Goal: Task Accomplishment & Management: Manage account settings

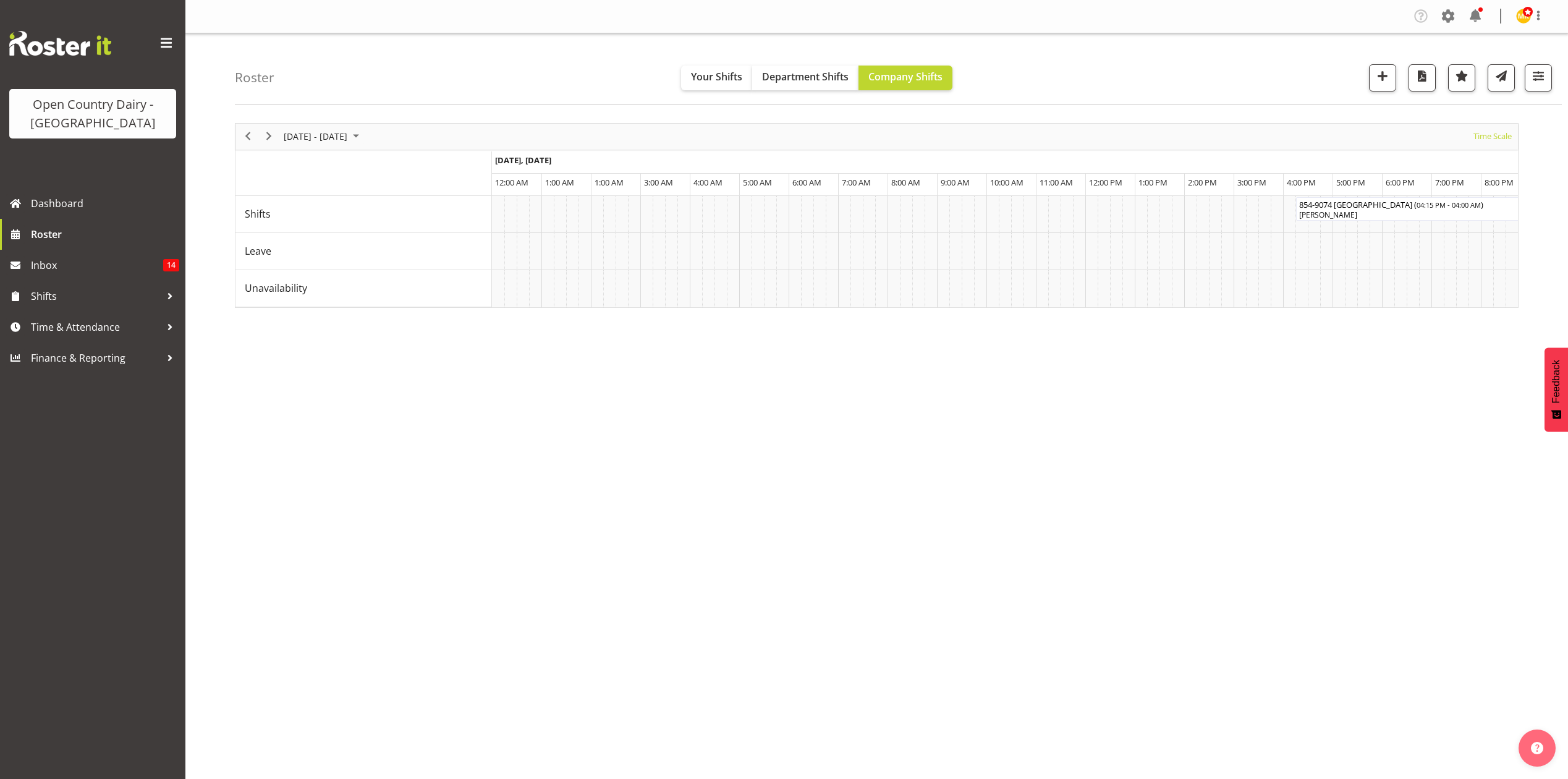
select select "shiftH"
click at [1542, 75] on span "button" at bounding box center [1538, 76] width 16 height 16
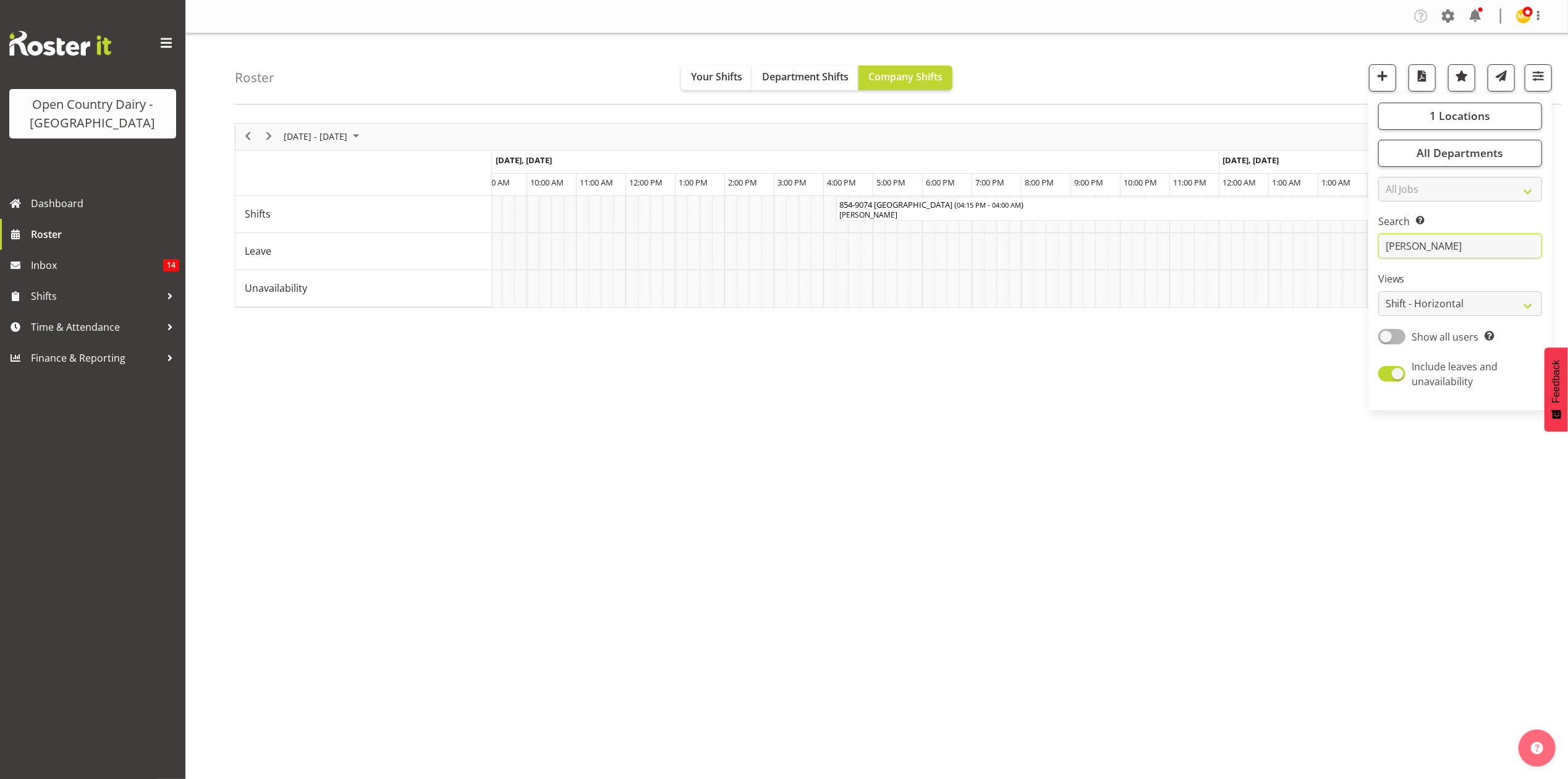
click at [1498, 248] on input "karl" at bounding box center [1461, 245] width 164 height 24
drag, startPoint x: 1492, startPoint y: 250, endPoint x: 1329, endPoint y: 255, distance: 163.1
click at [1329, 255] on div "Roster Your Shifts Department Shifts Company Shifts 1 Locations Clear Awarua Mi…" at bounding box center [876, 321] width 1382 height 575
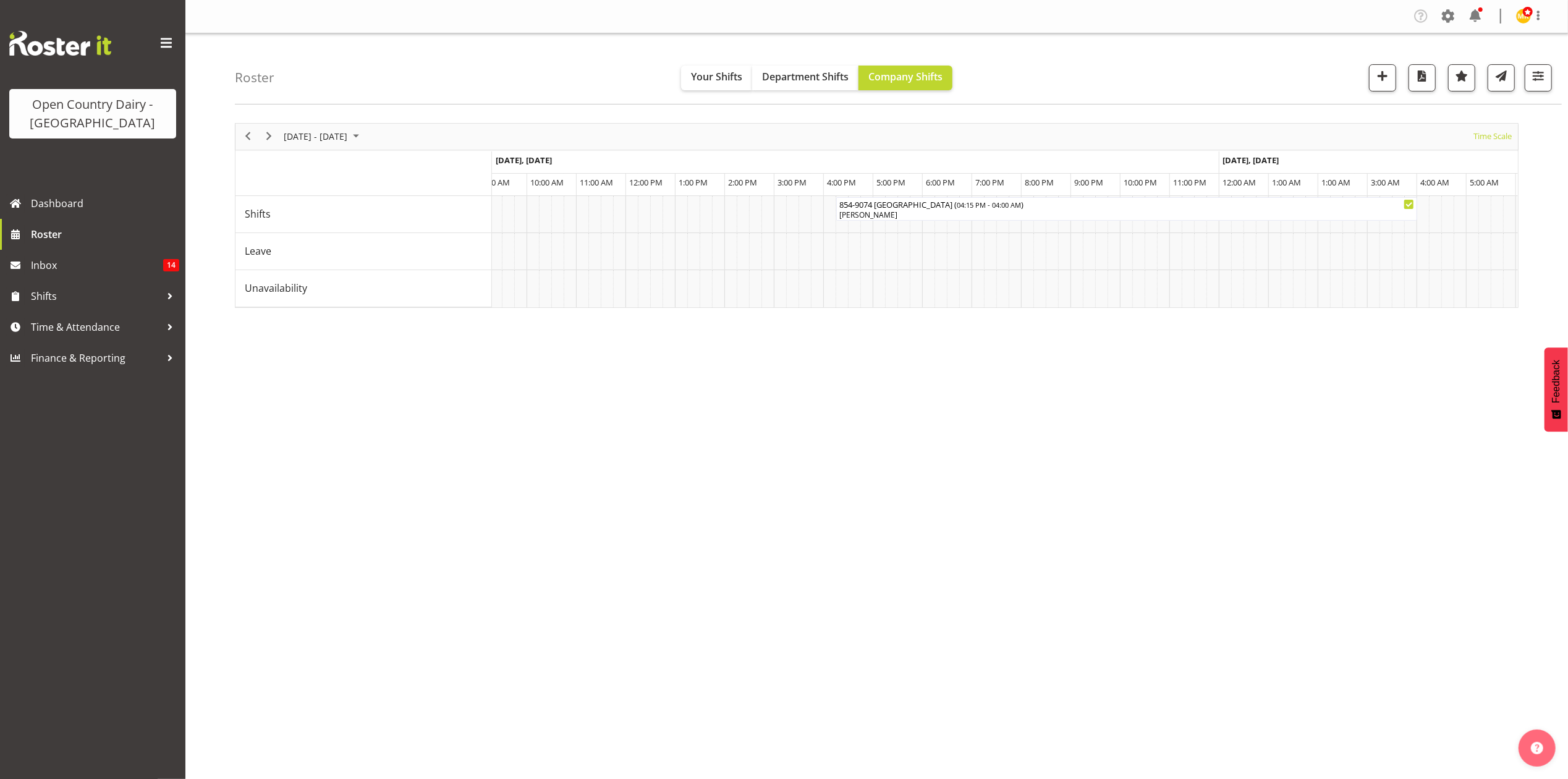
click at [1523, 67] on div at bounding box center [1534, 78] width 37 height 27
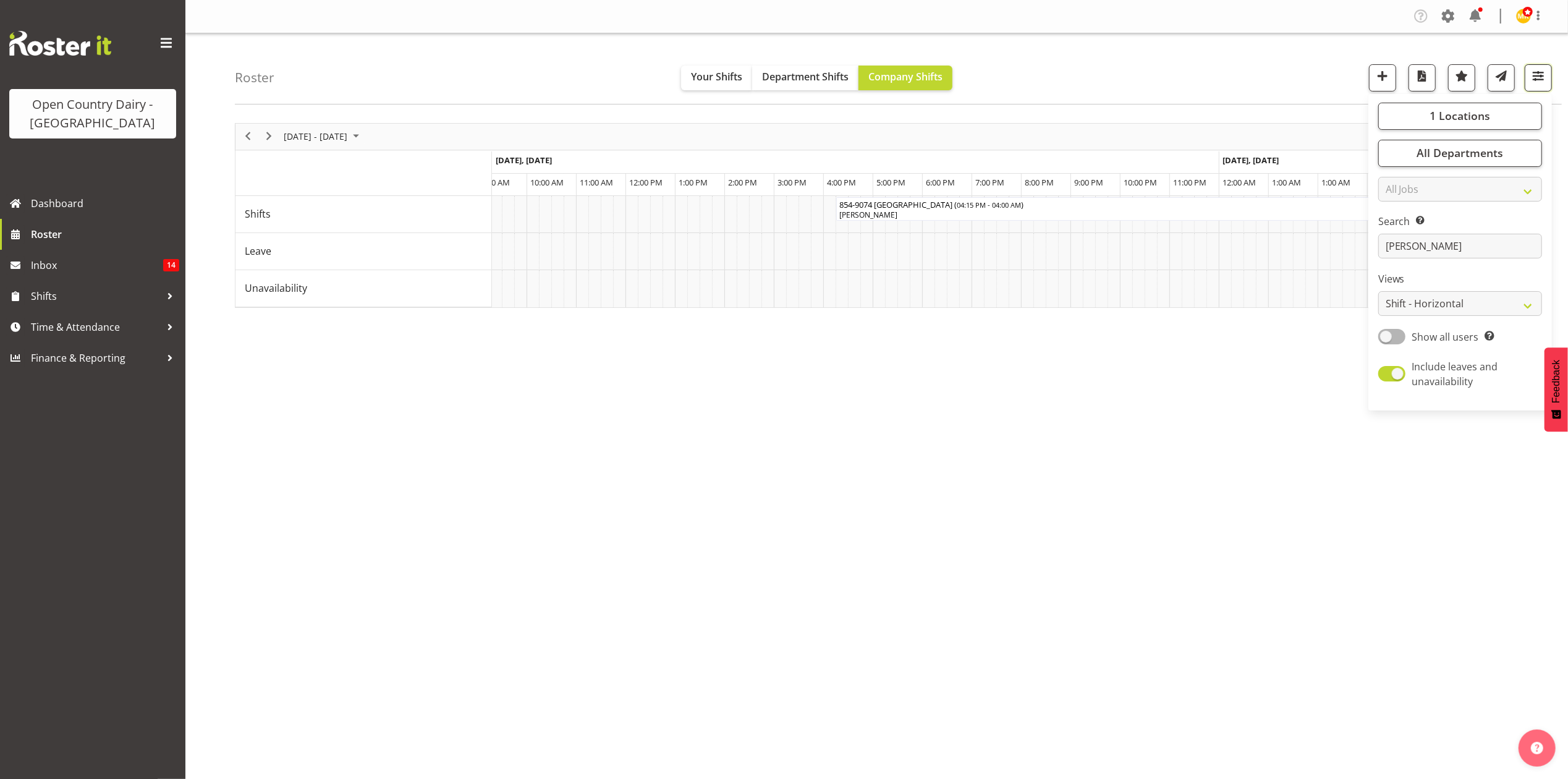
click at [1538, 80] on span "button" at bounding box center [1538, 76] width 16 height 16
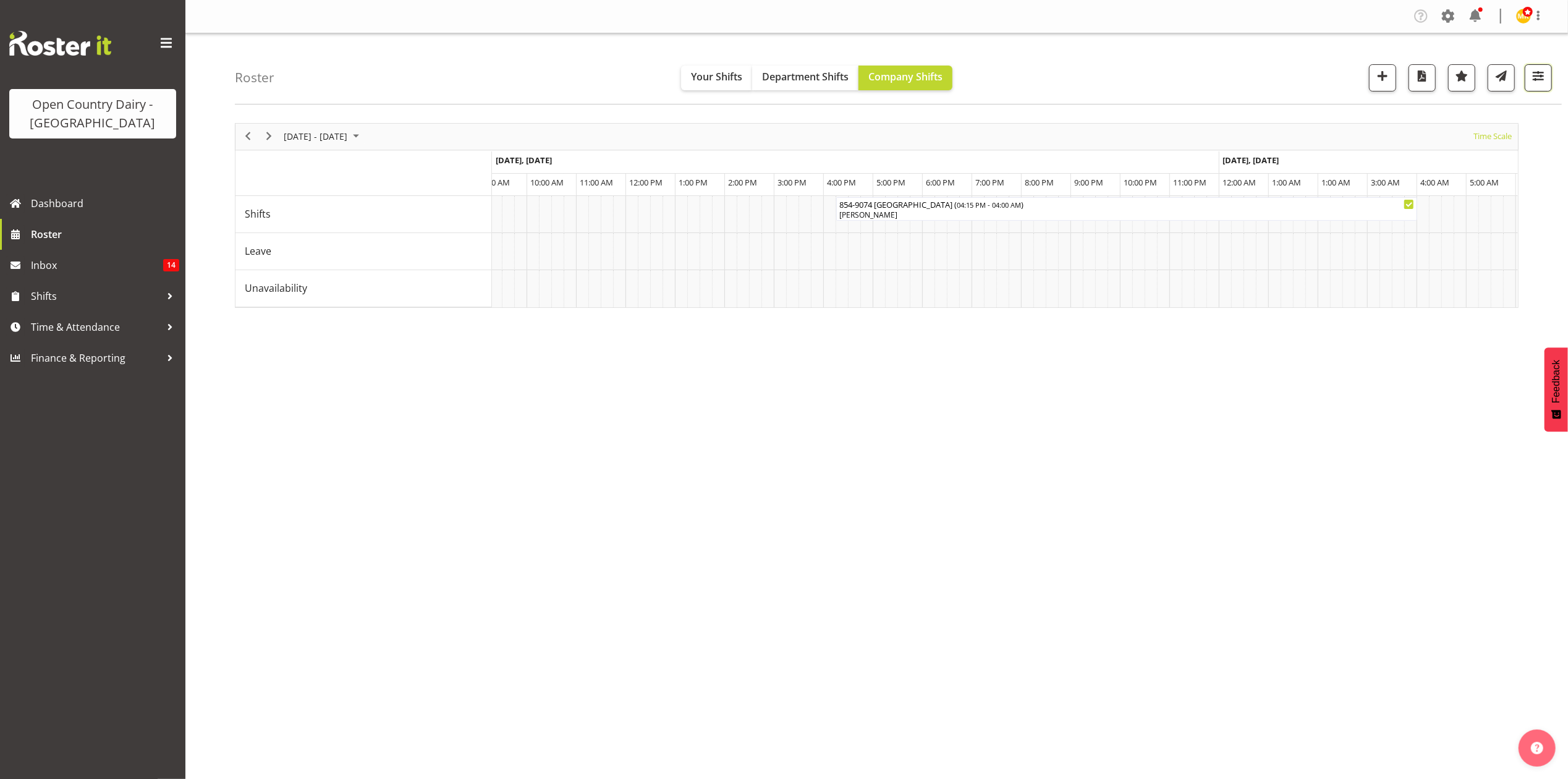
click at [1539, 74] on span "button" at bounding box center [1538, 76] width 16 height 16
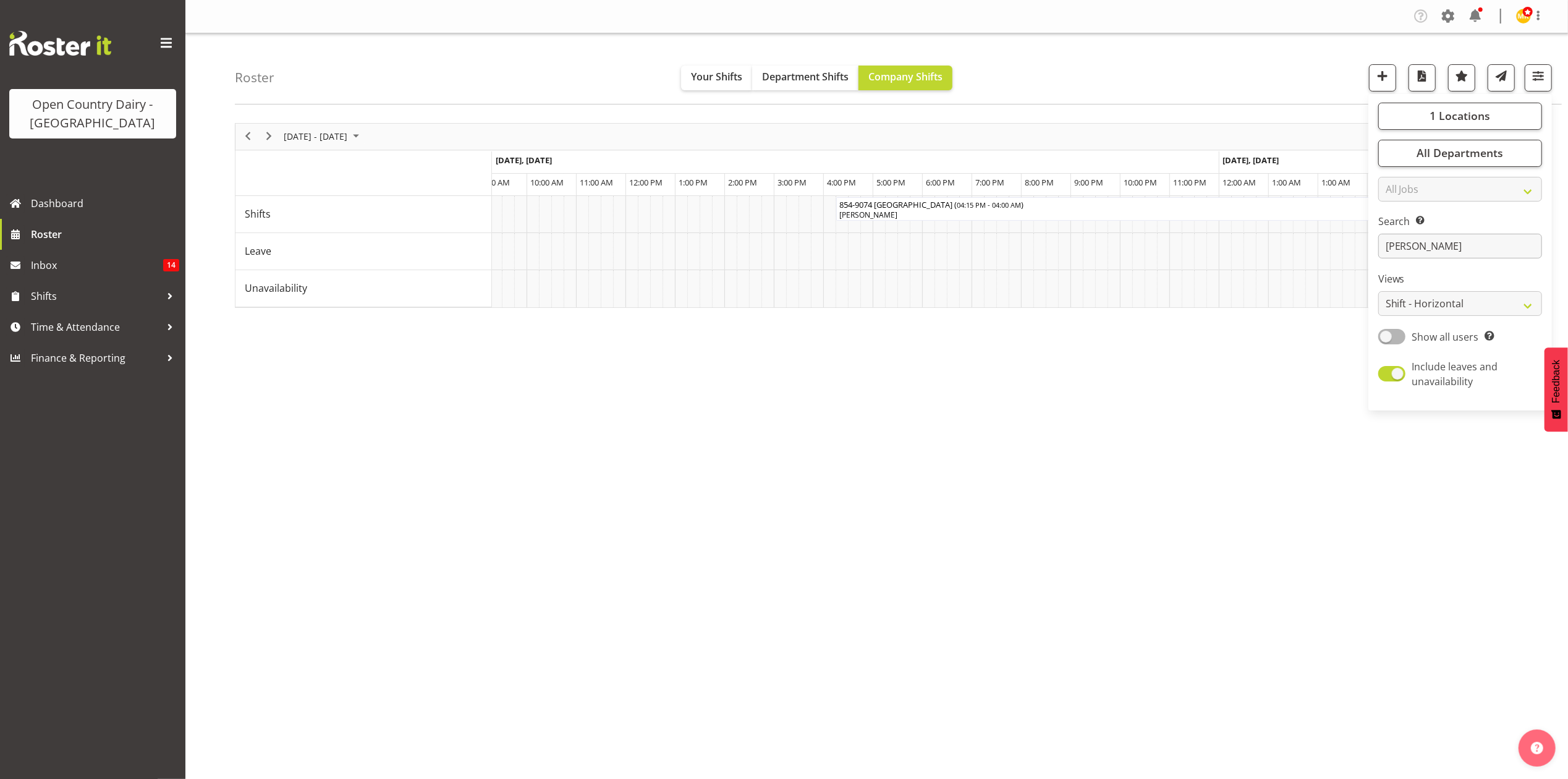
drag, startPoint x: 1444, startPoint y: 233, endPoint x: 1444, endPoint y: 243, distance: 10.0
click at [1444, 243] on div "Search Search for a particular employee karl" at bounding box center [1461, 237] width 164 height 45
click at [1444, 243] on input "karl" at bounding box center [1461, 245] width 164 height 24
type input "k"
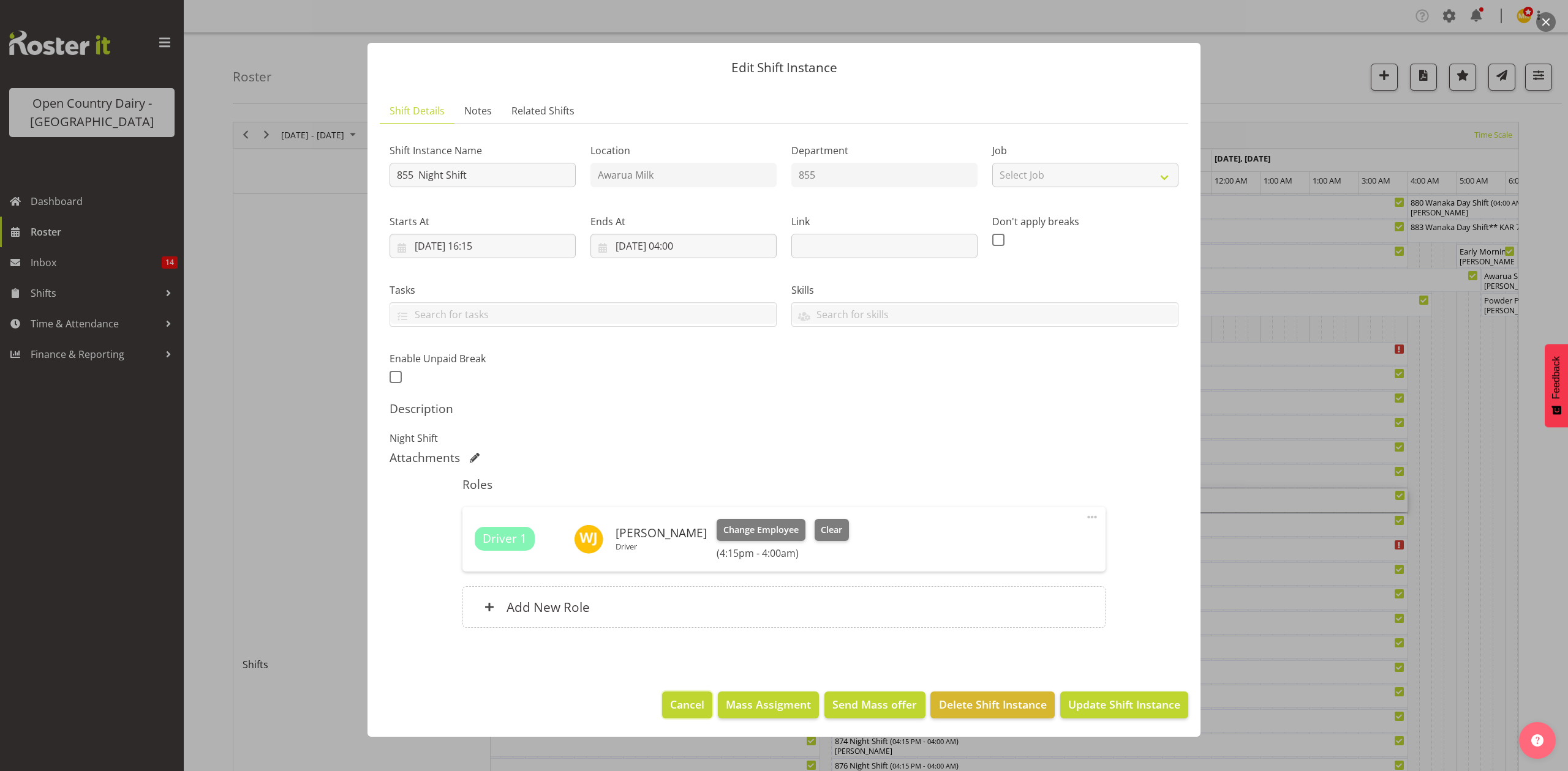
click at [666, 715] on button "Cancel" at bounding box center [687, 705] width 50 height 27
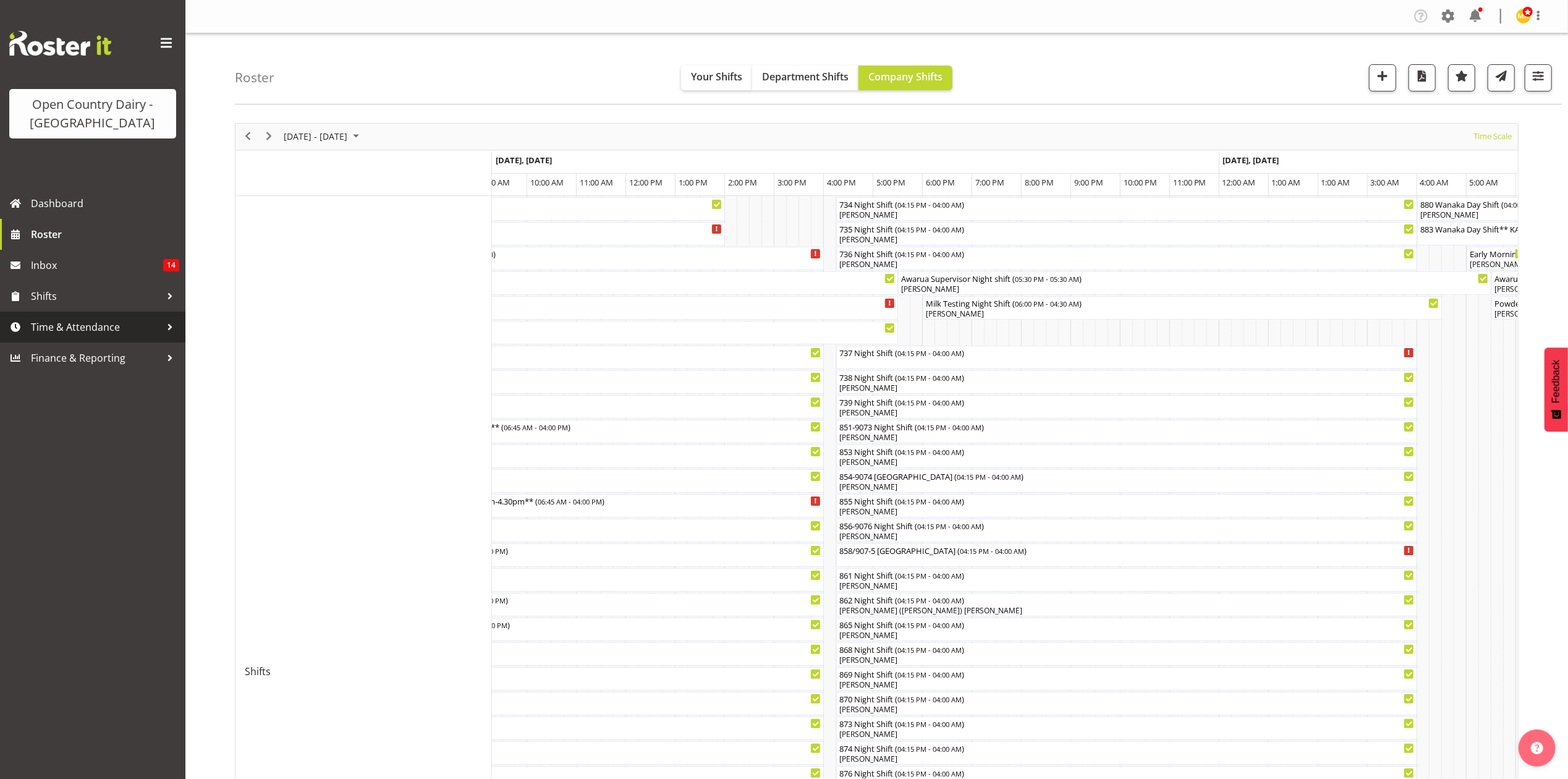
click at [78, 320] on span "Time & Attendance" at bounding box center [96, 326] width 130 height 19
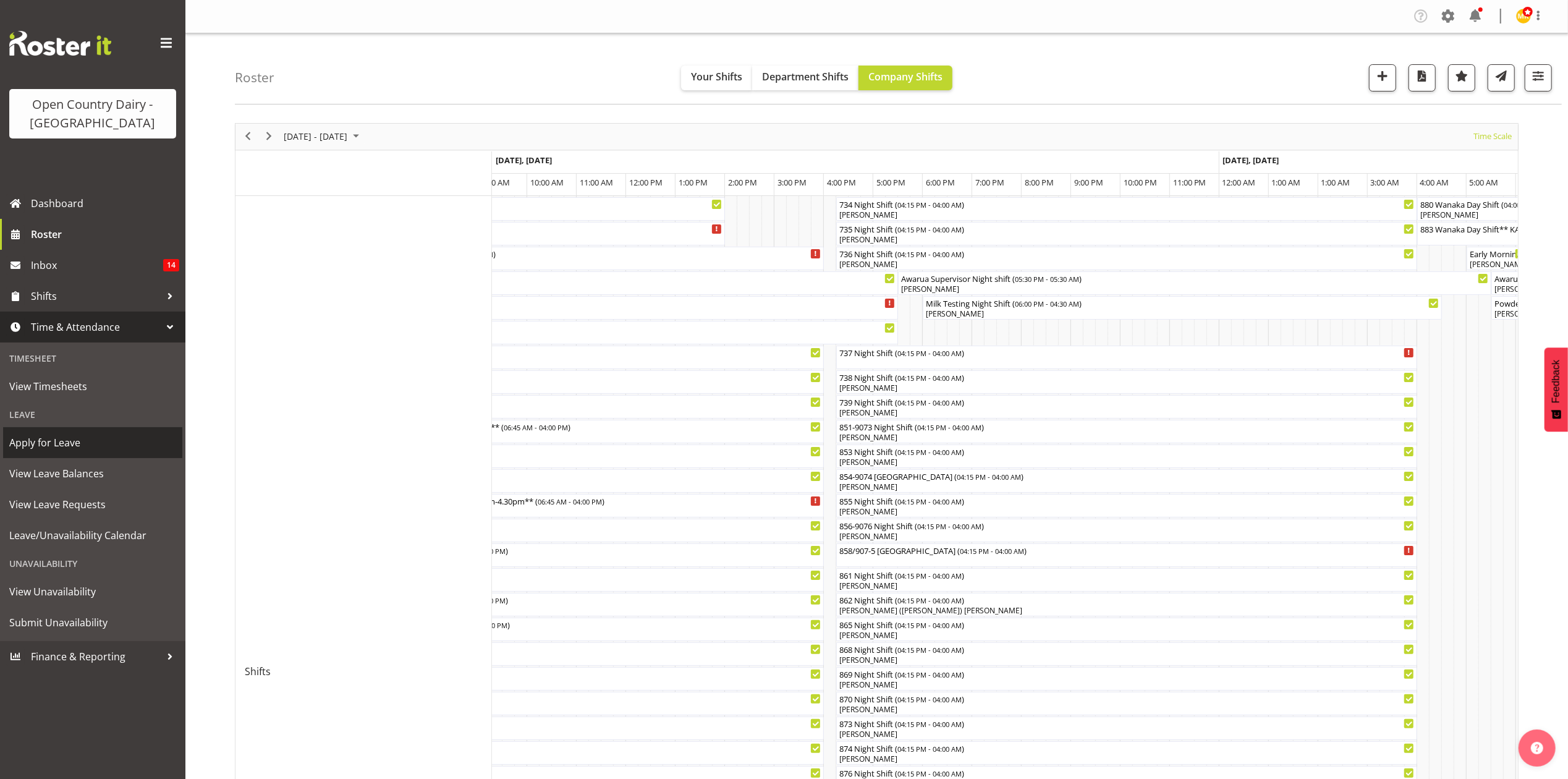
click at [93, 430] on link "Apply for Leave" at bounding box center [92, 443] width 179 height 31
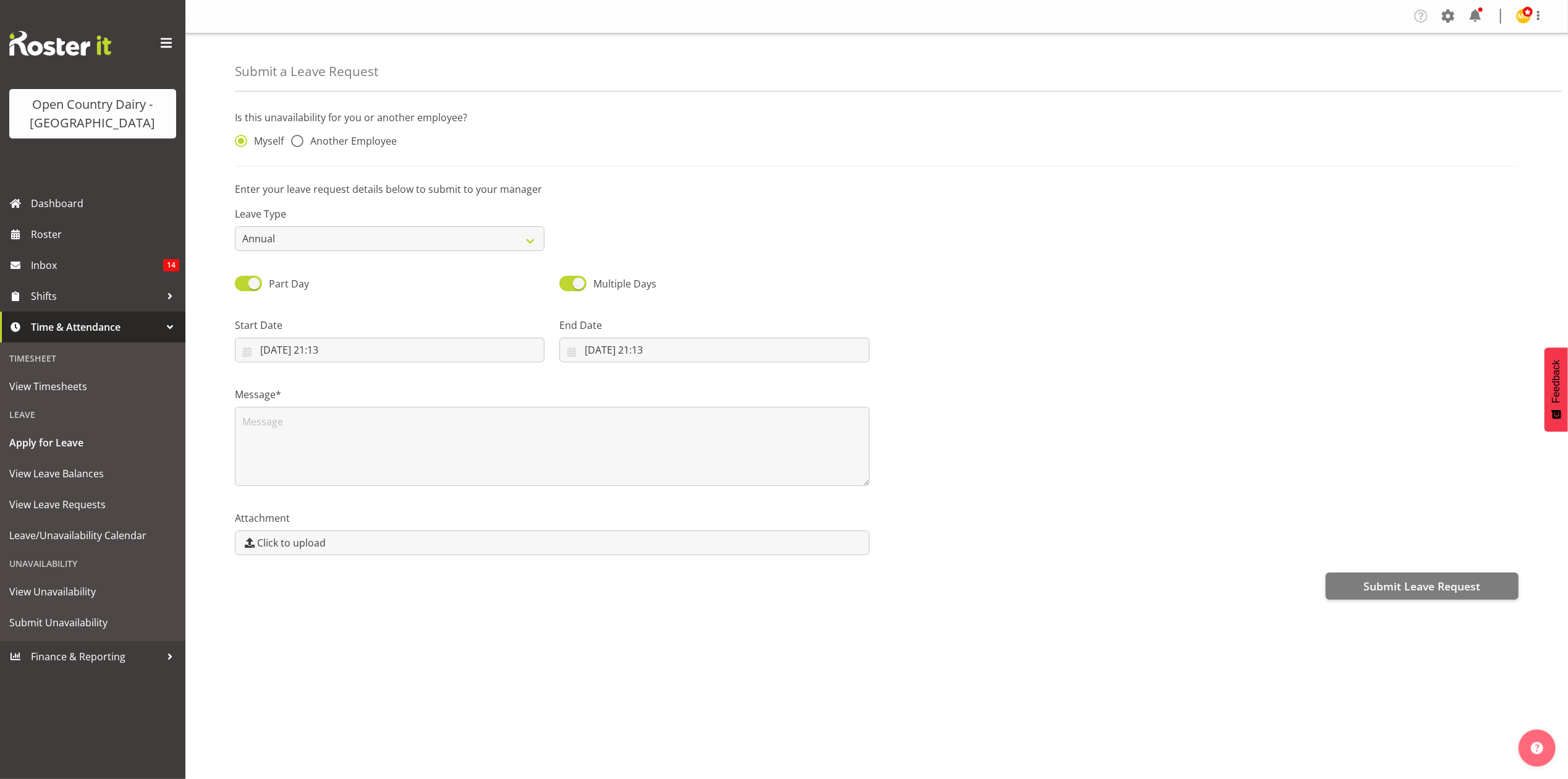
click at [329, 134] on div "Myself Another Employee" at bounding box center [390, 138] width 324 height 41
click at [363, 148] on span "Another Employee" at bounding box center [351, 141] width 94 height 13
click at [299, 146] on input "Another Employee" at bounding box center [295, 141] width 8 height 8
radio input "true"
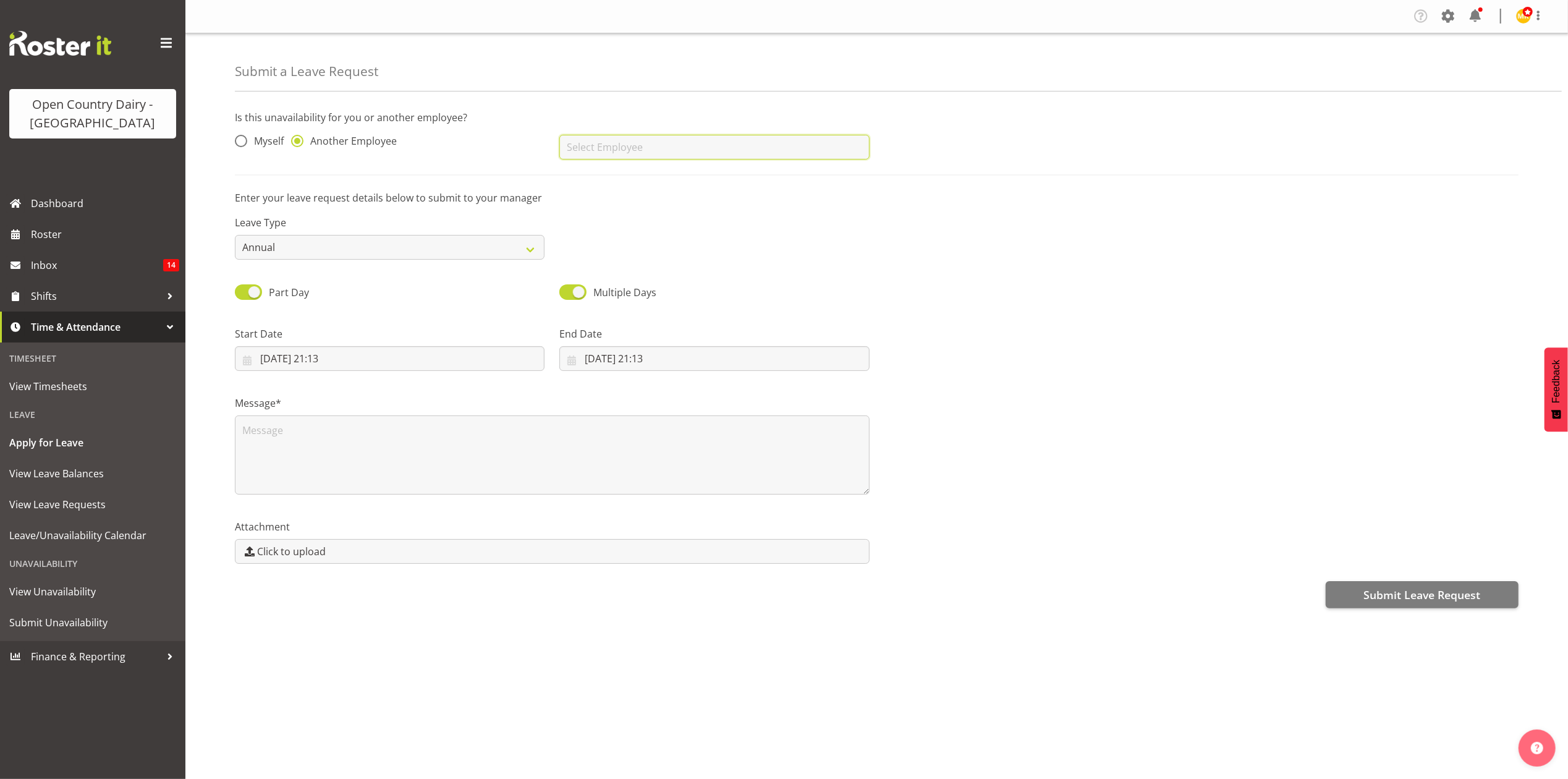
click at [594, 144] on input "text" at bounding box center [714, 147] width 310 height 24
click at [619, 191] on link "[PERSON_NAME]" at bounding box center [714, 200] width 310 height 22
type input "[PERSON_NAME]"
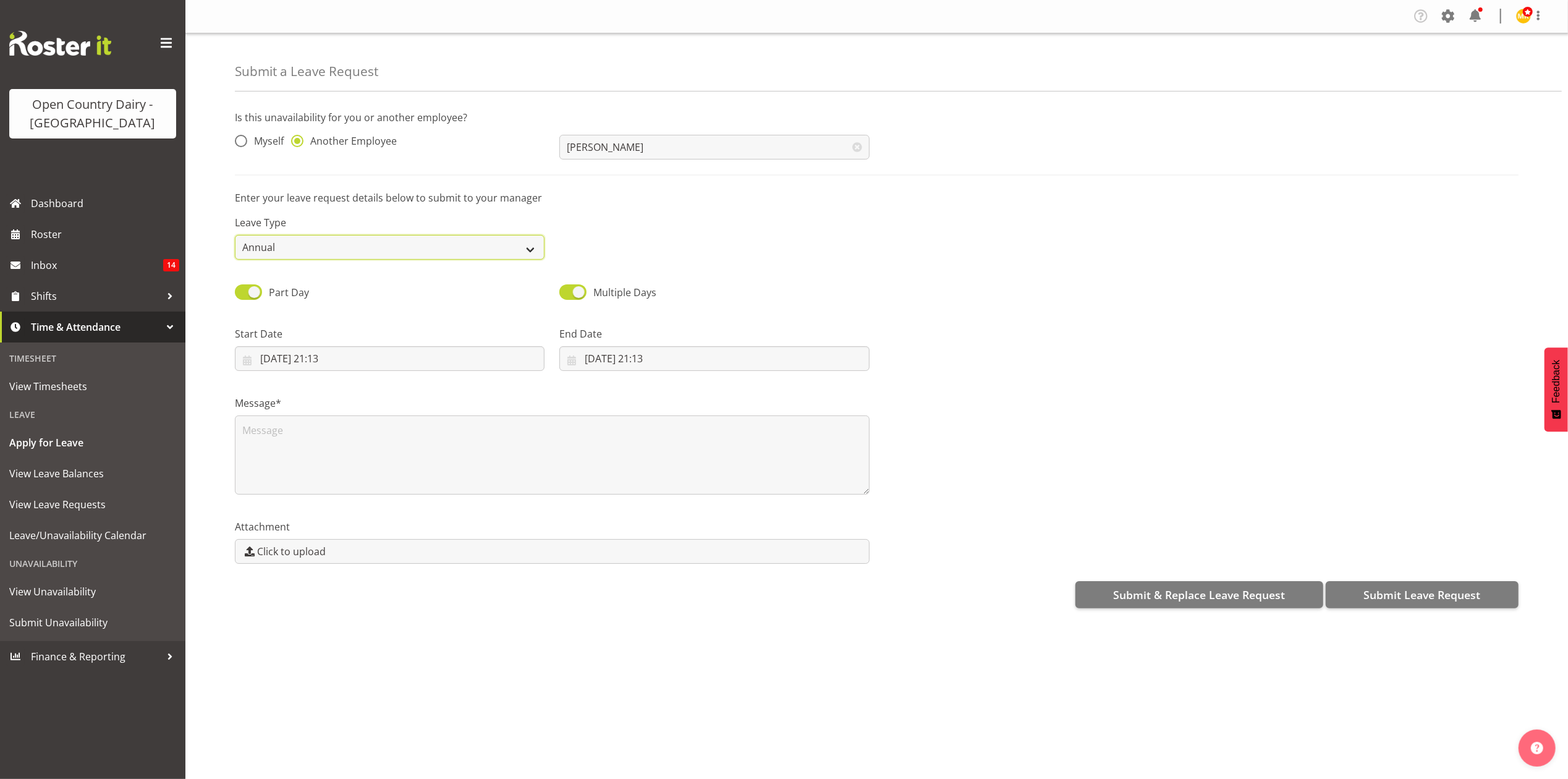
click at [512, 243] on select "Annual Sick Leave Without Pay Bereavement Domestic Violence Parental Jury Servi…" at bounding box center [389, 246] width 310 height 24
click at [234, 236] on select "Annual Sick Leave Without Pay Bereavement Domestic Violence Parental Jury Servi…" at bounding box center [389, 246] width 310 height 24
drag, startPoint x: 485, startPoint y: 250, endPoint x: 486, endPoint y: 258, distance: 8.1
click at [485, 250] on select "Annual Sick Leave Without Pay Bereavement Domestic Violence Parental Jury Servi…" at bounding box center [389, 246] width 310 height 24
select select "Sick"
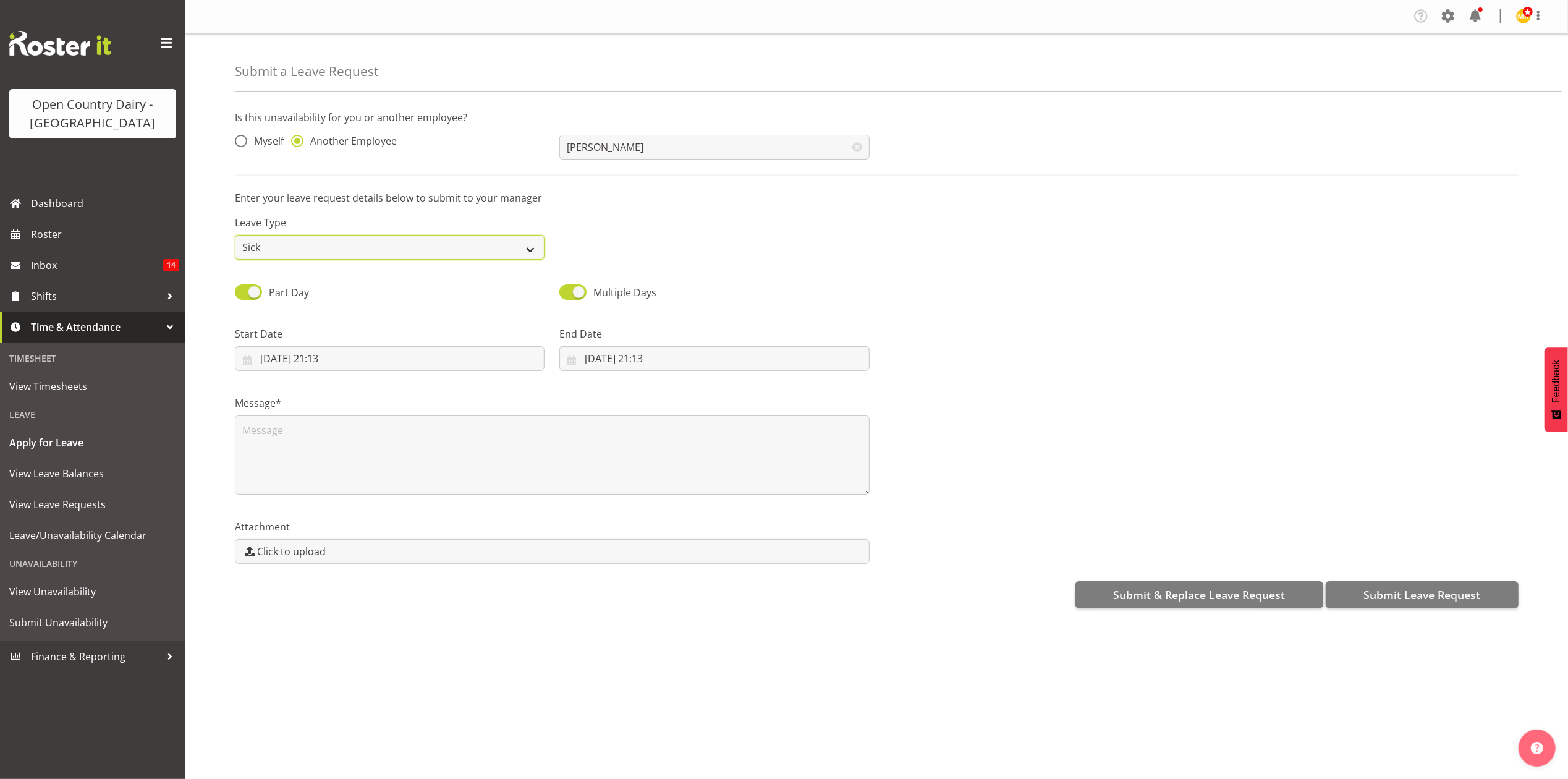
click at [234, 236] on select "Annual Sick Leave Without Pay Bereavement Domestic Violence Parental Jury Servi…" at bounding box center [389, 246] width 310 height 24
click at [349, 368] on input "28/09/2025, 21:13" at bounding box center [389, 358] width 310 height 24
click at [295, 553] on span "29" at bounding box center [299, 551] width 10 height 12
type input "29/09/2025, 21:13"
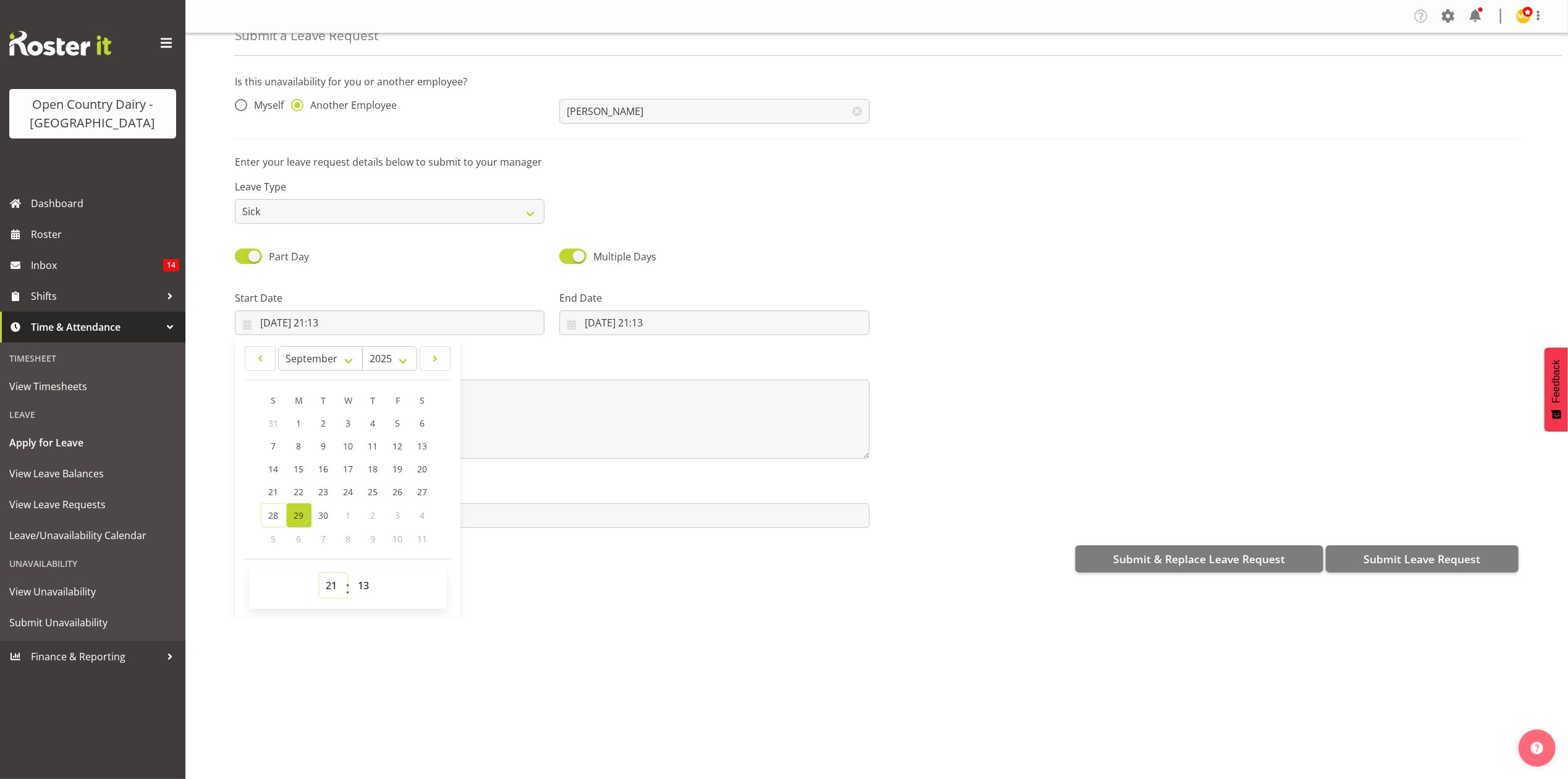
click at [332, 590] on select "00 01 02 03 04 05 06 07 08 09 10 11 12 13 14 15 16 17 18 19 20 21 22 23" at bounding box center [333, 584] width 27 height 24
select select "6"
click at [319, 575] on select "00 01 02 03 04 05 06 07 08 09 10 11 12 13 14 15 16 17 18 19 20 21 22 23" at bounding box center [333, 584] width 27 height 24
type input "29/09/2025, 06:13"
click at [377, 577] on select "00 01 02 03 04 05 06 07 08 09 10 11 12 13 14 15 16 17 18 19 20 21 22 23 24 25 2…" at bounding box center [365, 584] width 27 height 24
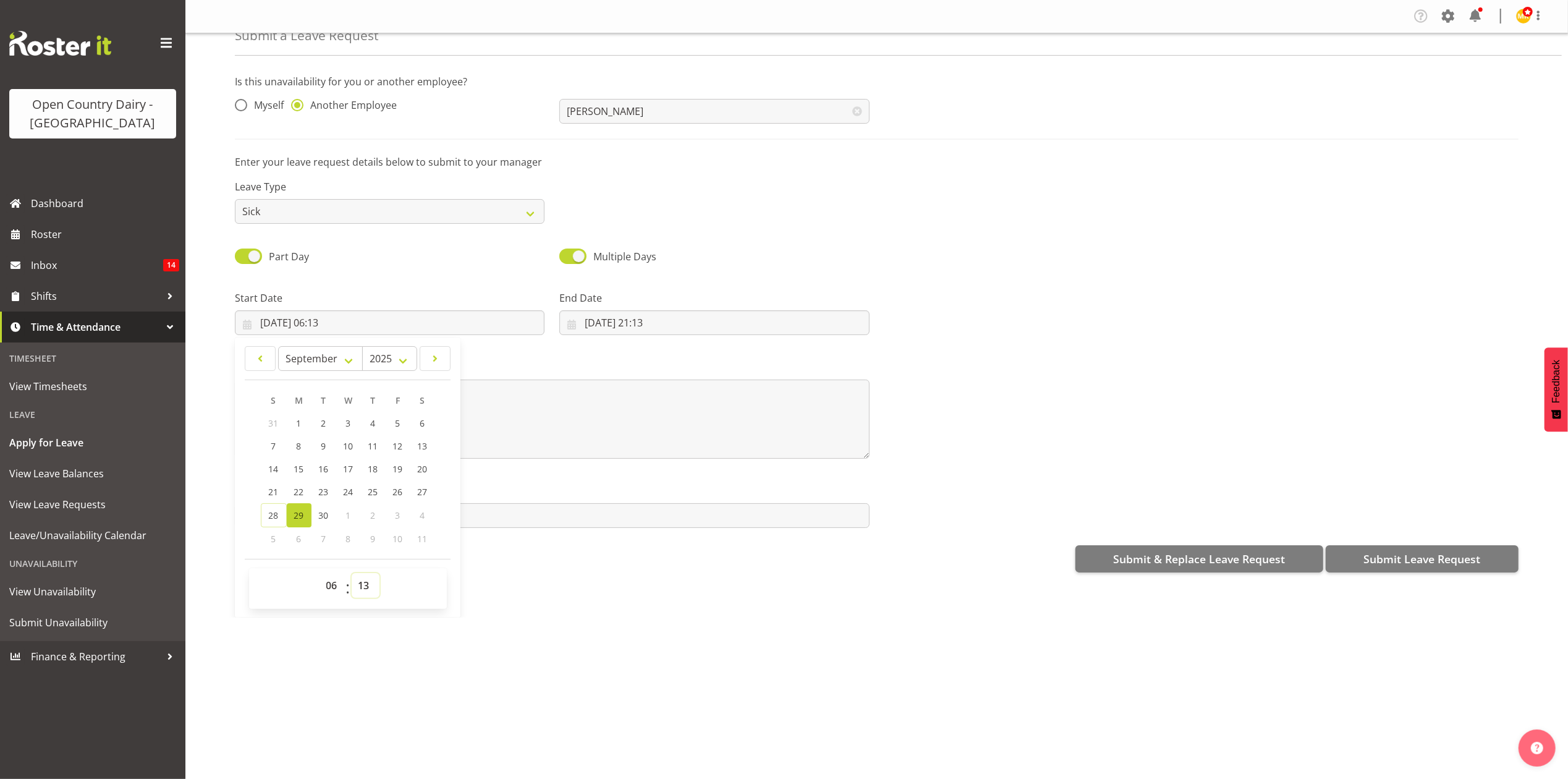
select select "45"
click at [352, 575] on select "00 01 02 03 04 05 06 07 08 09 10 11 12 13 14 15 16 17 18 19 20 21 22 23 24 25 2…" at bounding box center [365, 584] width 27 height 24
type input "29/09/2025, 06:45"
click at [648, 312] on input "28/09/2025, 21:13" at bounding box center [714, 323] width 310 height 24
click at [614, 514] on link "29" at bounding box center [623, 515] width 24 height 24
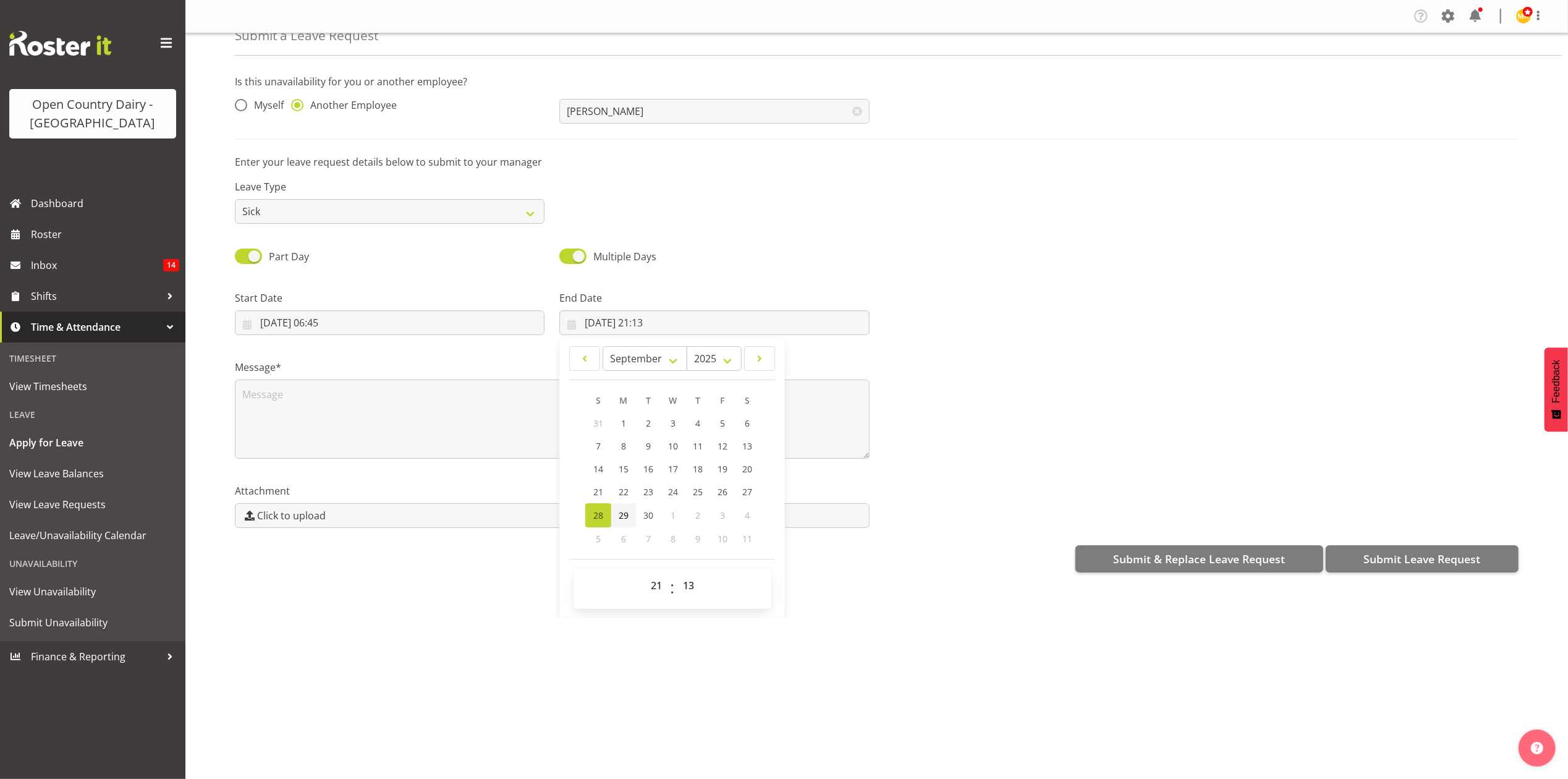
type input "29/09/2025, 21:13"
click at [646, 583] on select "00 01 02 03 04 05 06 07 08 09 10 11 12 13 14 15 16 17 18 19 20 21 22 23" at bounding box center [657, 584] width 27 height 24
select select "16"
click at [644, 575] on select "00 01 02 03 04 05 06 07 08 09 10 11 12 13 14 15 16 17 18 19 20 21 22 23" at bounding box center [657, 584] width 27 height 24
type input "29/09/2025, 16:13"
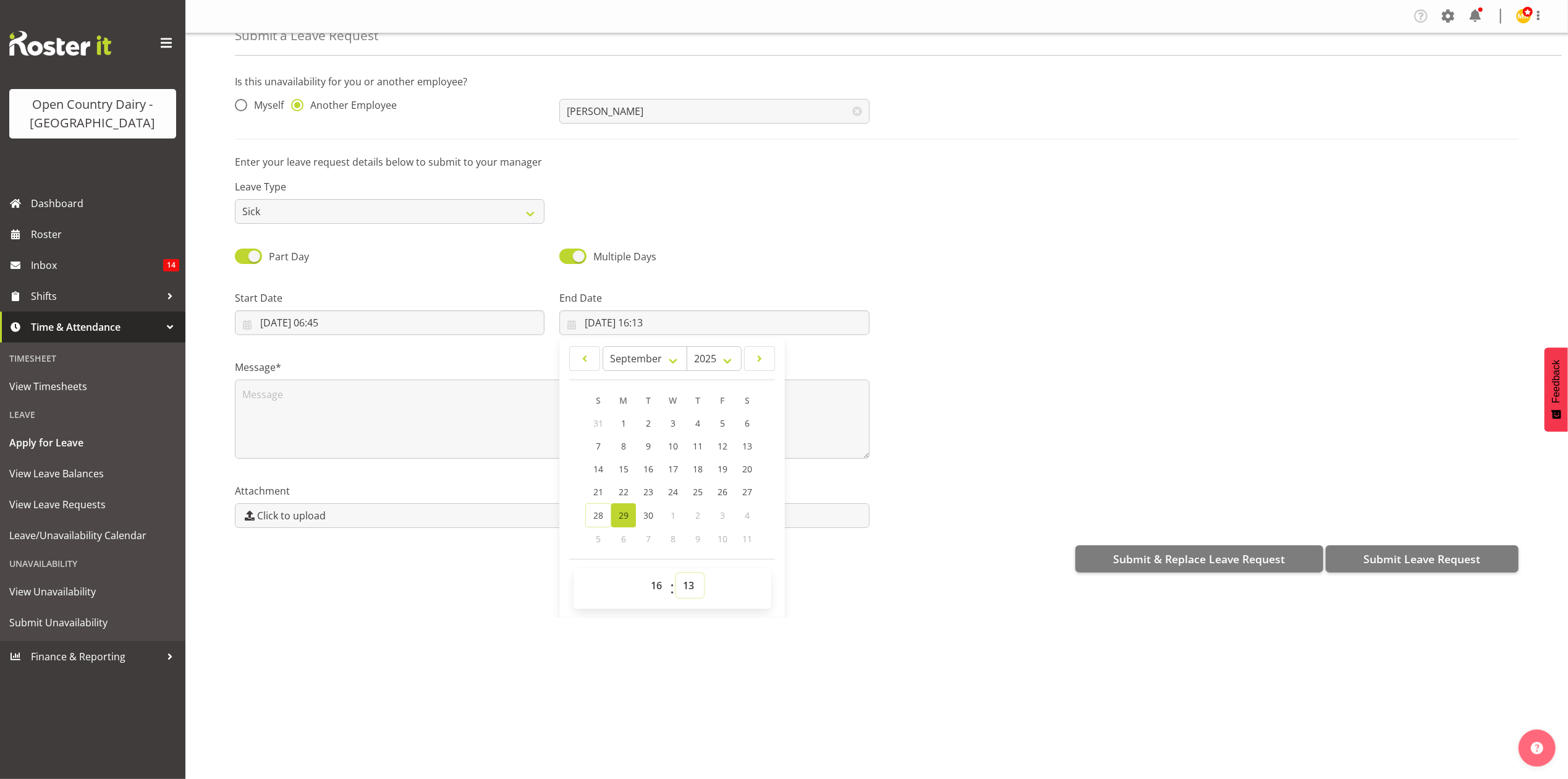
drag, startPoint x: 689, startPoint y: 584, endPoint x: 685, endPoint y: 575, distance: 9.8
click at [689, 584] on select "00 01 02 03 04 05 06 07 08 09 10 11 12 13 14 15 16 17 18 19 20 21 22 23 24 25 2…" at bounding box center [690, 584] width 27 height 24
select select "0"
click at [676, 575] on select "00 01 02 03 04 05 06 07 08 09 10 11 12 13 14 15 16 17 18 19 20 21 22 23 24 25 2…" at bounding box center [690, 584] width 27 height 24
type input "29/09/2025, 16:00"
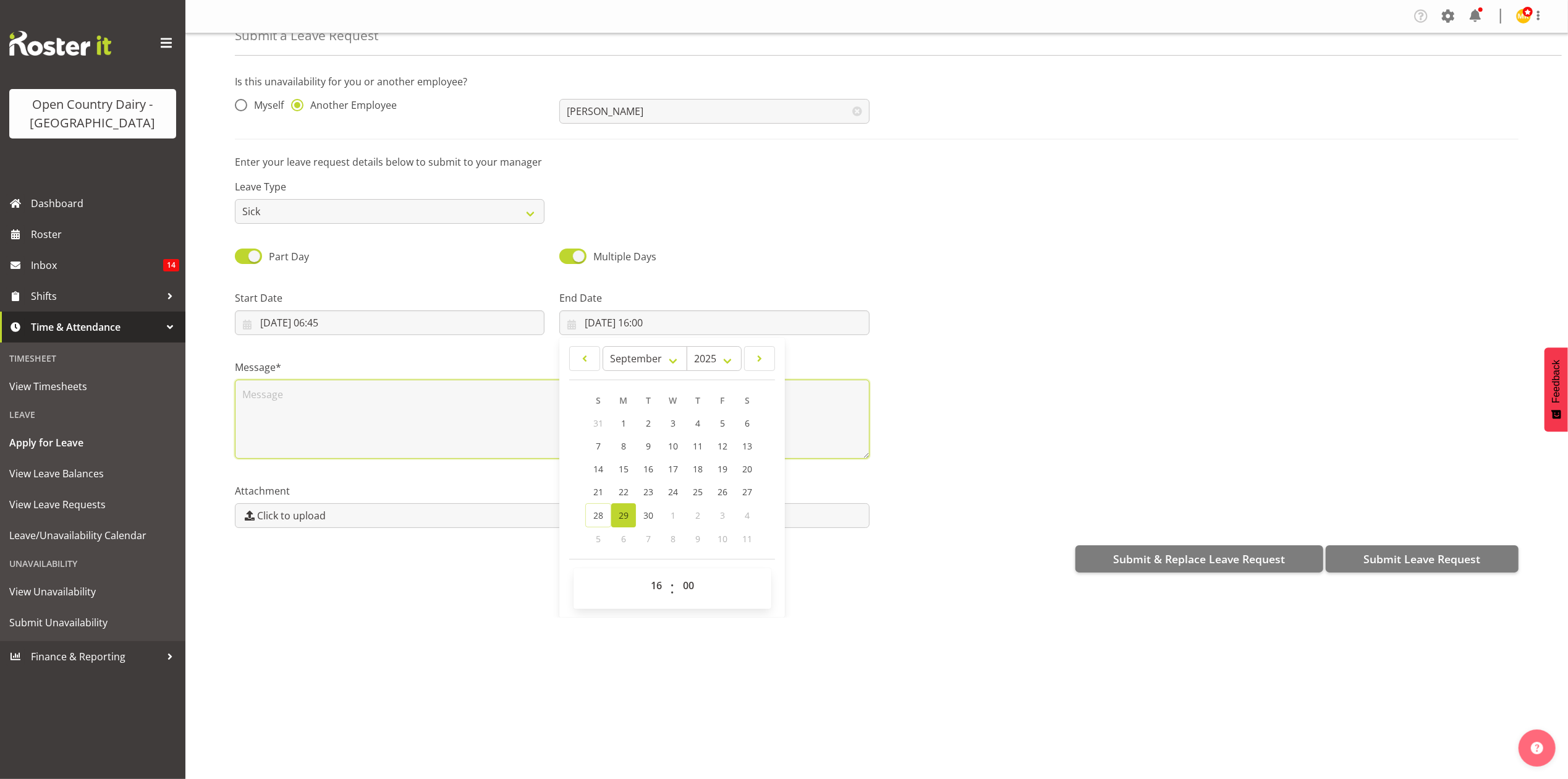
click at [505, 402] on textarea at bounding box center [552, 418] width 635 height 79
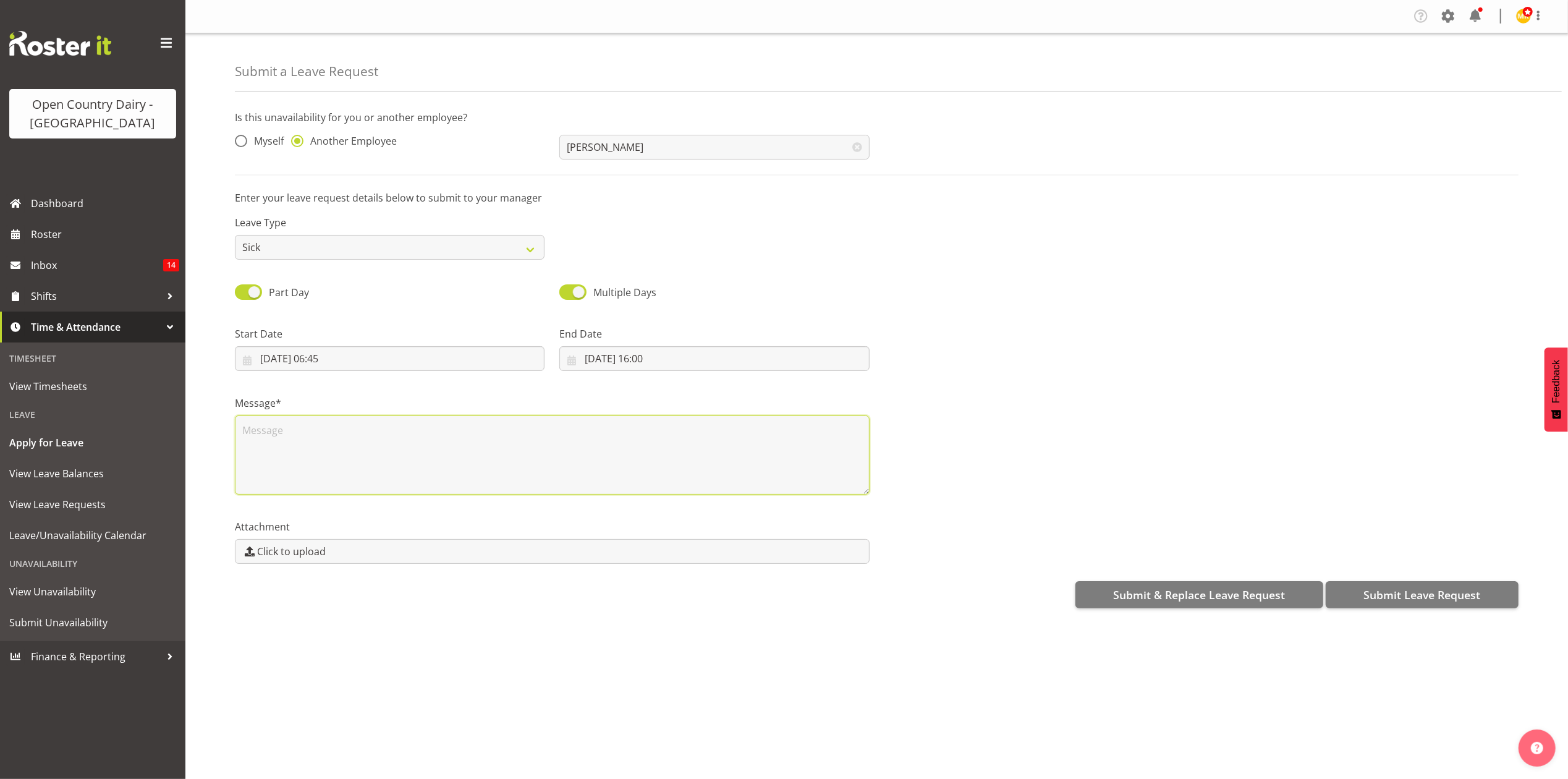
scroll to position [0, 0]
type textarea "josh has called in sick not feeling well"
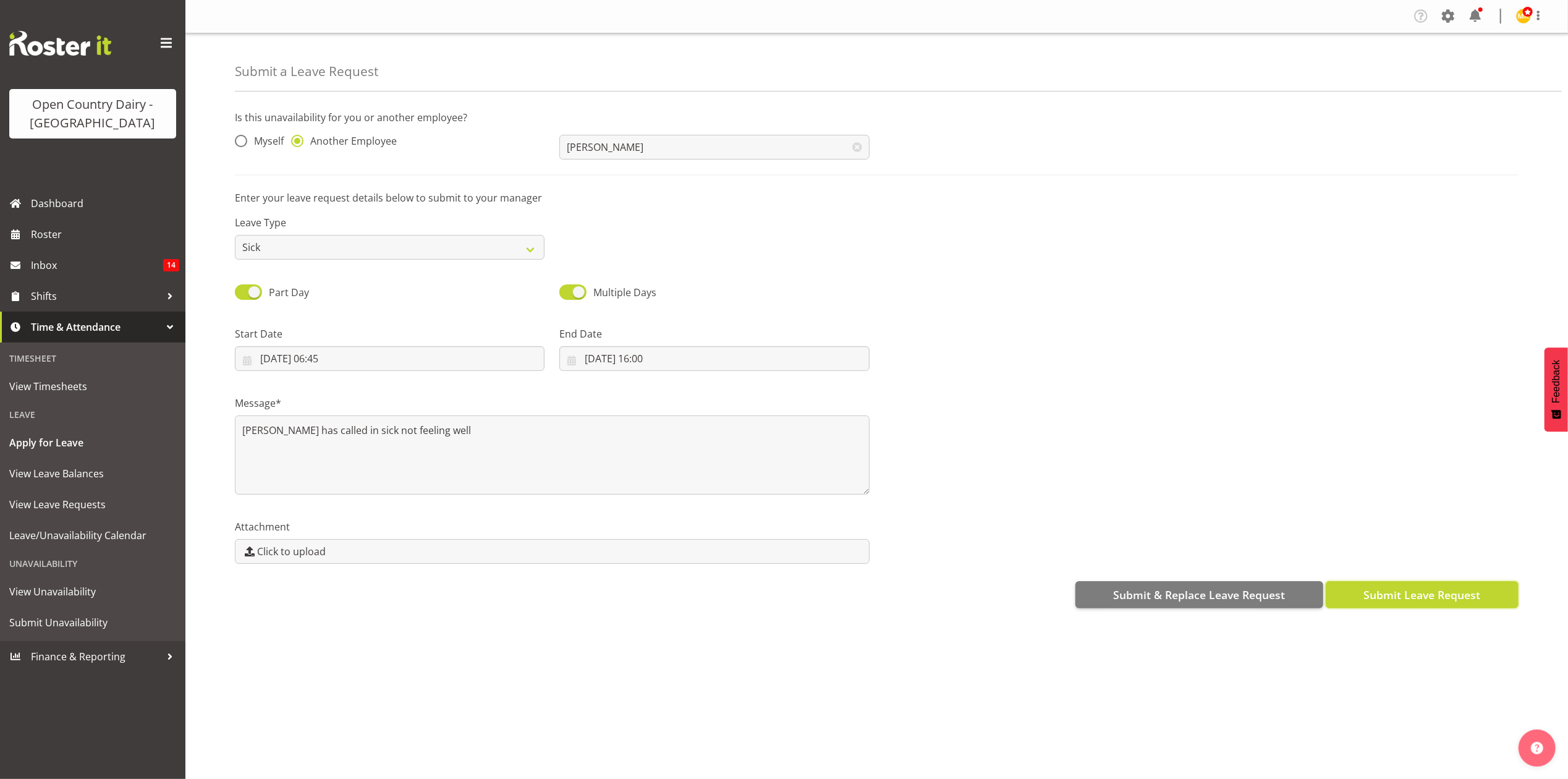
click at [1376, 587] on span "Submit Leave Request" at bounding box center [1422, 594] width 117 height 16
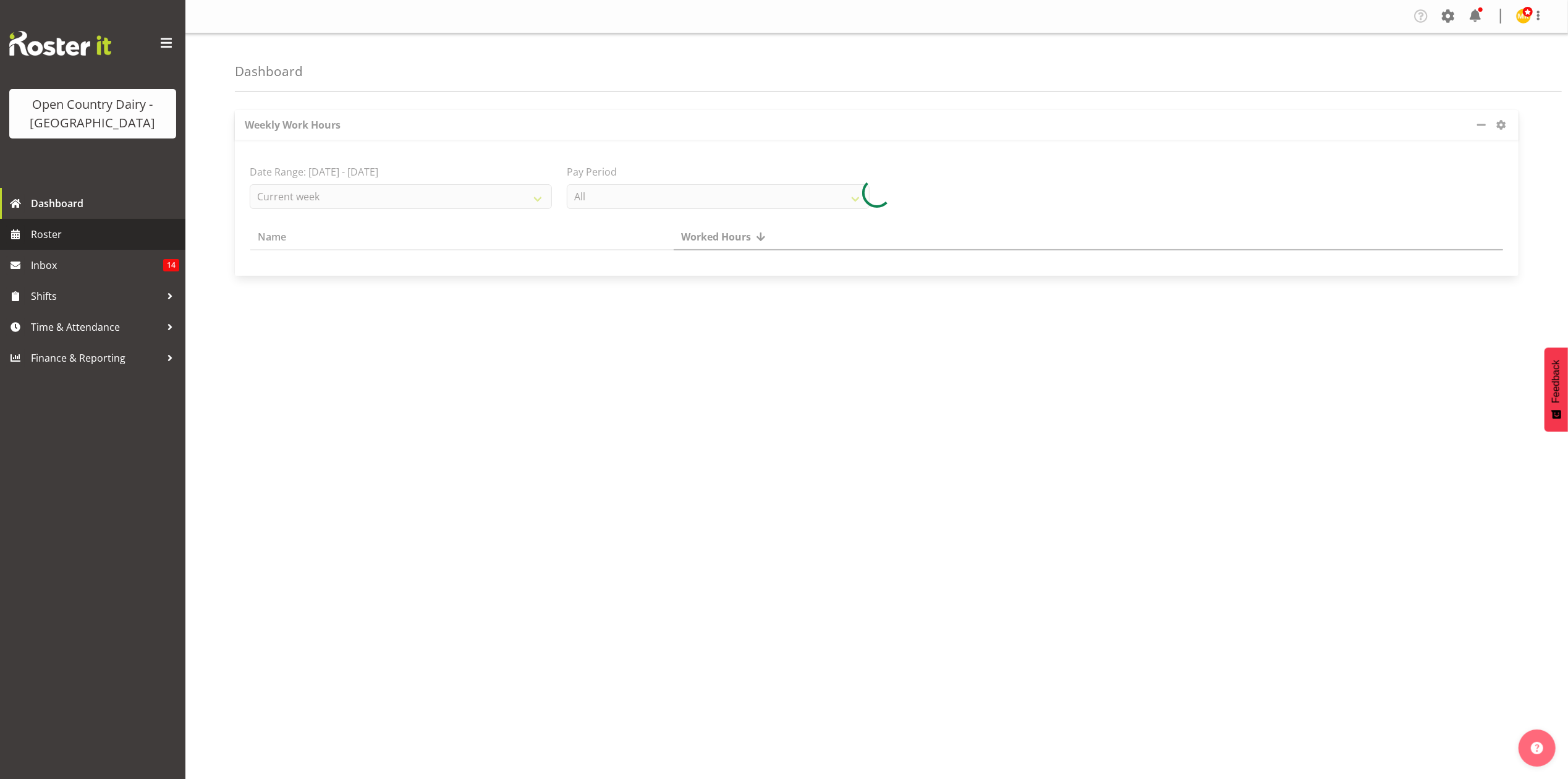
click at [115, 228] on span "Roster" at bounding box center [106, 234] width 148 height 19
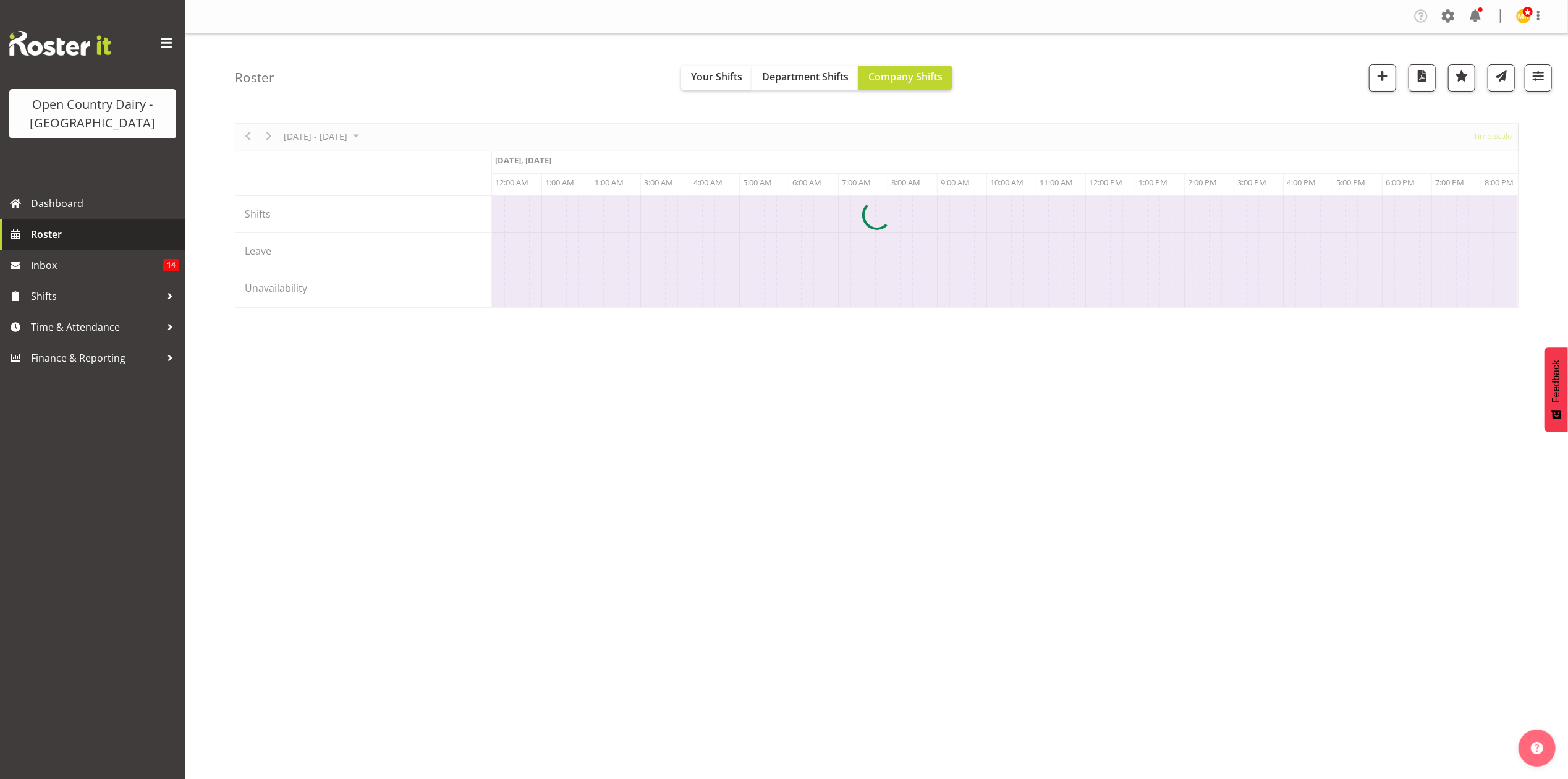
scroll to position [0, 7120]
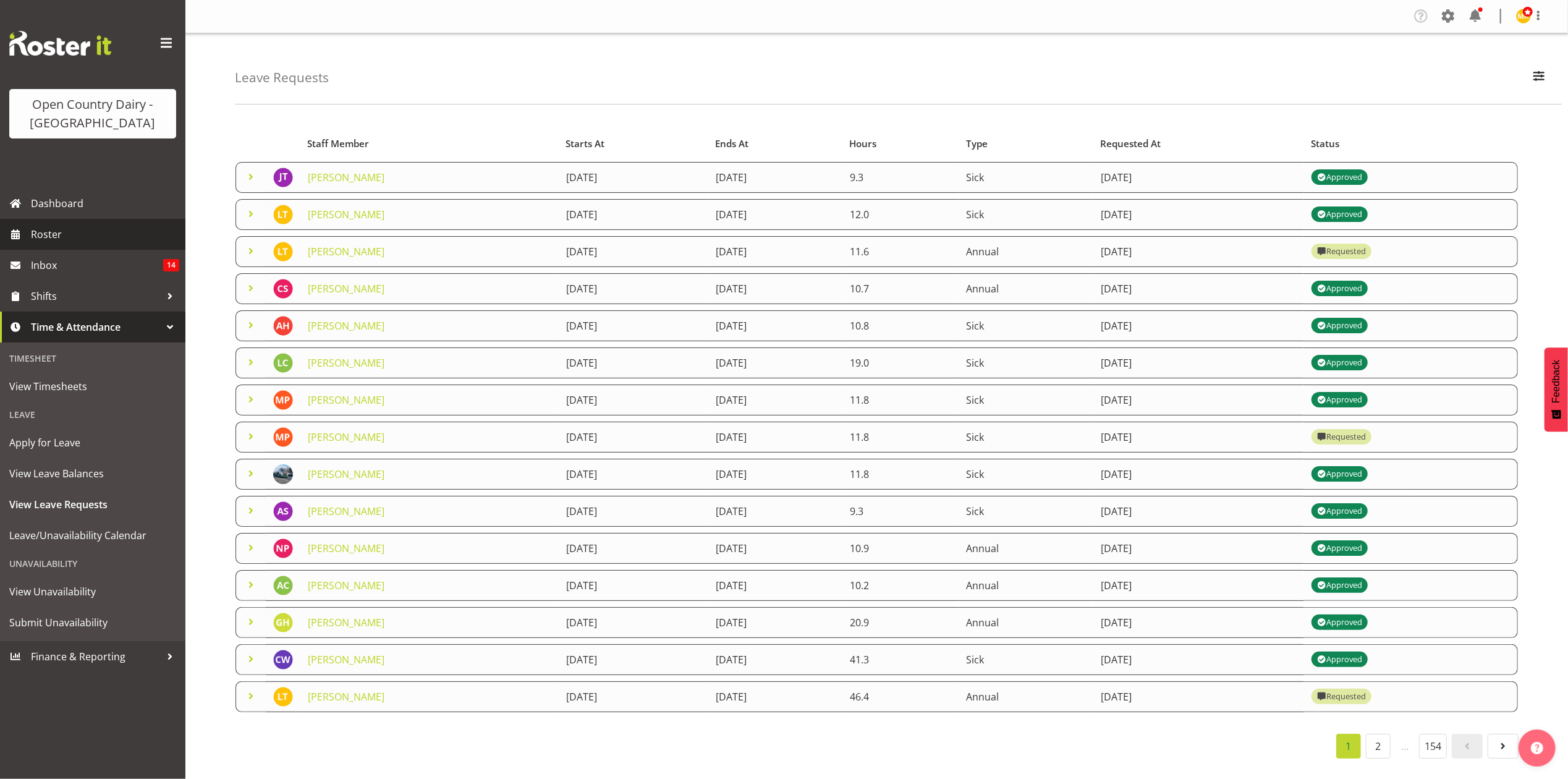
click at [127, 234] on span "Roster" at bounding box center [106, 234] width 148 height 19
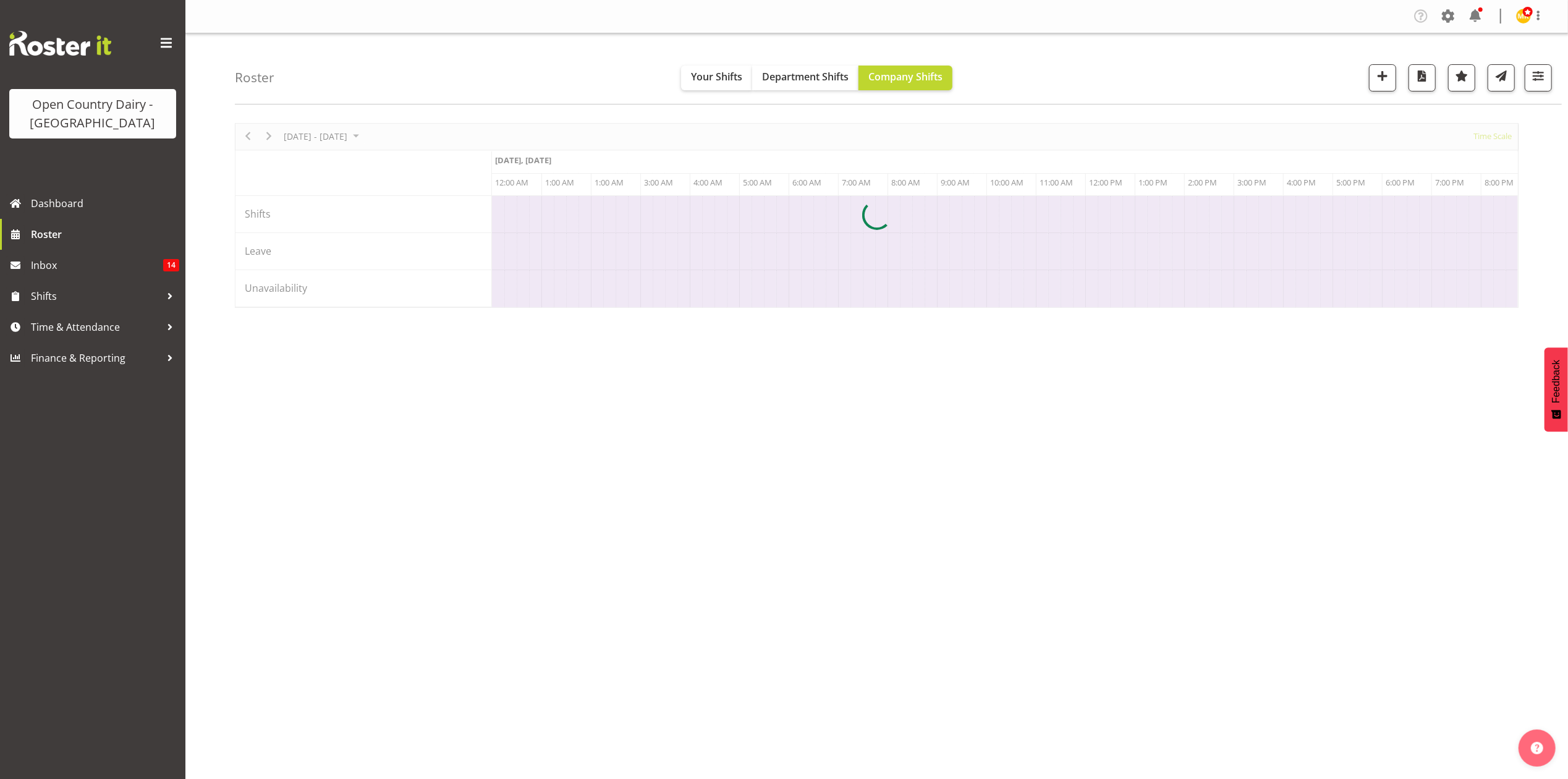
scroll to position [0, 7120]
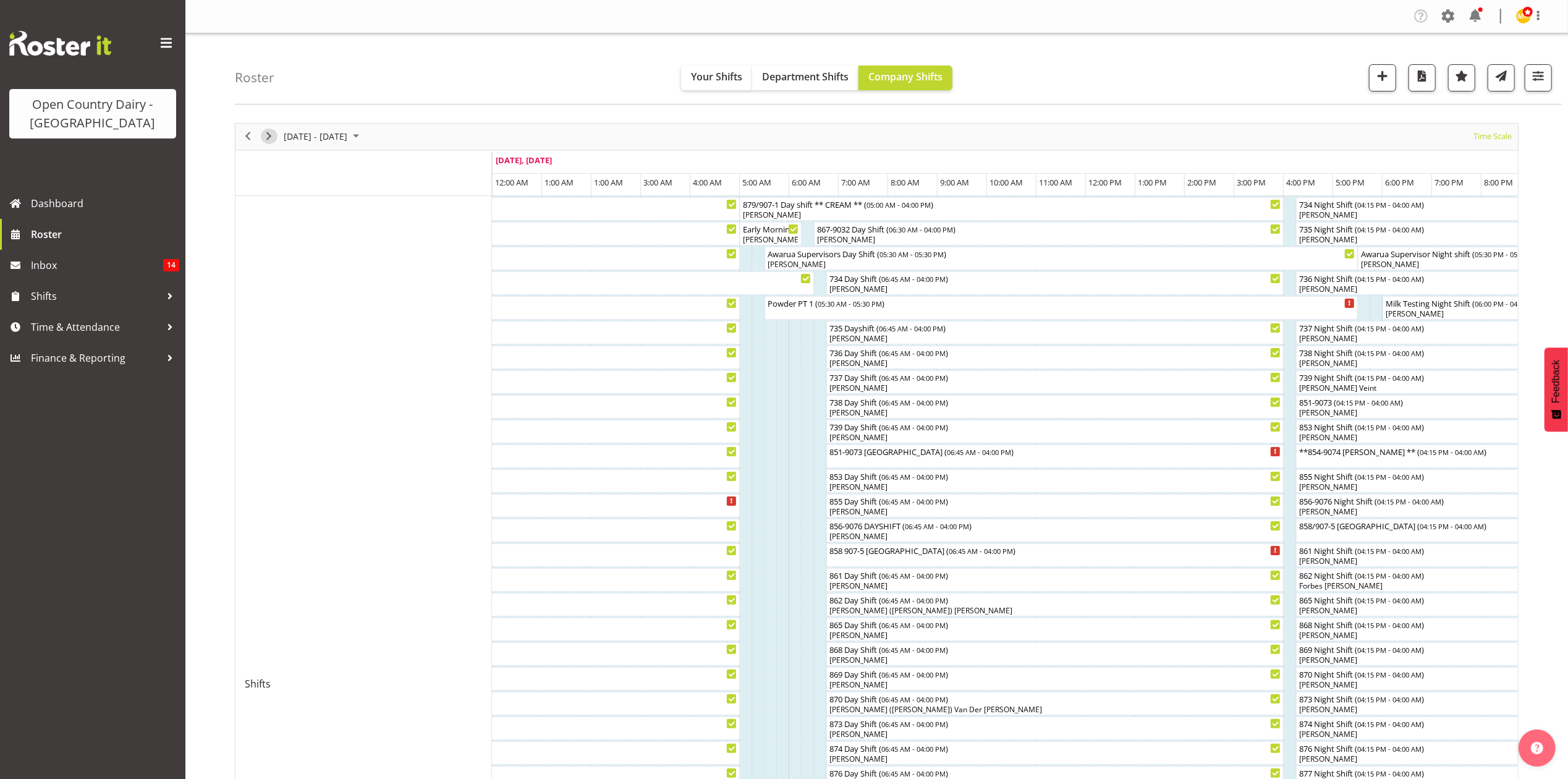
click at [275, 140] on span "Next" at bounding box center [269, 137] width 15 height 16
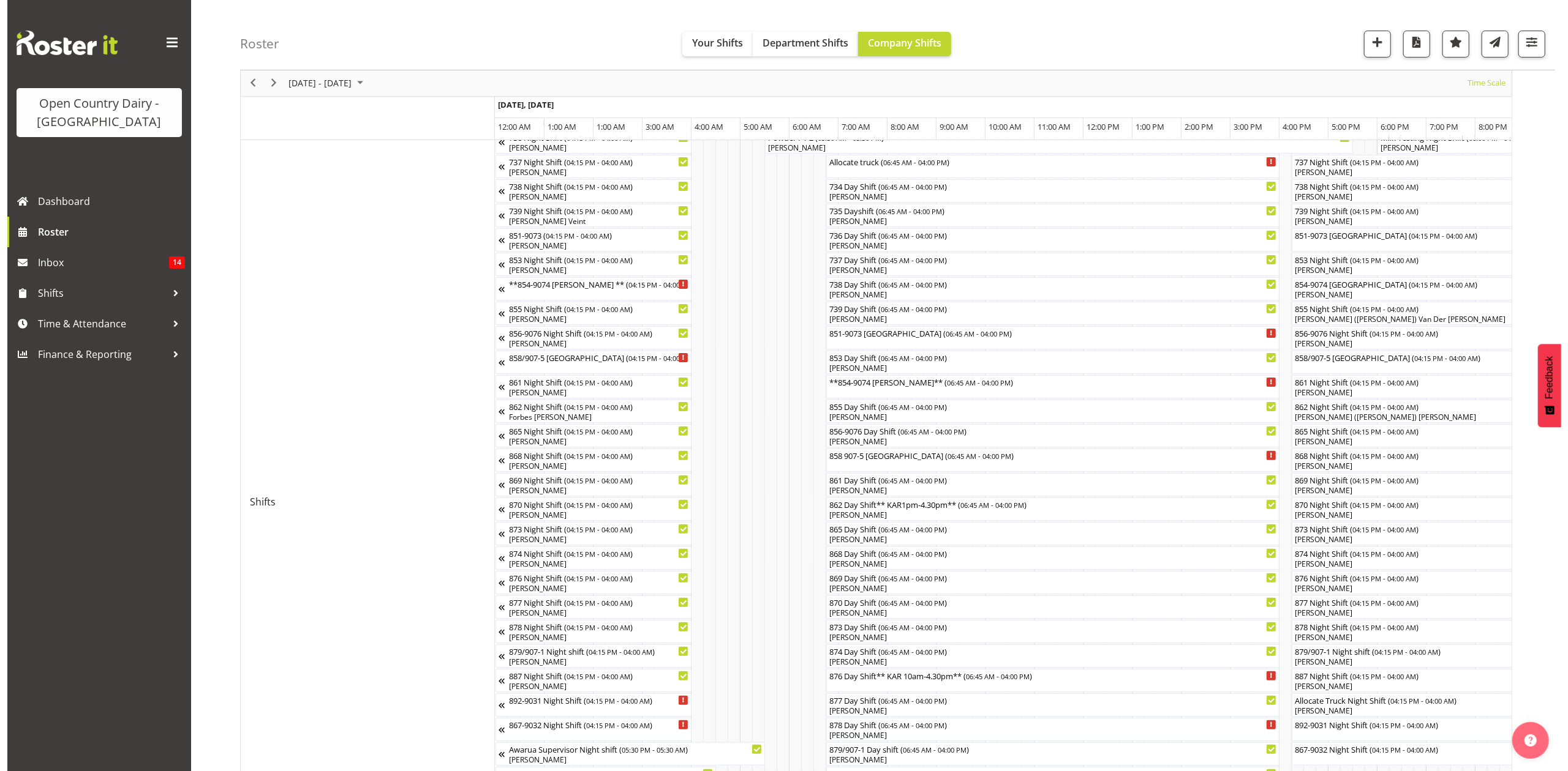
scroll to position [245, 0]
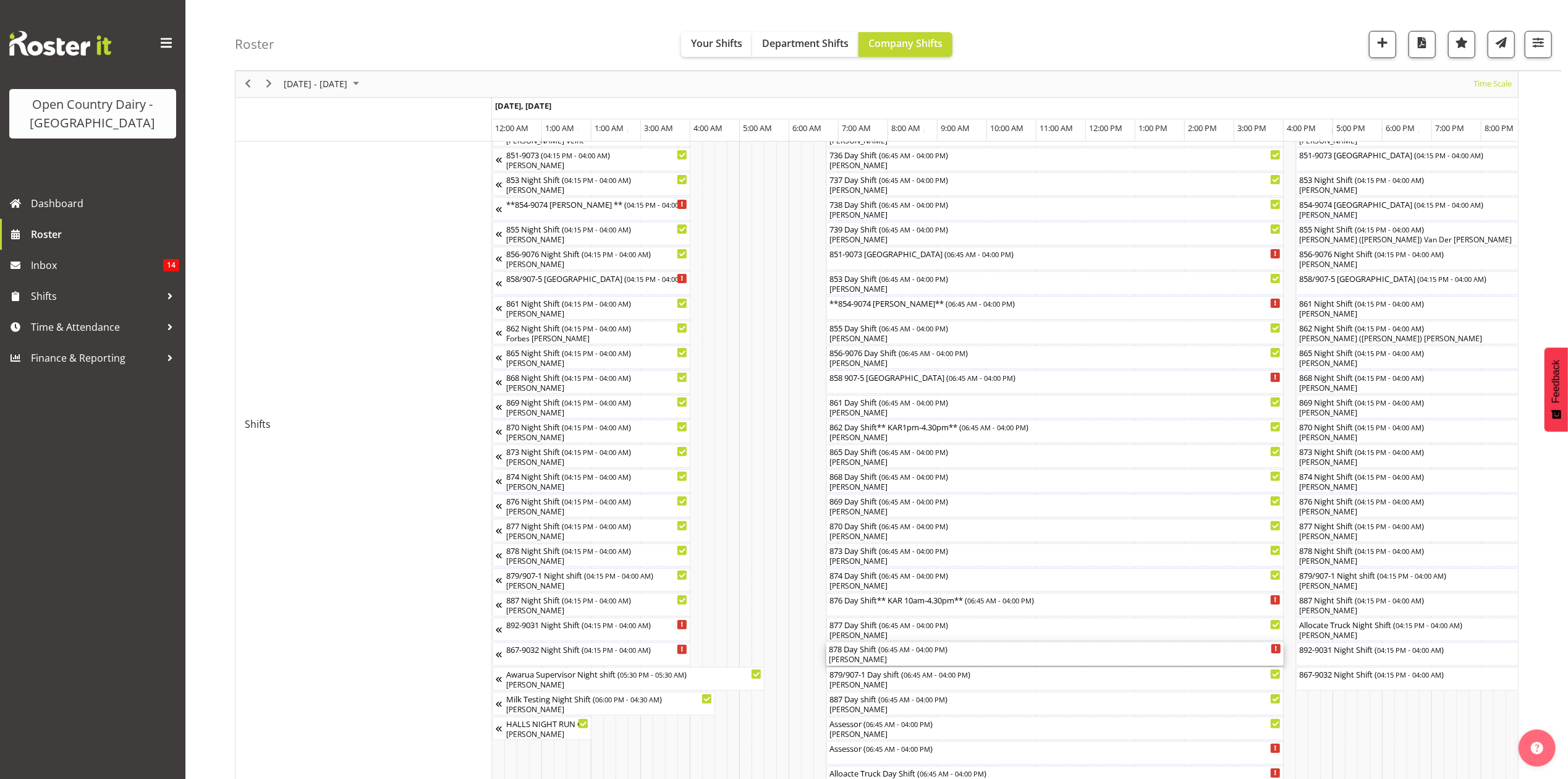
click at [901, 661] on div "[PERSON_NAME]" at bounding box center [1054, 659] width 452 height 11
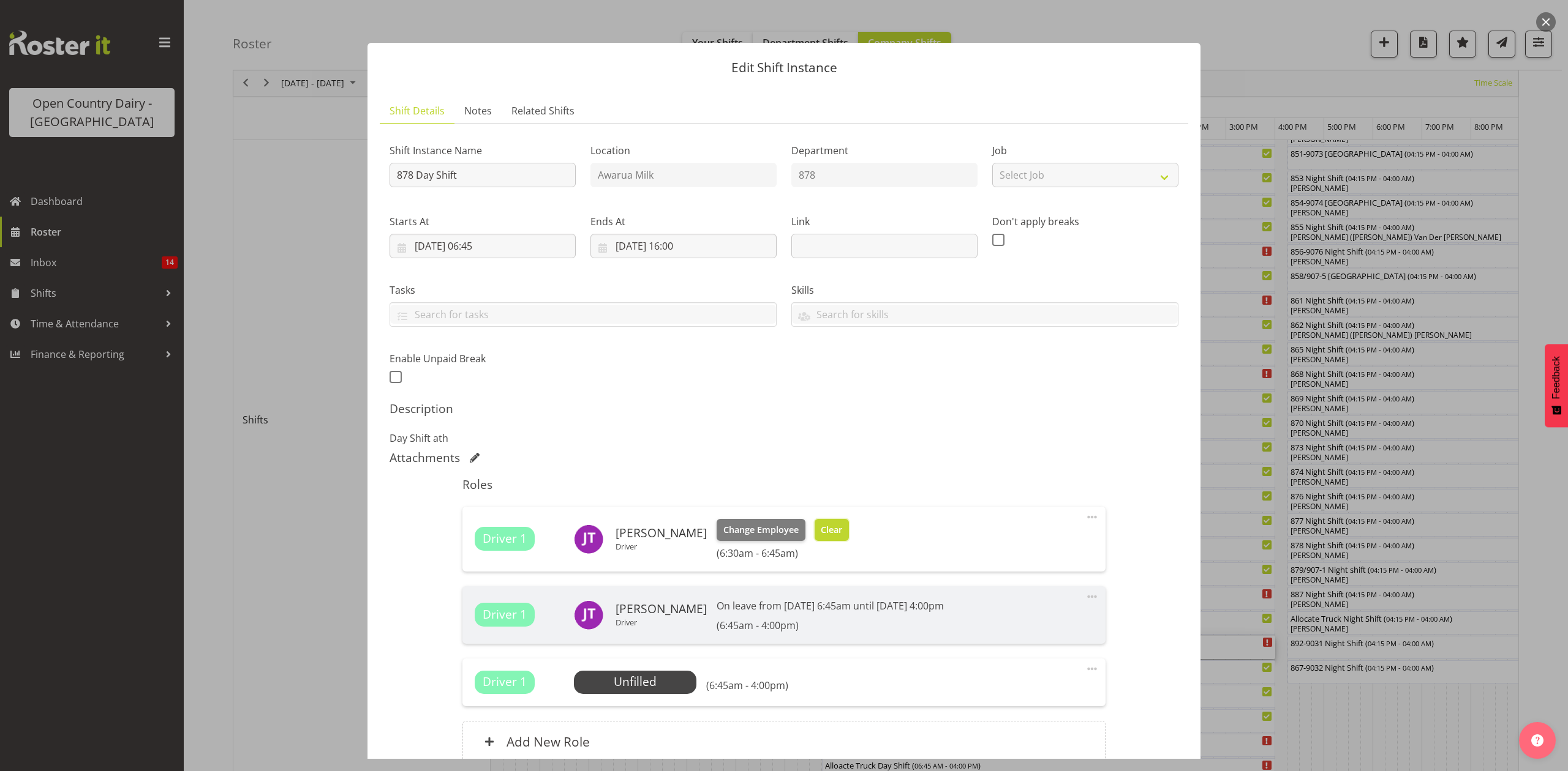
click at [842, 535] on span "Clear" at bounding box center [831, 530] width 21 height 14
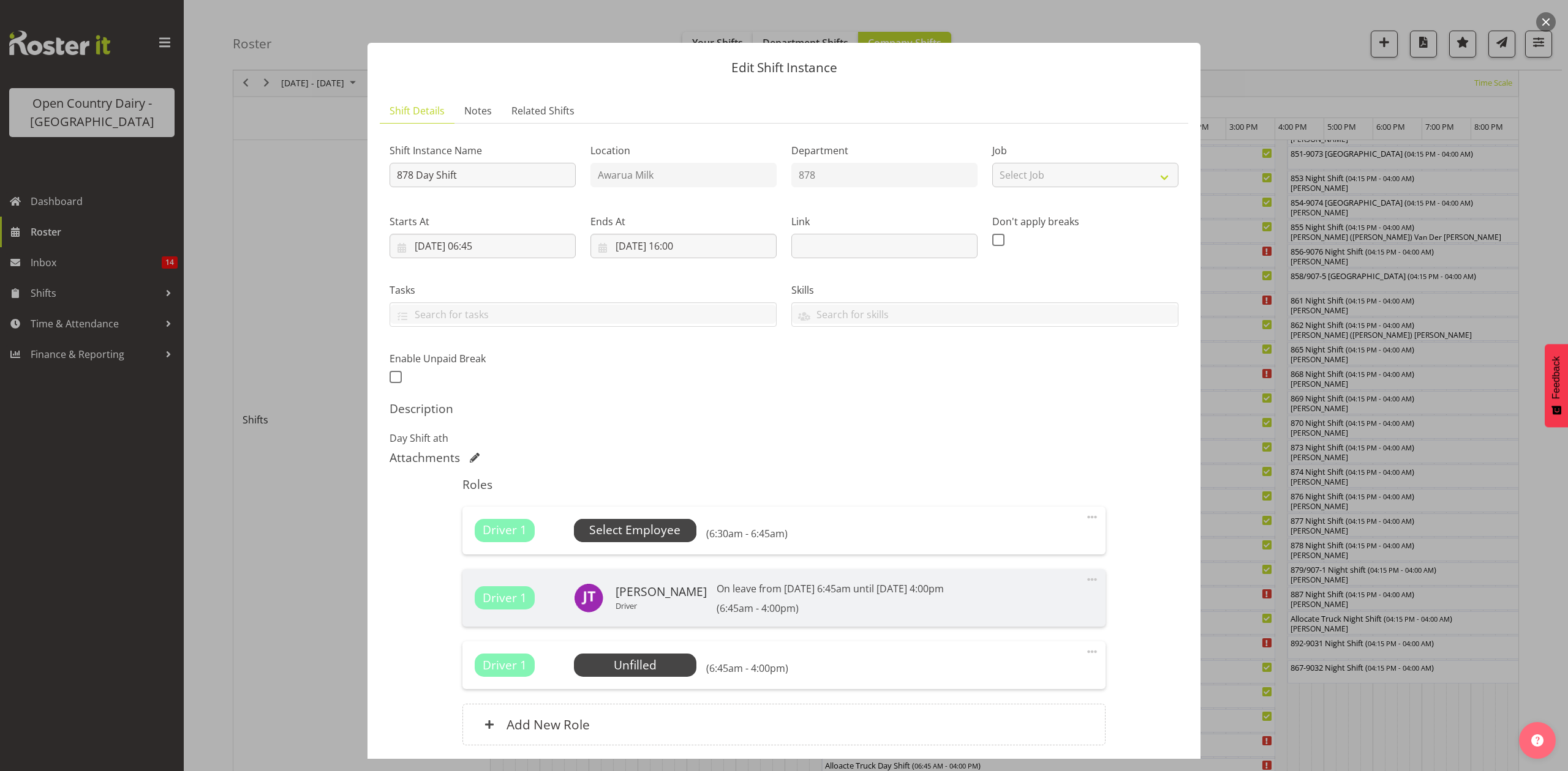
click at [662, 537] on span "Select Employee" at bounding box center [635, 530] width 91 height 17
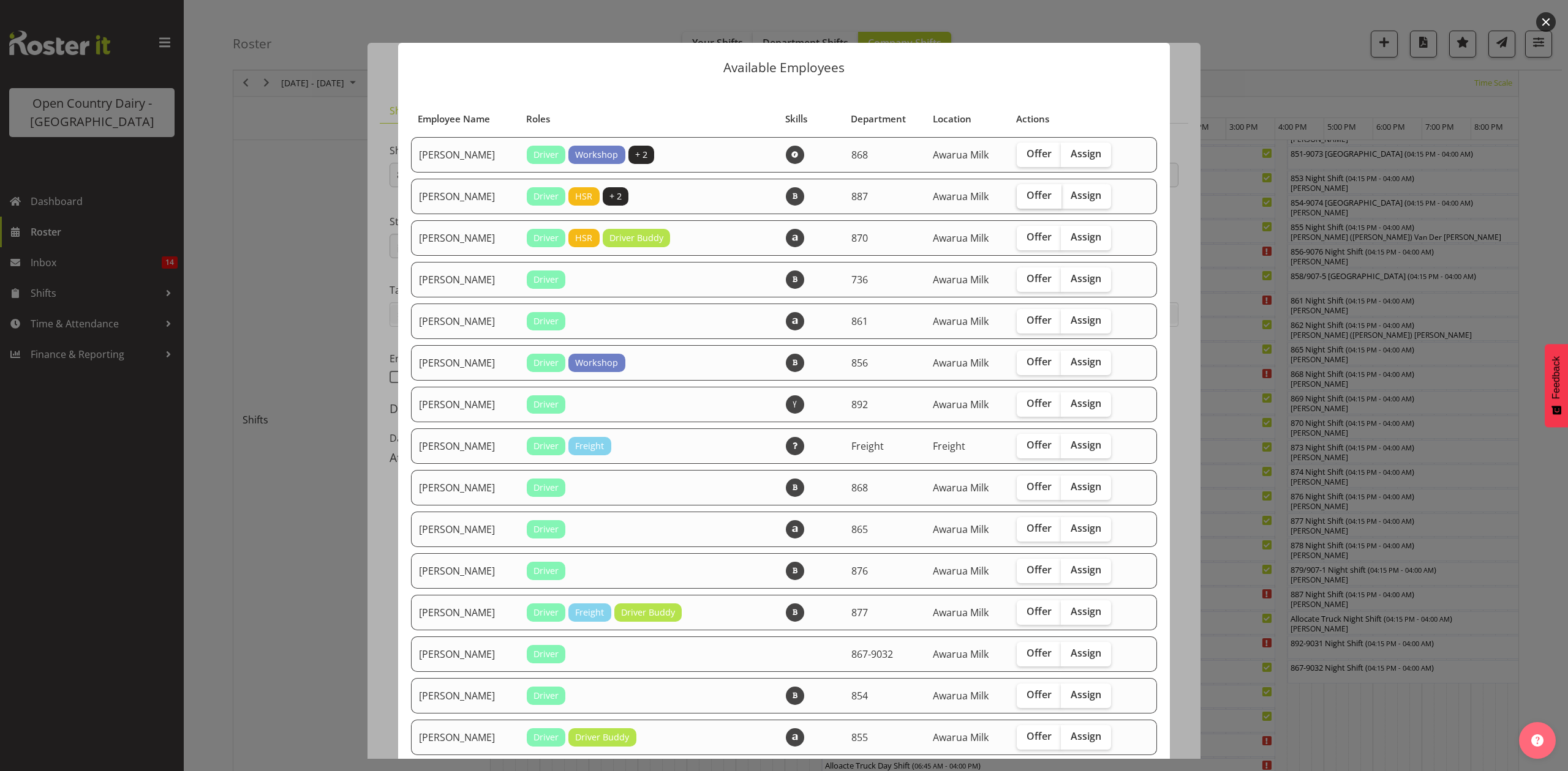
click at [1028, 193] on span "Offer" at bounding box center [1039, 194] width 25 height 13
click at [1024, 193] on input "Offer" at bounding box center [1020, 195] width 8 height 8
checkbox input "true"
click at [1034, 267] on label "Offer" at bounding box center [1039, 279] width 45 height 24
click at [1024, 275] on input "Offer" at bounding box center [1020, 279] width 8 height 8
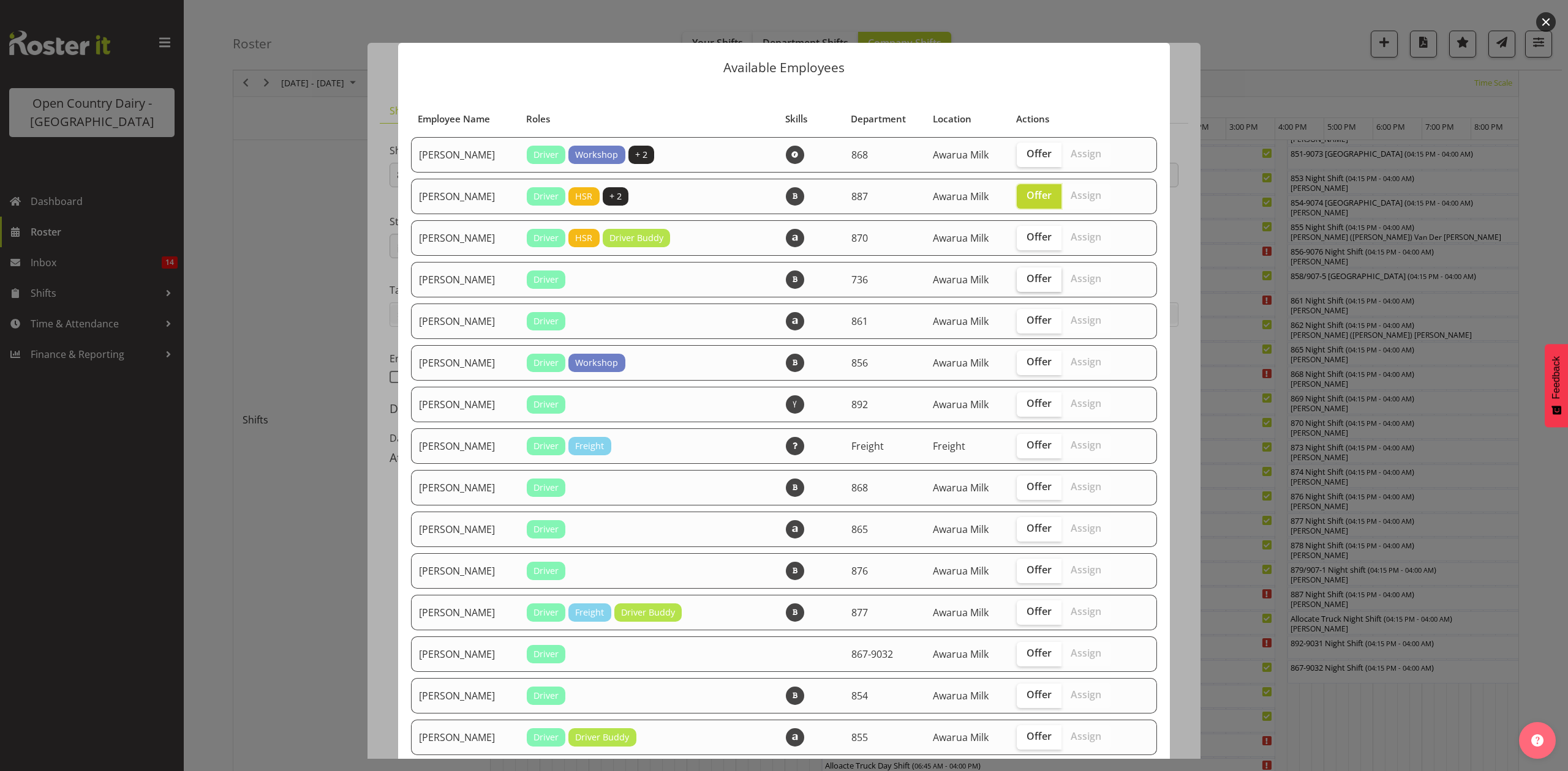
checkbox input "true"
click at [1026, 481] on span "Offer" at bounding box center [1039, 487] width 25 height 13
click at [1024, 483] on input "Offer" at bounding box center [1020, 487] width 8 height 8
checkbox input "true"
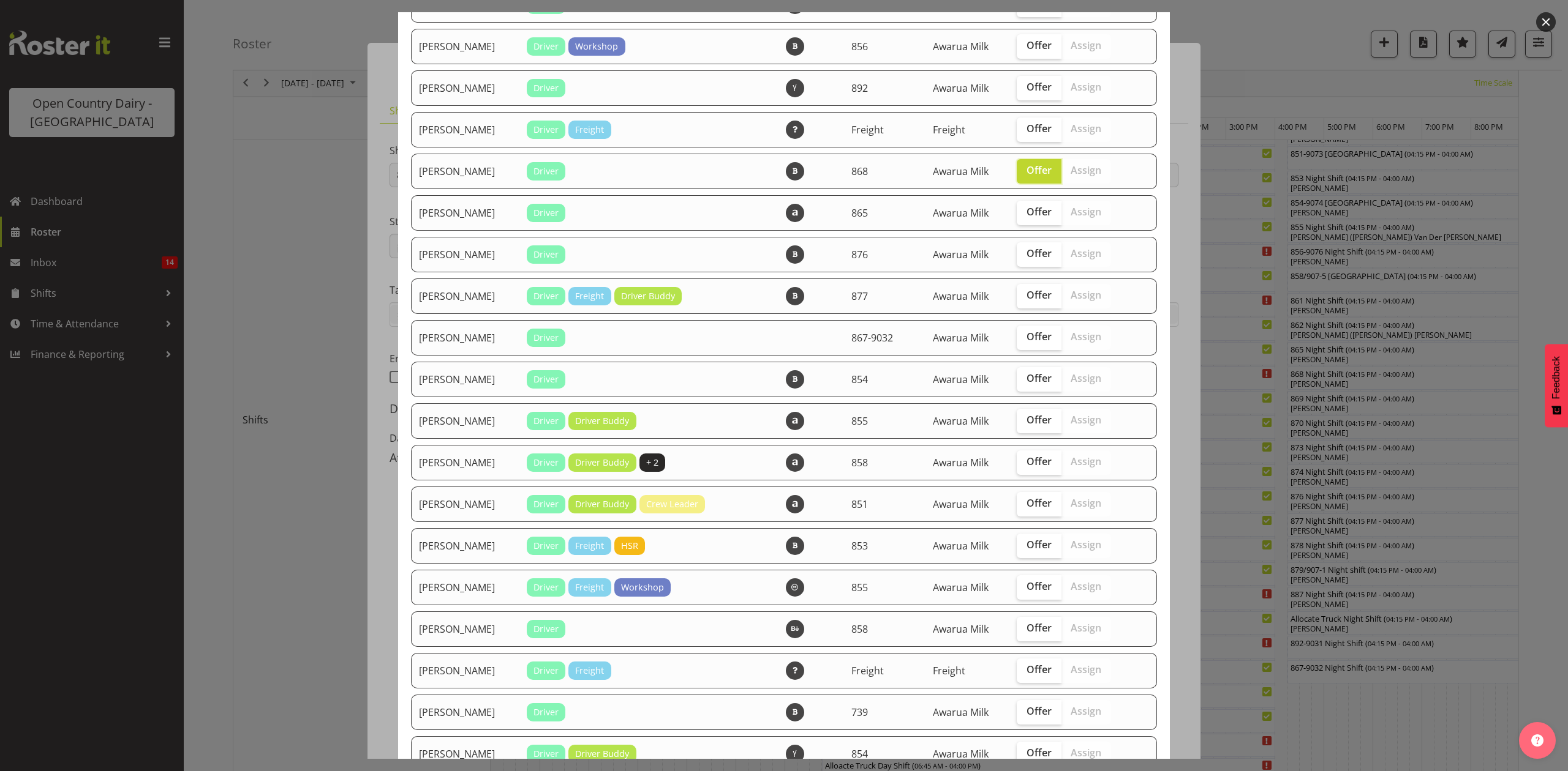
scroll to position [326, 0]
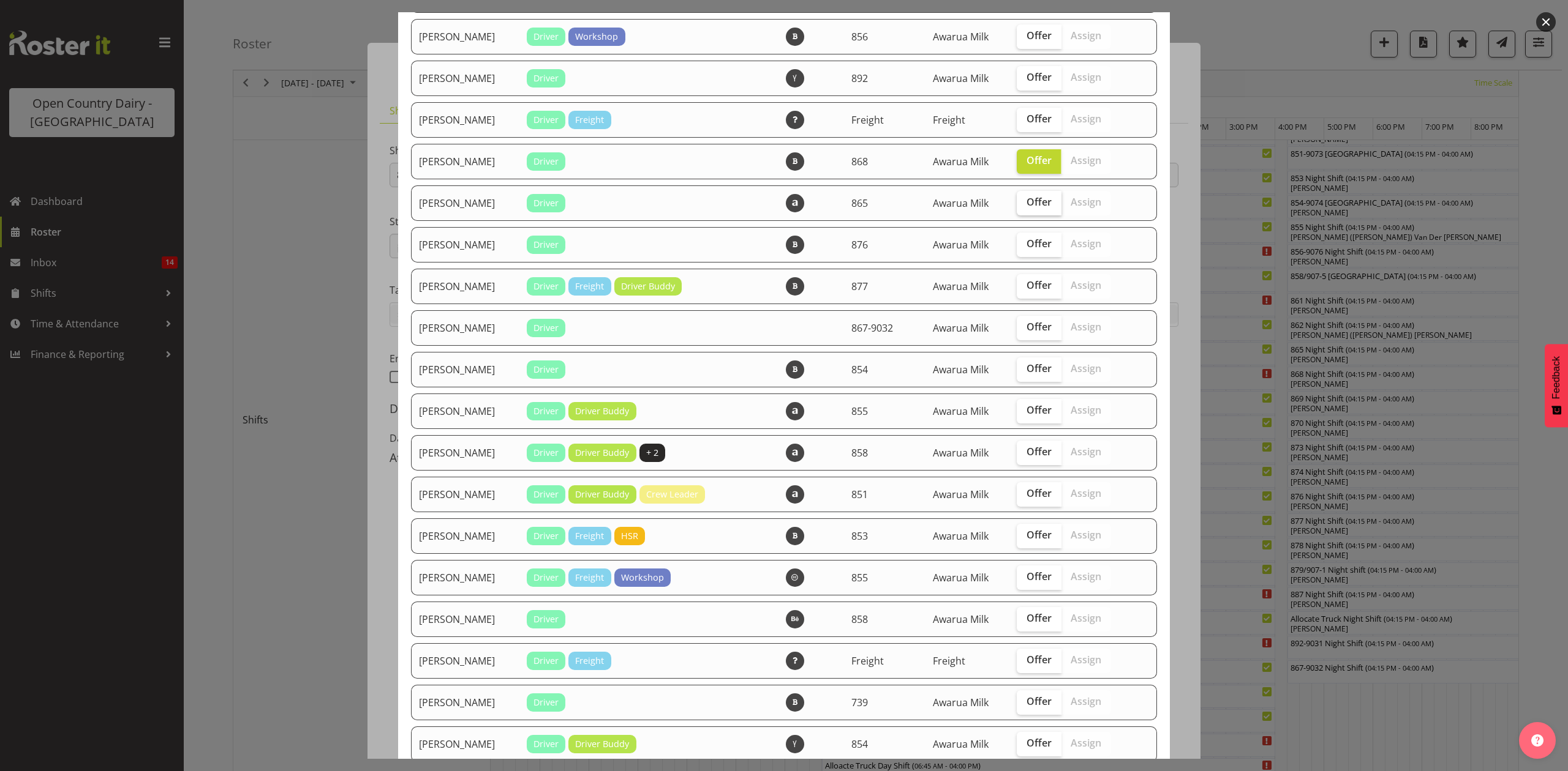
click at [1026, 200] on span "Offer" at bounding box center [1039, 201] width 25 height 13
click at [1024, 200] on input "Offer" at bounding box center [1020, 202] width 8 height 8
checkbox input "true"
click at [1026, 246] on span "Offer" at bounding box center [1039, 243] width 25 height 13
click at [1024, 246] on input "Offer" at bounding box center [1020, 244] width 8 height 8
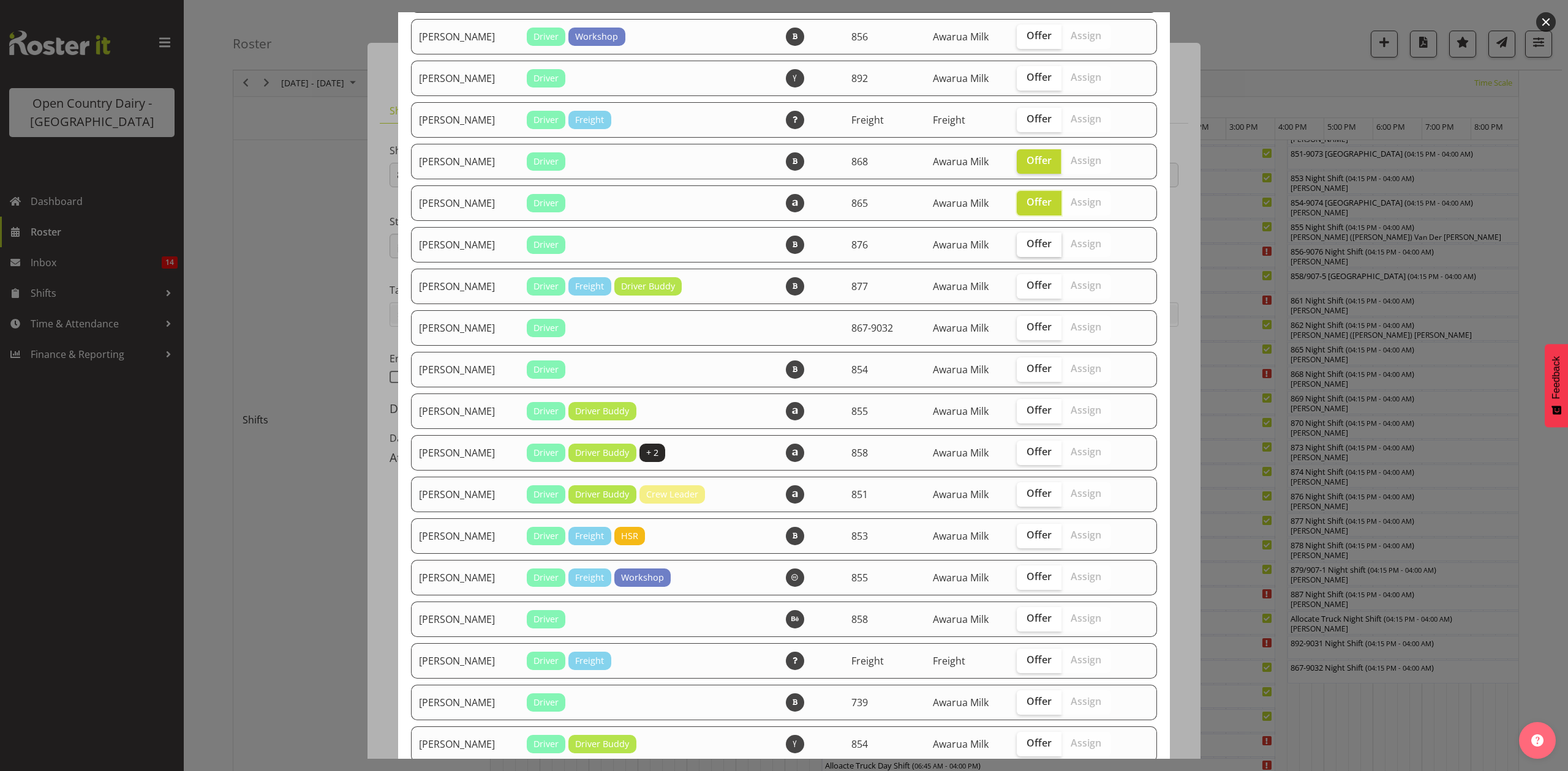
checkbox input "true"
click at [1029, 277] on label "Offer" at bounding box center [1039, 285] width 45 height 24
click at [1024, 282] on input "Offer" at bounding box center [1020, 285] width 8 height 8
click at [1026, 287] on span "Offer" at bounding box center [1039, 284] width 25 height 13
click at [1020, 287] on input "Offer" at bounding box center [1020, 285] width 8 height 8
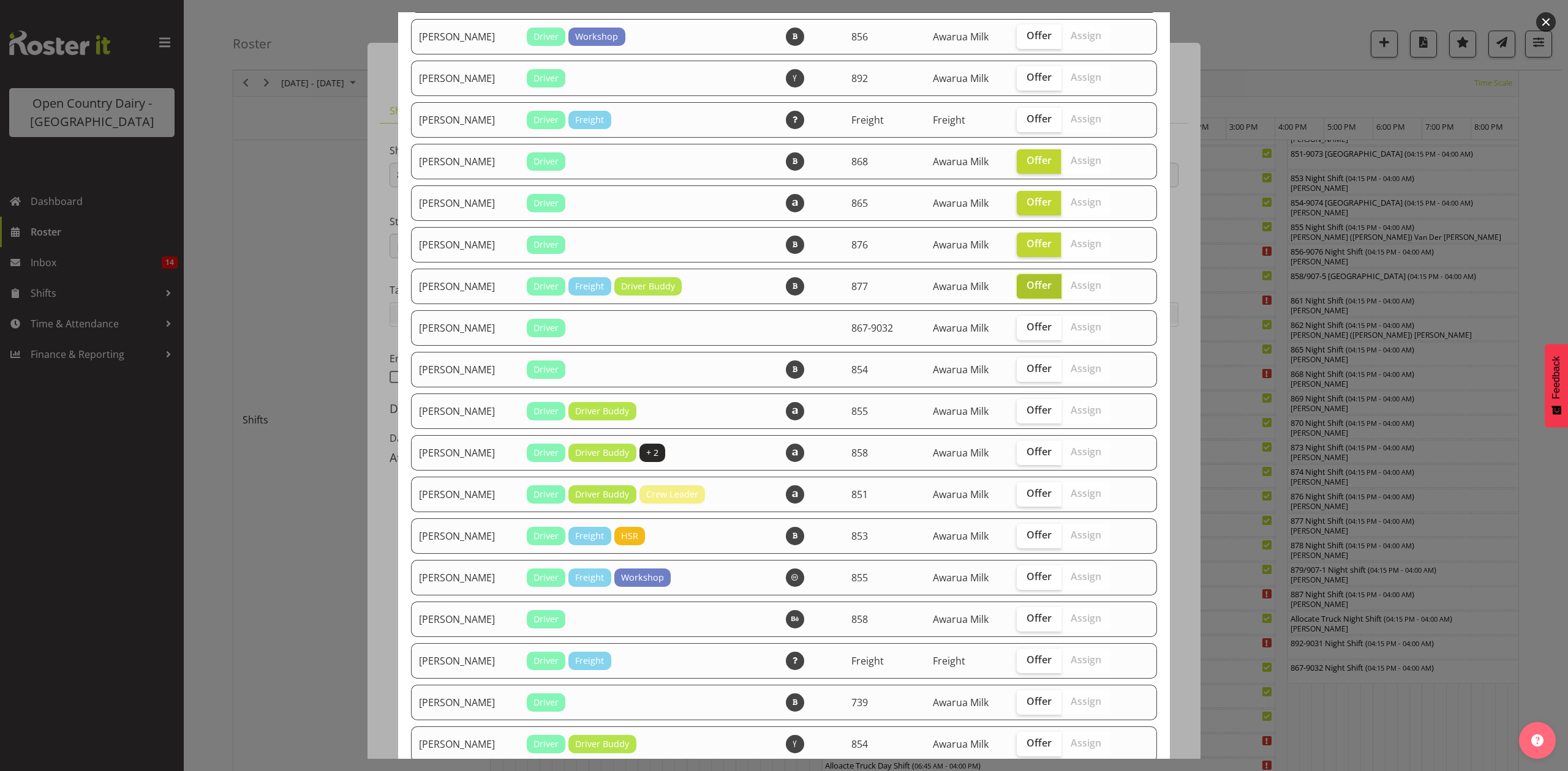
checkbox input "false"
click at [1026, 368] on span "Offer" at bounding box center [1039, 369] width 25 height 13
click at [1021, 368] on input "Offer" at bounding box center [1020, 369] width 8 height 8
checkbox input "true"
click at [1026, 281] on span "Offer" at bounding box center [1039, 284] width 25 height 13
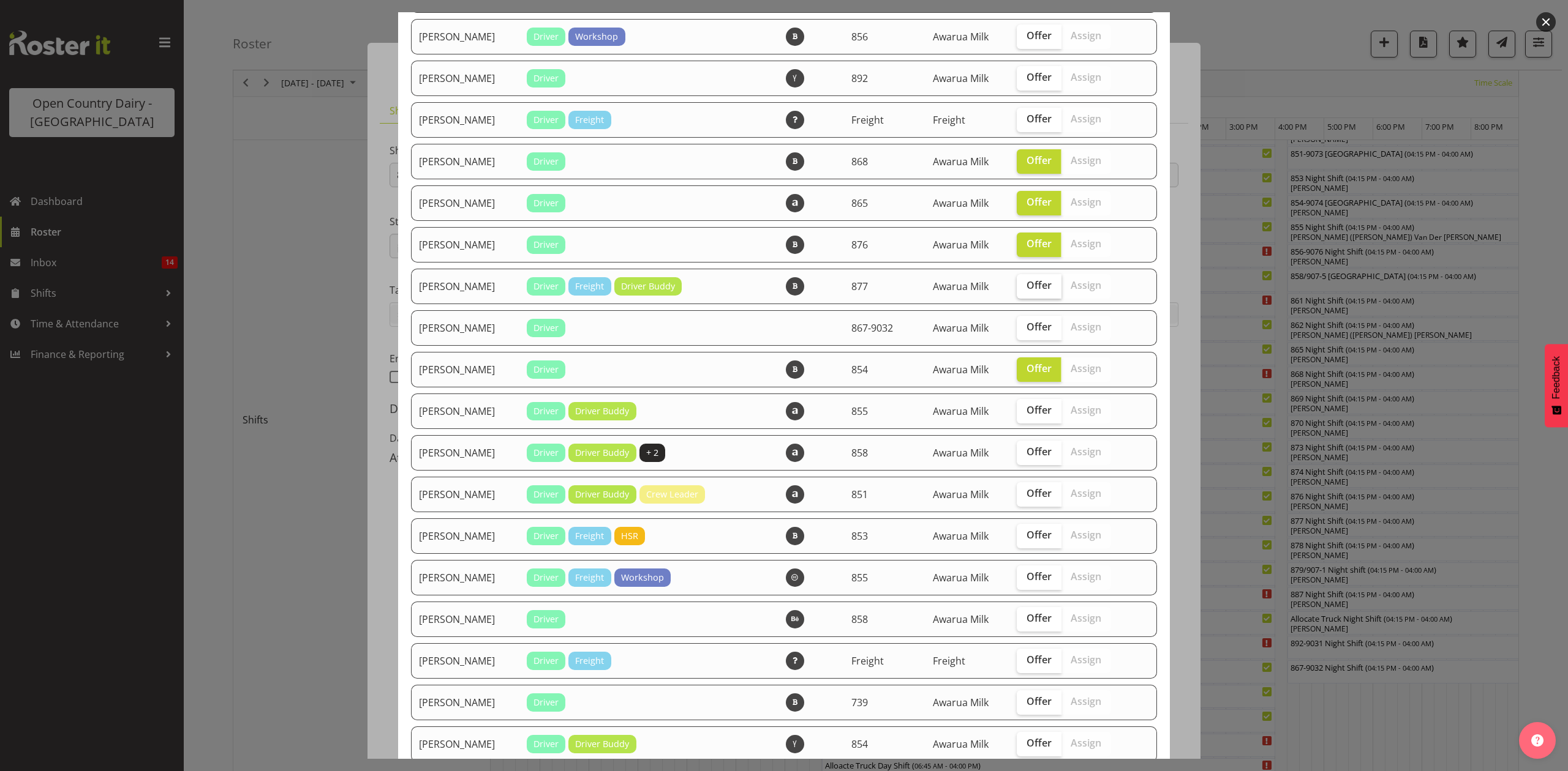
click at [1019, 282] on input "Offer" at bounding box center [1020, 285] width 8 height 8
checkbox input "true"
click at [1026, 412] on span "Offer" at bounding box center [1039, 410] width 25 height 13
click at [1024, 412] on input "Offer" at bounding box center [1020, 410] width 8 height 8
checkbox input "true"
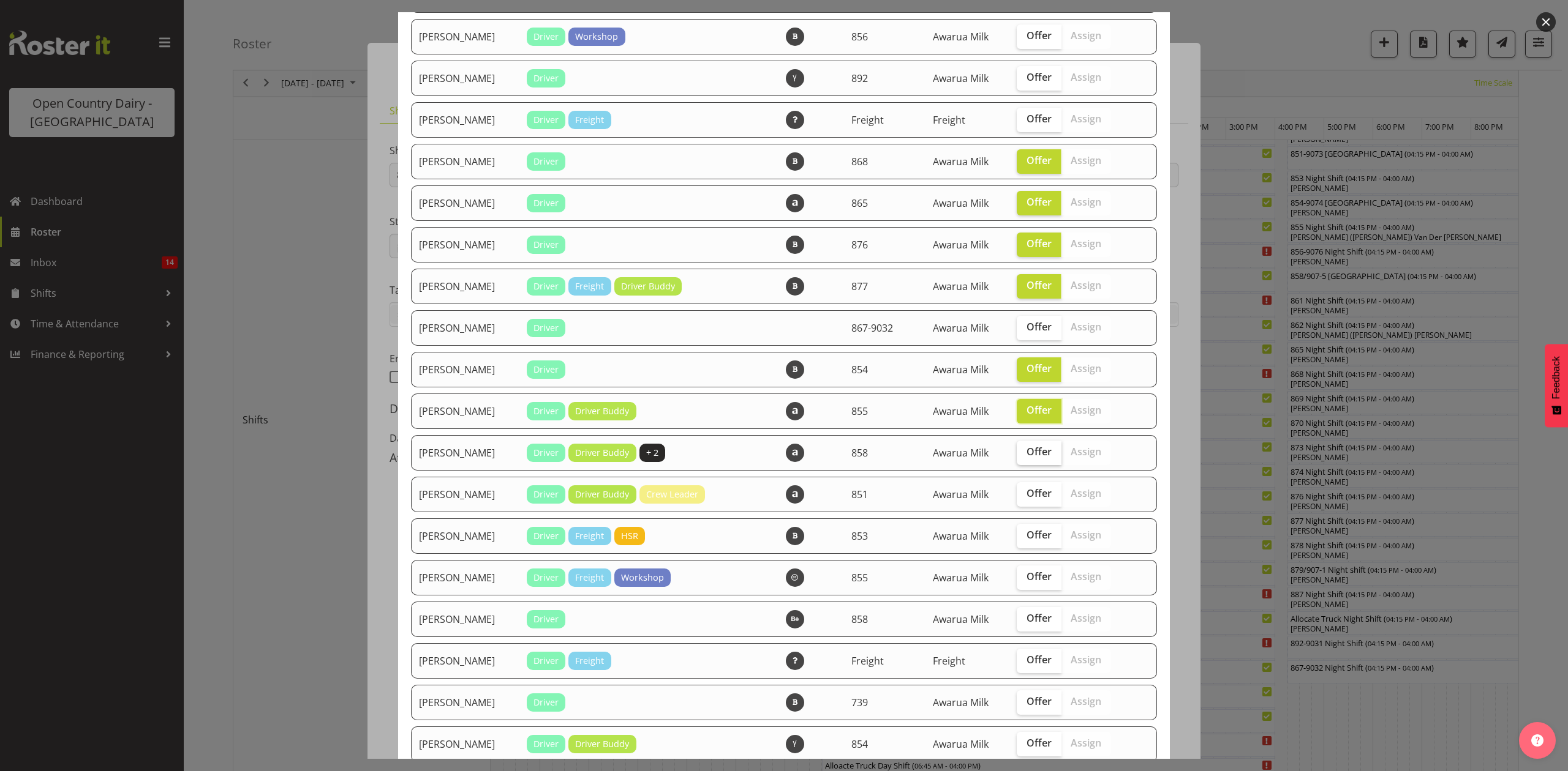
click at [1032, 459] on label "Offer" at bounding box center [1039, 452] width 45 height 24
click at [1024, 456] on input "Offer" at bounding box center [1020, 452] width 8 height 8
checkbox input "true"
click at [1029, 495] on span "Offer" at bounding box center [1039, 493] width 25 height 13
click at [1024, 495] on input "Offer" at bounding box center [1020, 493] width 8 height 8
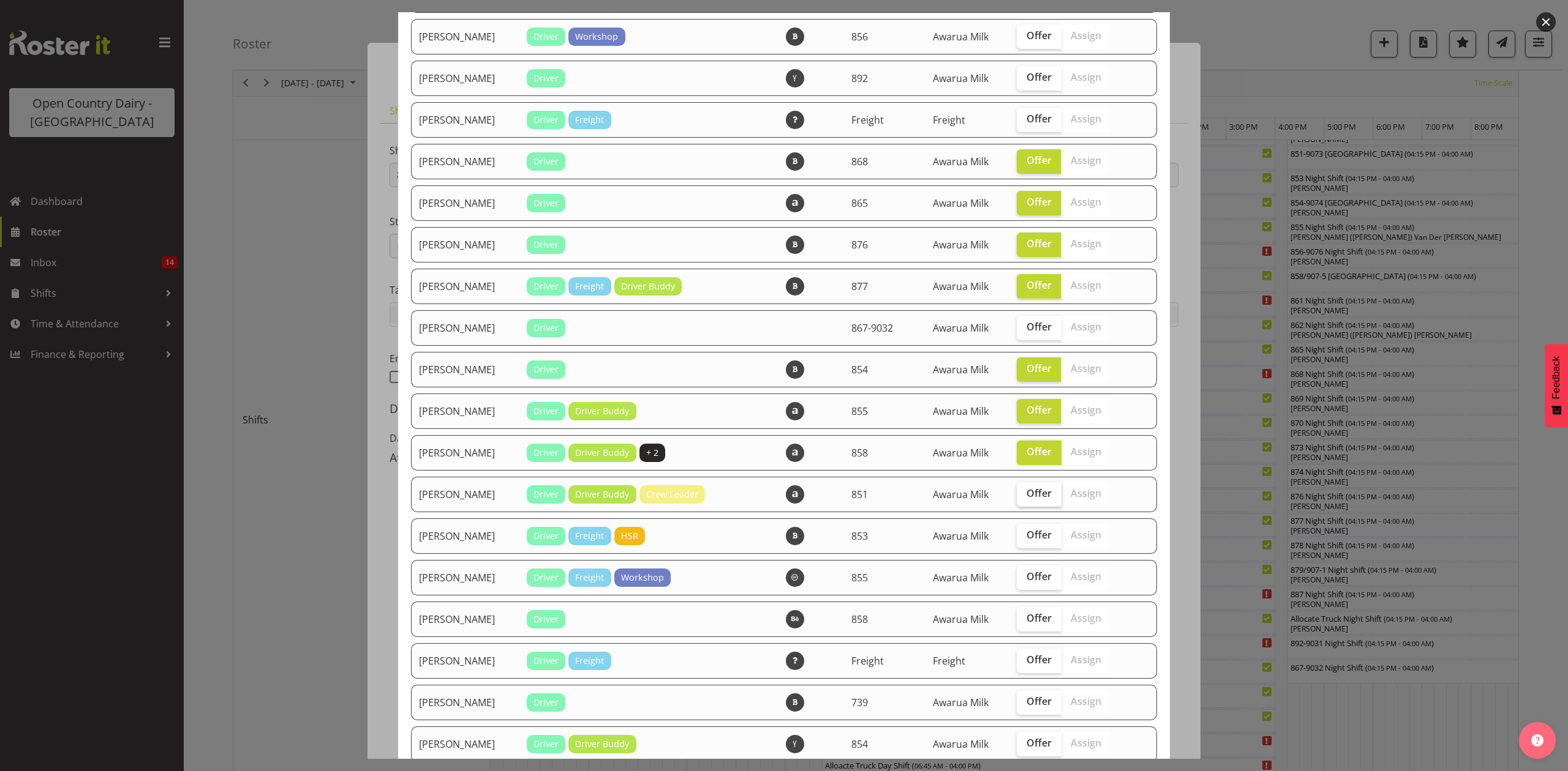
checkbox input "true"
click at [1029, 549] on td "Offer Assign" at bounding box center [1073, 536] width 129 height 36
click at [1022, 543] on label "Offer" at bounding box center [1039, 536] width 45 height 24
click at [1022, 539] on input "Offer" at bounding box center [1020, 535] width 8 height 8
checkbox input "true"
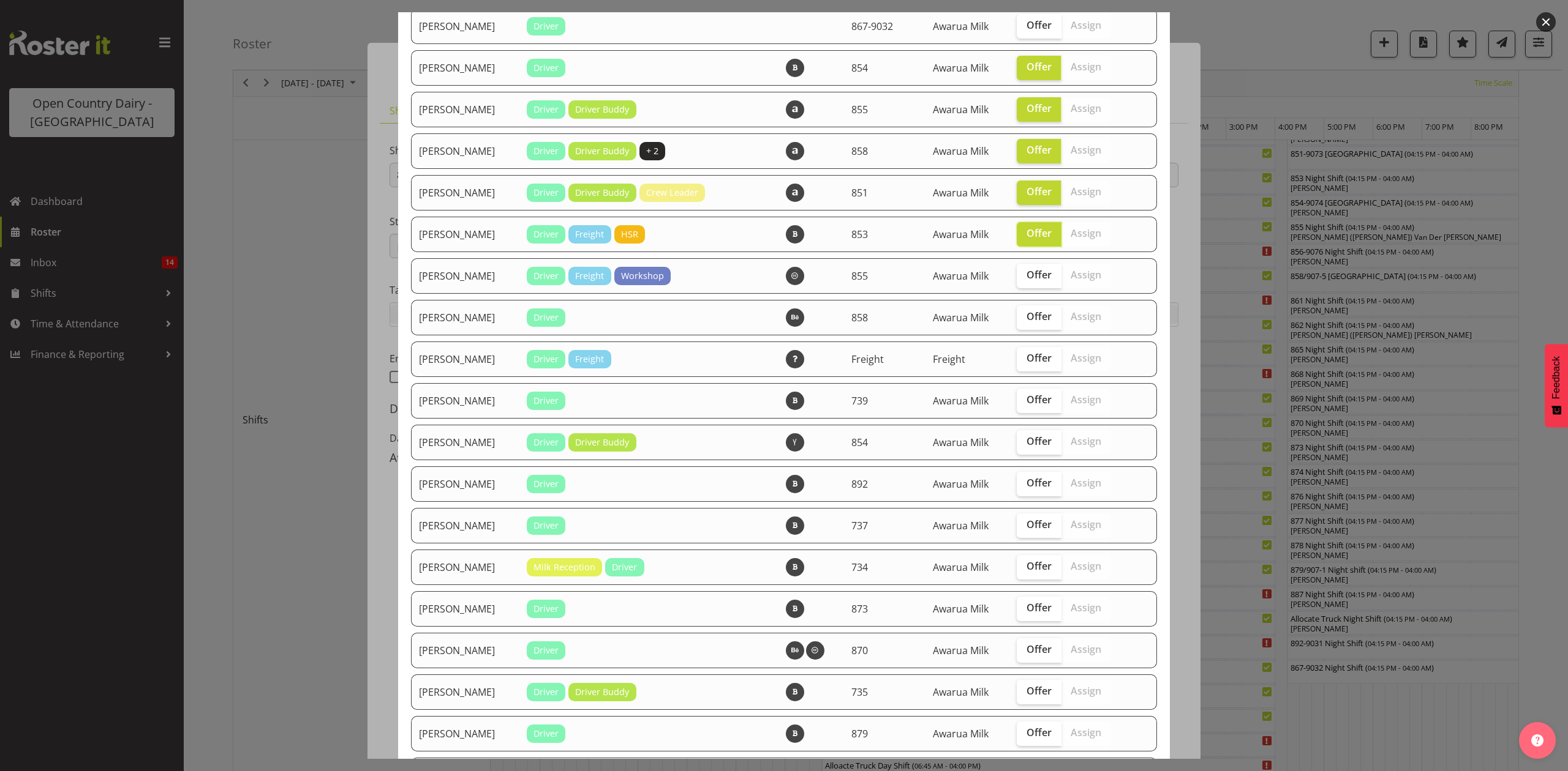
scroll to position [652, 0]
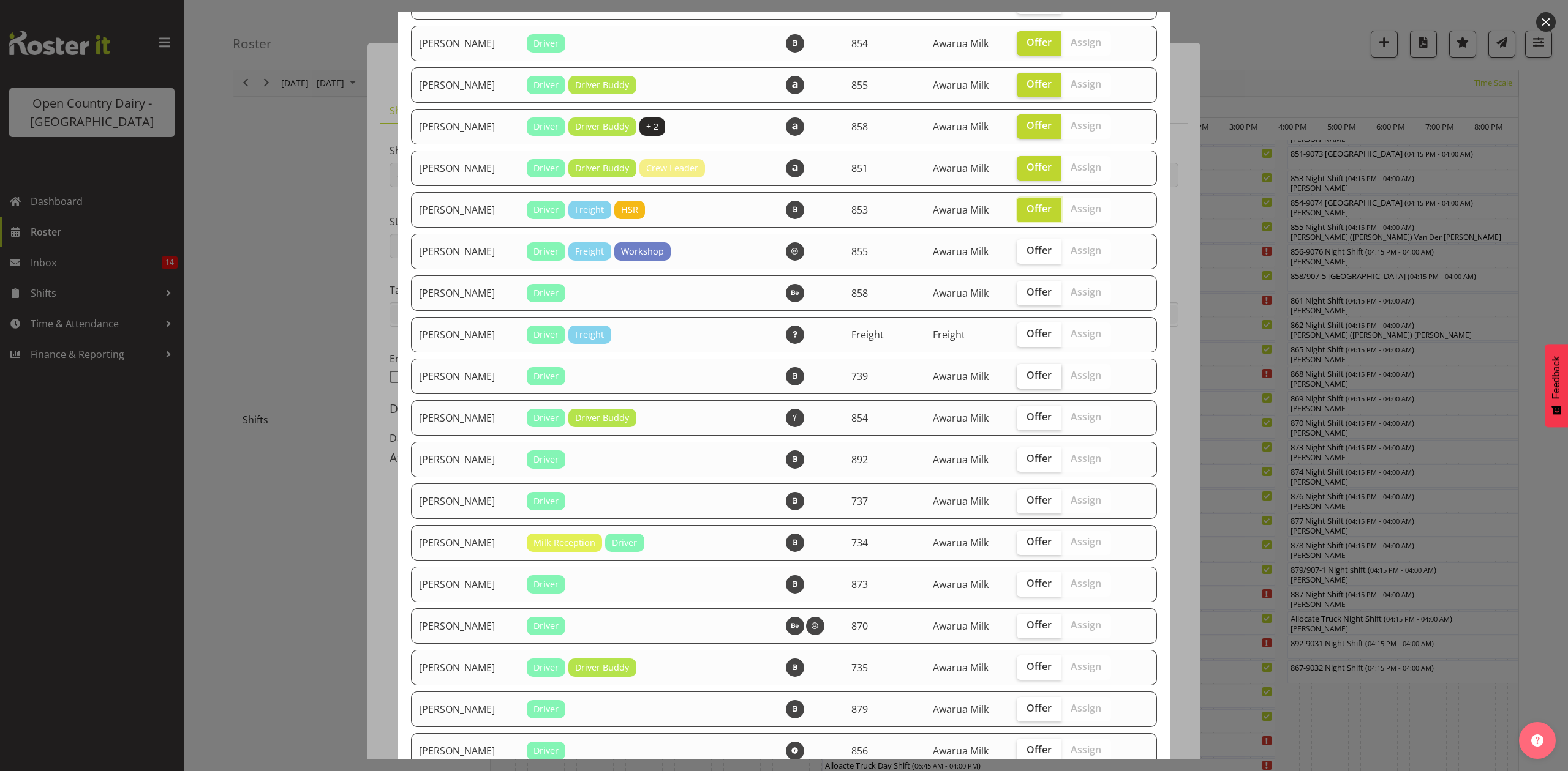
click at [1044, 375] on label "Offer" at bounding box center [1039, 375] width 45 height 24
click at [1024, 375] on input "Offer" at bounding box center [1020, 375] width 8 height 8
checkbox input "true"
click at [1034, 414] on span "Offer" at bounding box center [1039, 416] width 25 height 13
click at [1024, 414] on input "Offer" at bounding box center [1020, 417] width 8 height 8
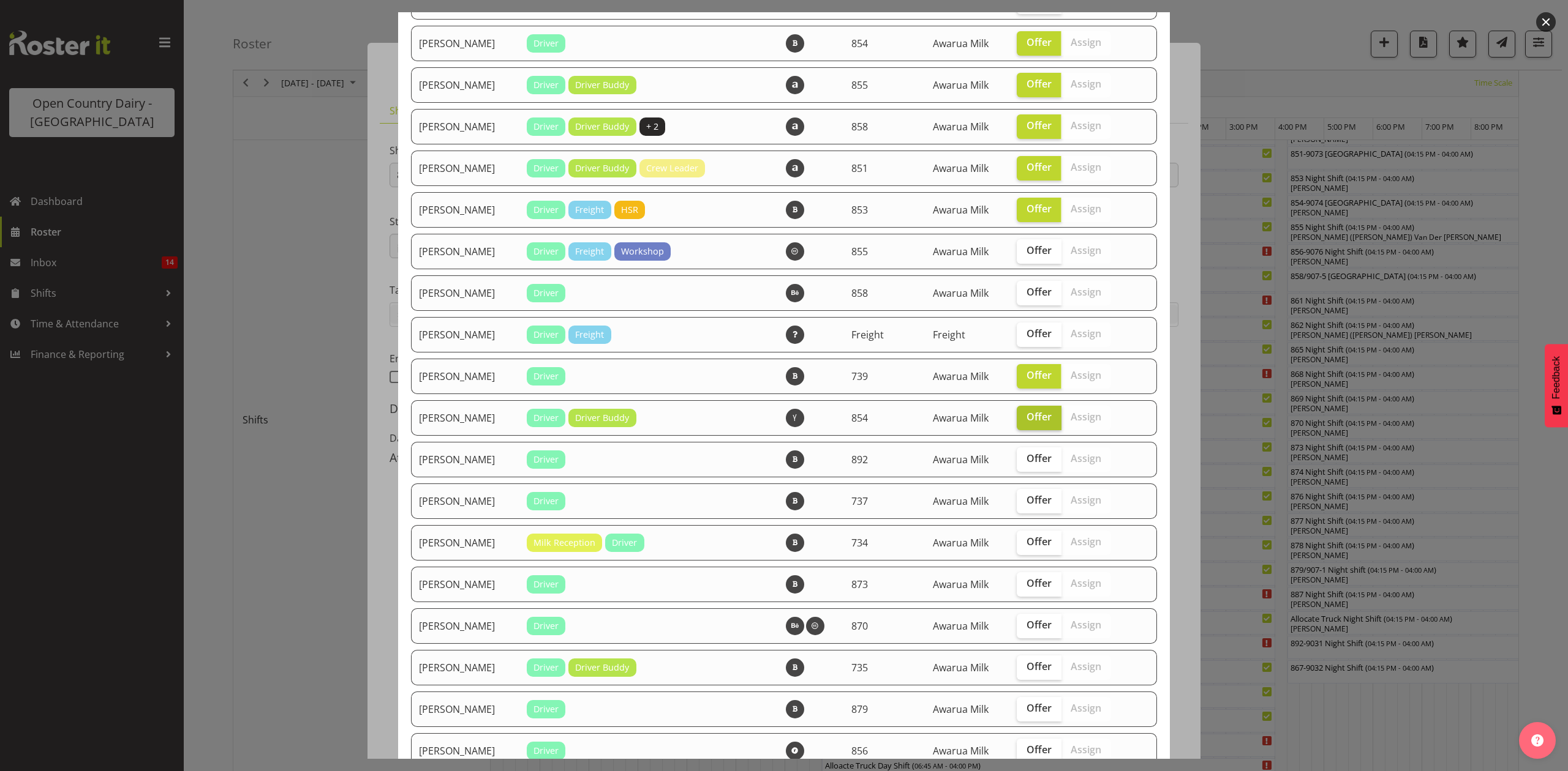
click at [1034, 414] on span "Offer" at bounding box center [1039, 416] width 25 height 13
click at [1024, 414] on input "Offer" at bounding box center [1020, 417] width 8 height 8
checkbox input "false"
click at [1019, 465] on label "Offer" at bounding box center [1039, 459] width 45 height 24
click at [1019, 462] on input "Offer" at bounding box center [1020, 459] width 8 height 8
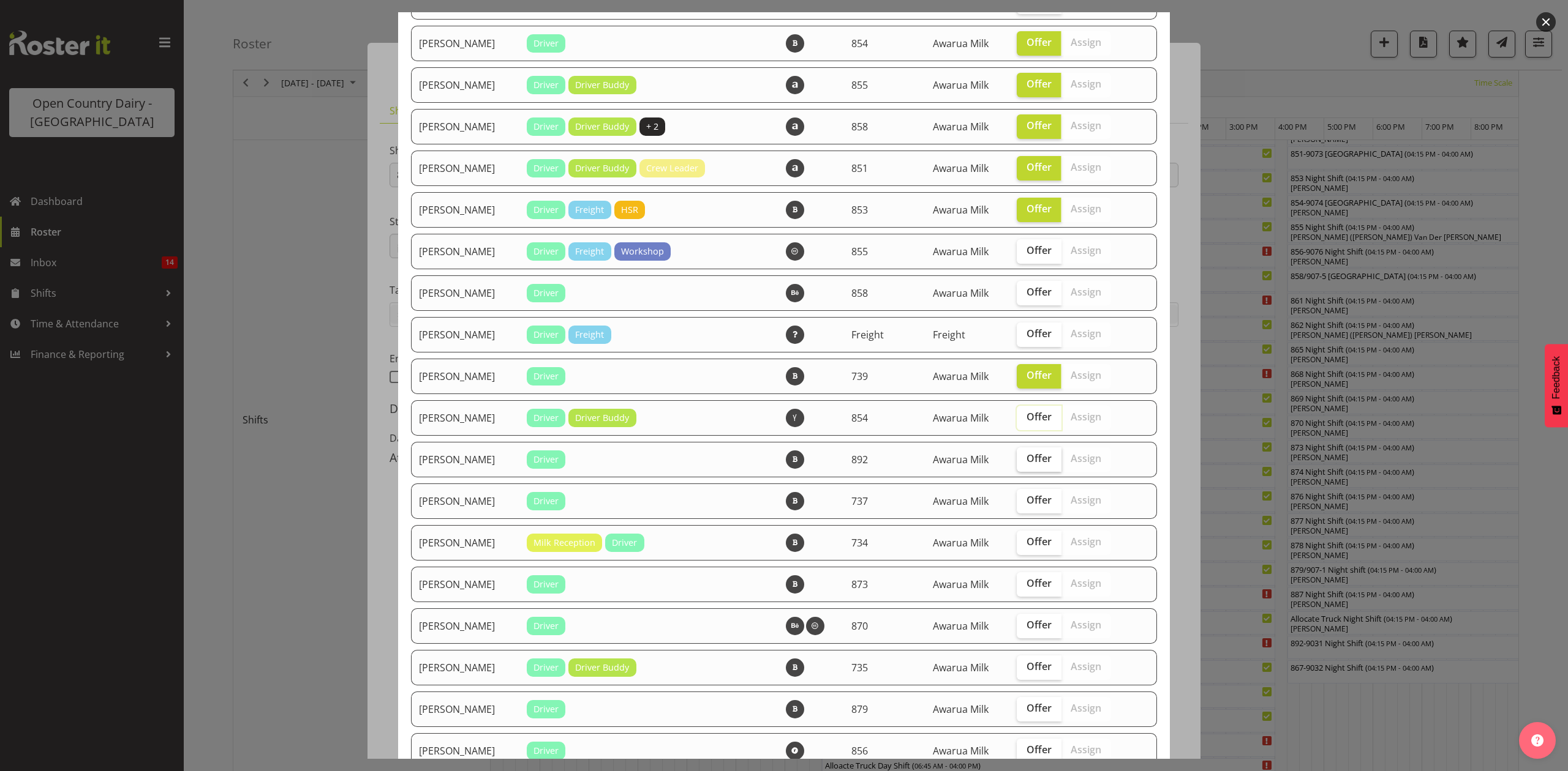
checkbox input "true"
click at [1026, 497] on span "Offer" at bounding box center [1039, 500] width 25 height 13
click at [1017, 497] on input "Offer" at bounding box center [1020, 500] width 8 height 8
checkbox input "true"
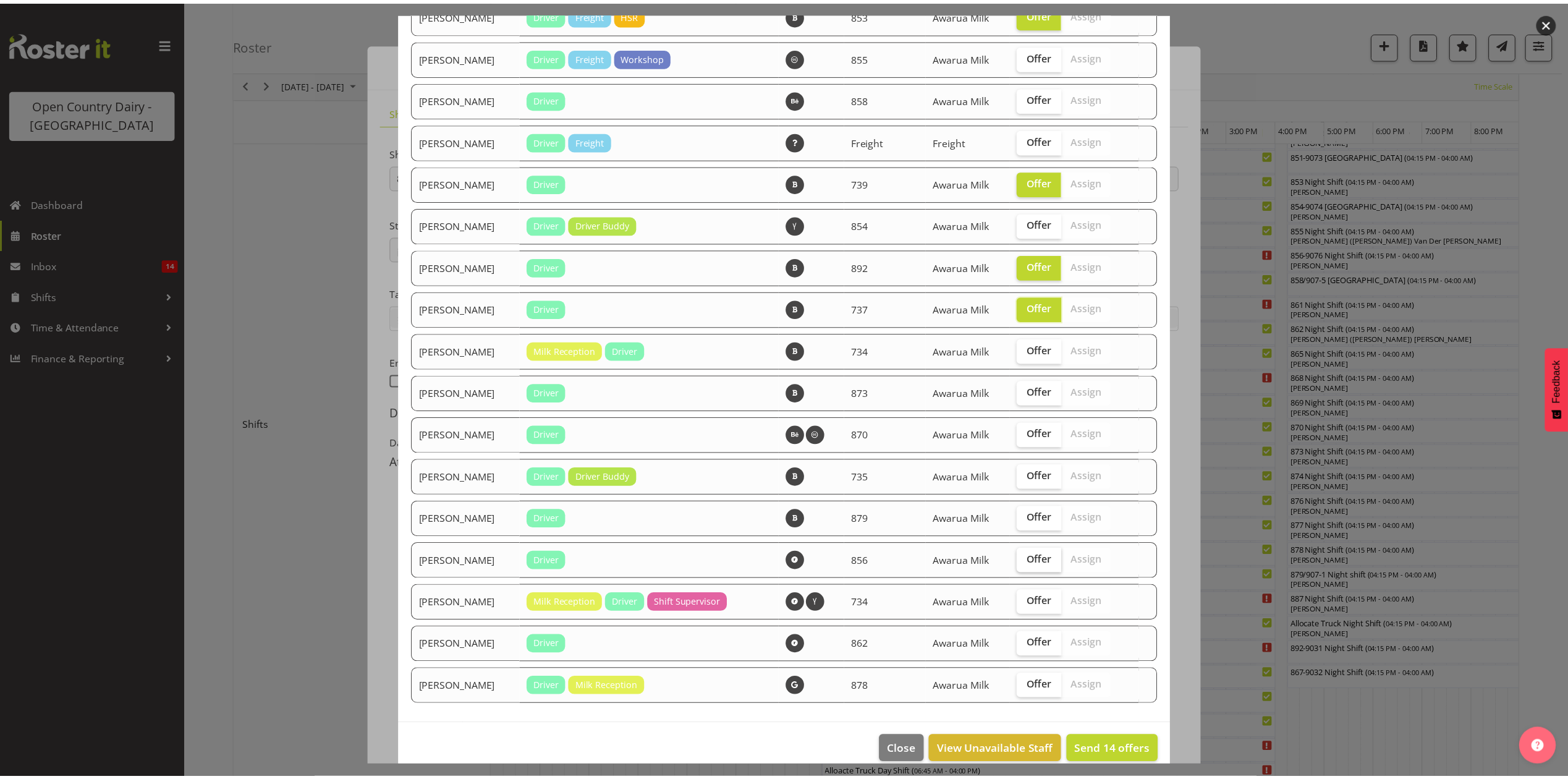
scroll to position [872, 0]
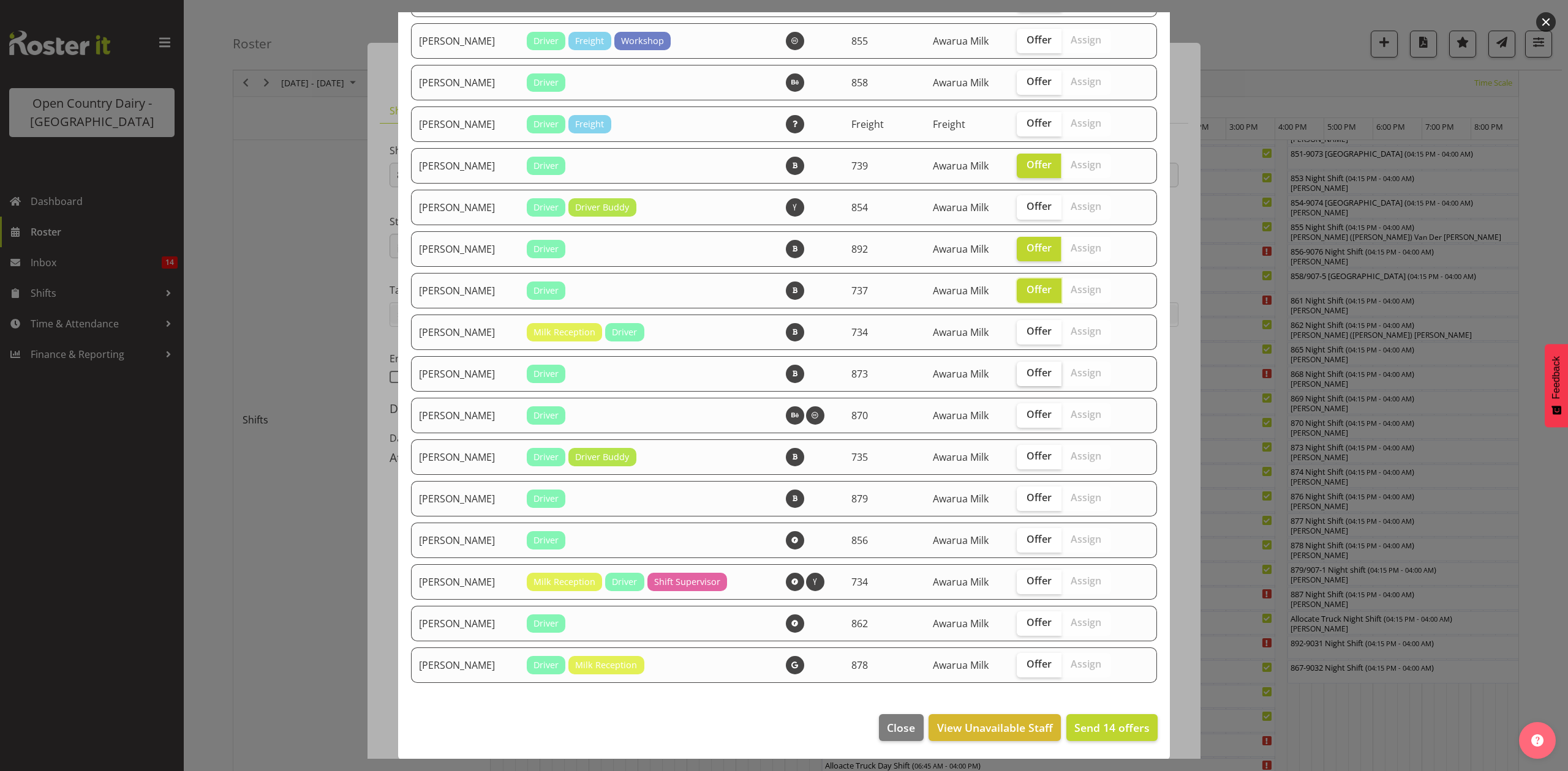
click at [1026, 372] on span "Offer" at bounding box center [1039, 372] width 25 height 13
click at [1024, 372] on input "Offer" at bounding box center [1020, 372] width 8 height 8
checkbox input "true"
click at [1026, 458] on span "Offer" at bounding box center [1039, 456] width 25 height 13
click at [1024, 458] on input "Offer" at bounding box center [1020, 457] width 8 height 8
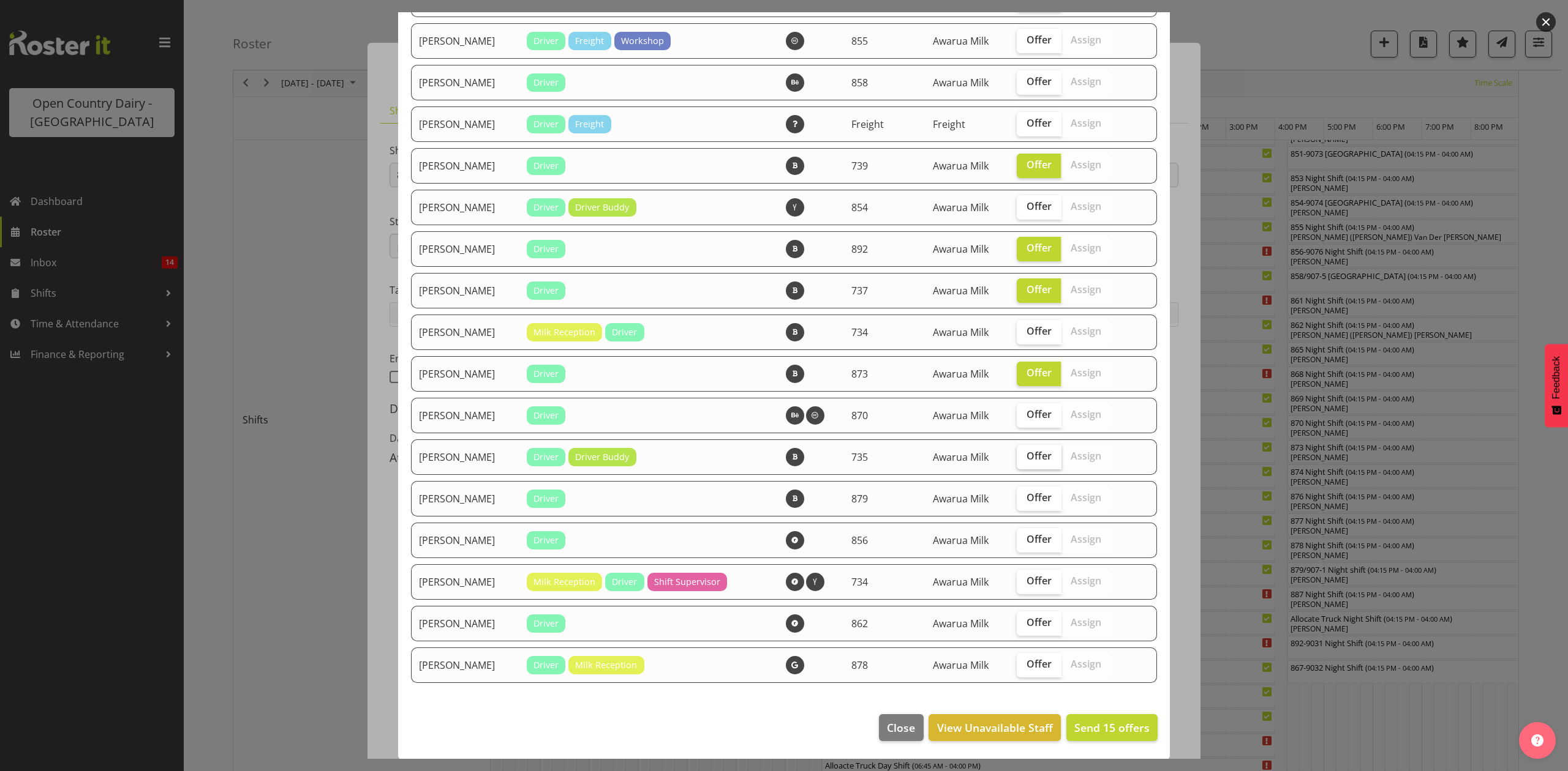
checkbox input "true"
click at [1110, 730] on span "Send 16 offers" at bounding box center [1112, 727] width 75 height 15
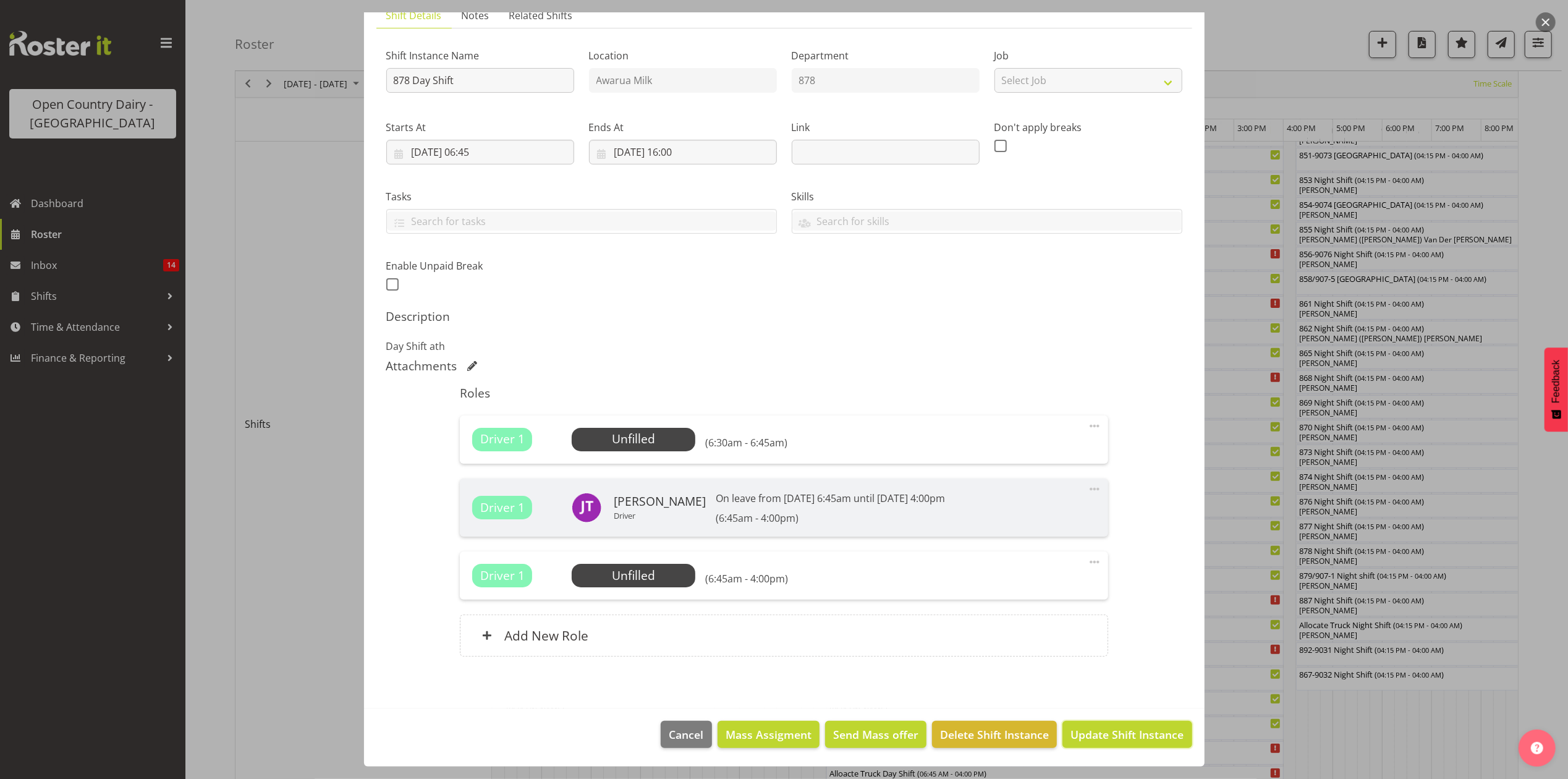
drag, startPoint x: 1105, startPoint y: 730, endPoint x: 1113, endPoint y: 731, distance: 8.1
click at [1106, 730] on span "Update Shift Instance" at bounding box center [1127, 734] width 113 height 16
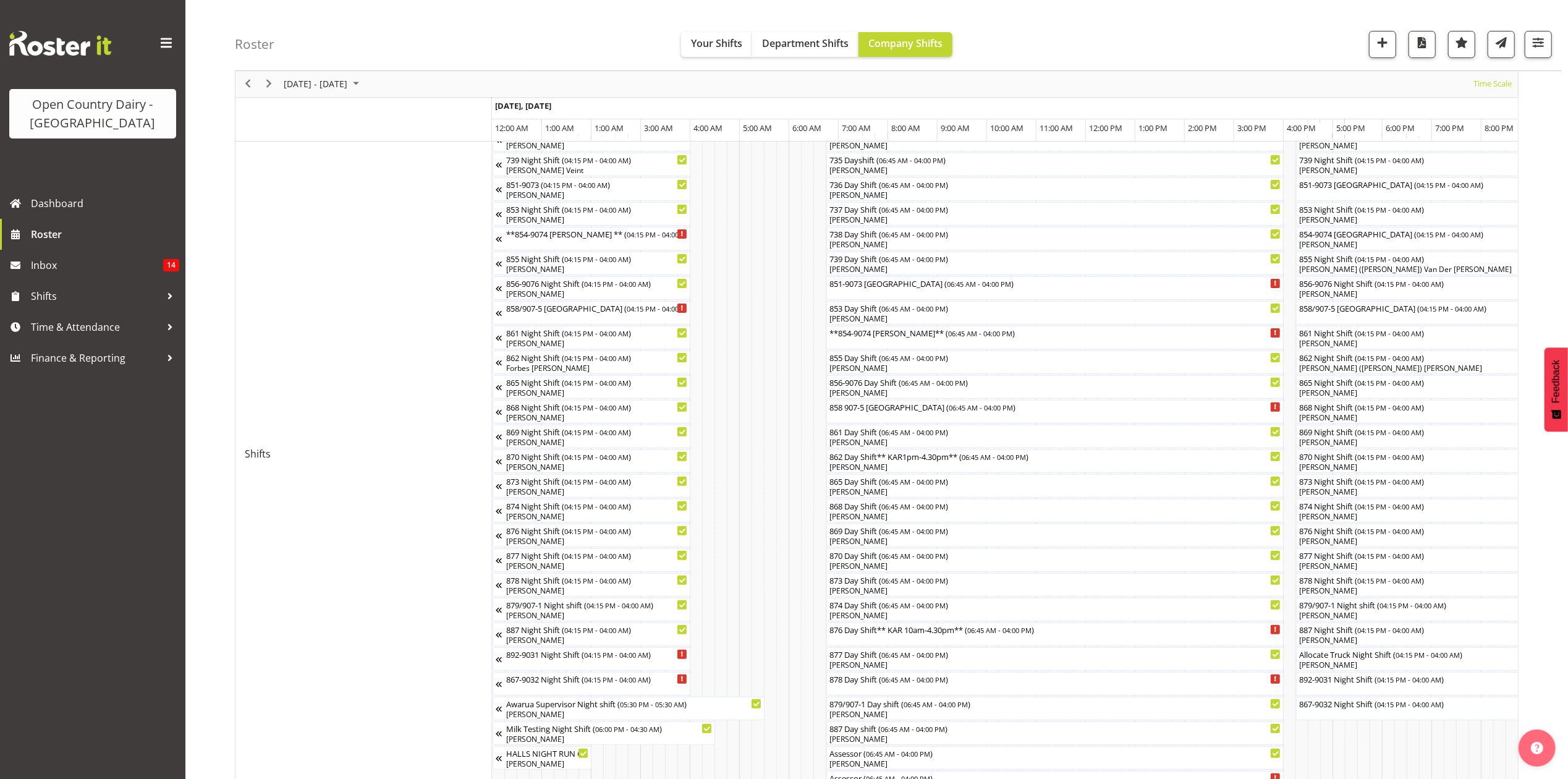
scroll to position [329, 0]
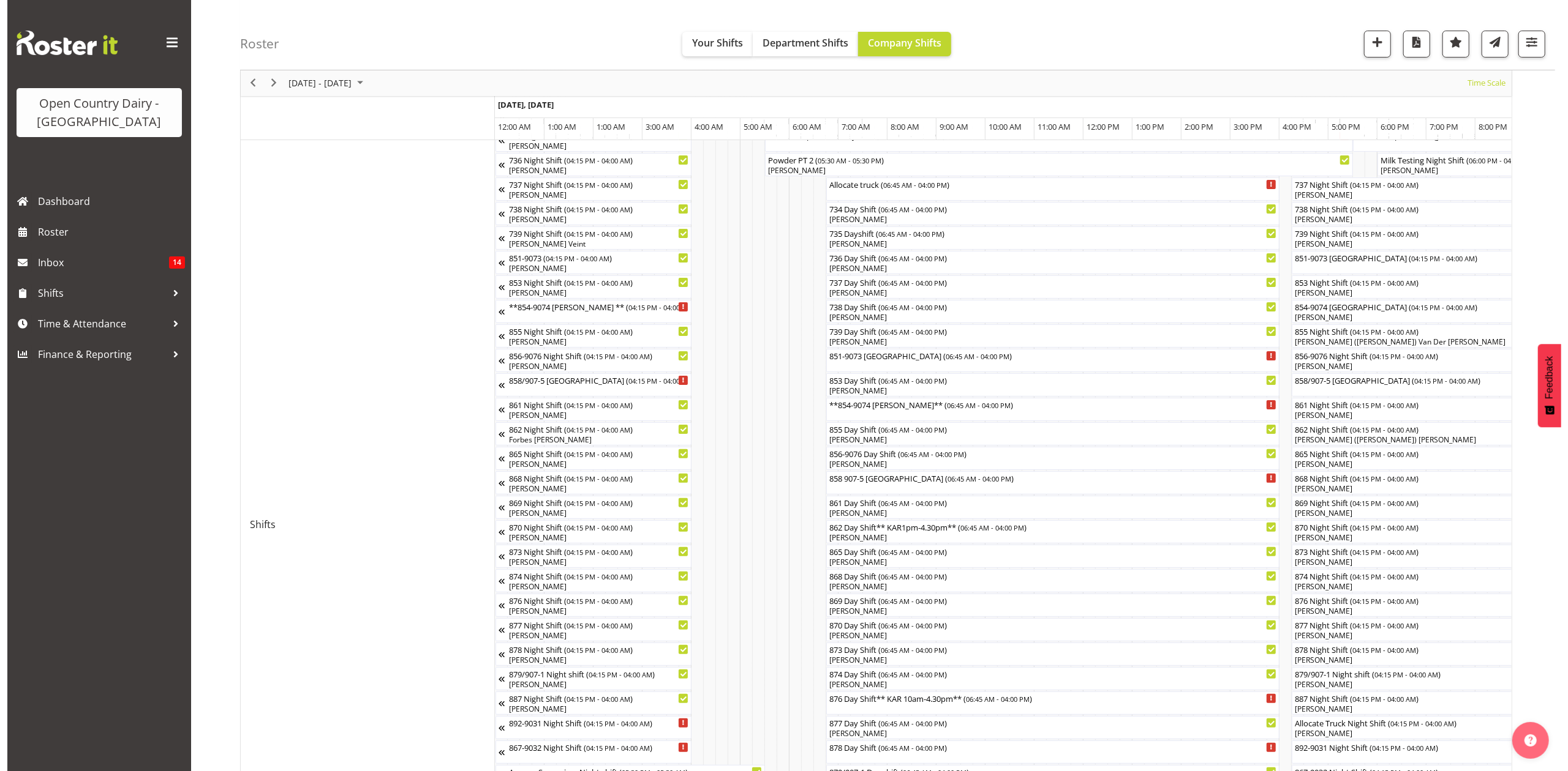
scroll to position [163, 0]
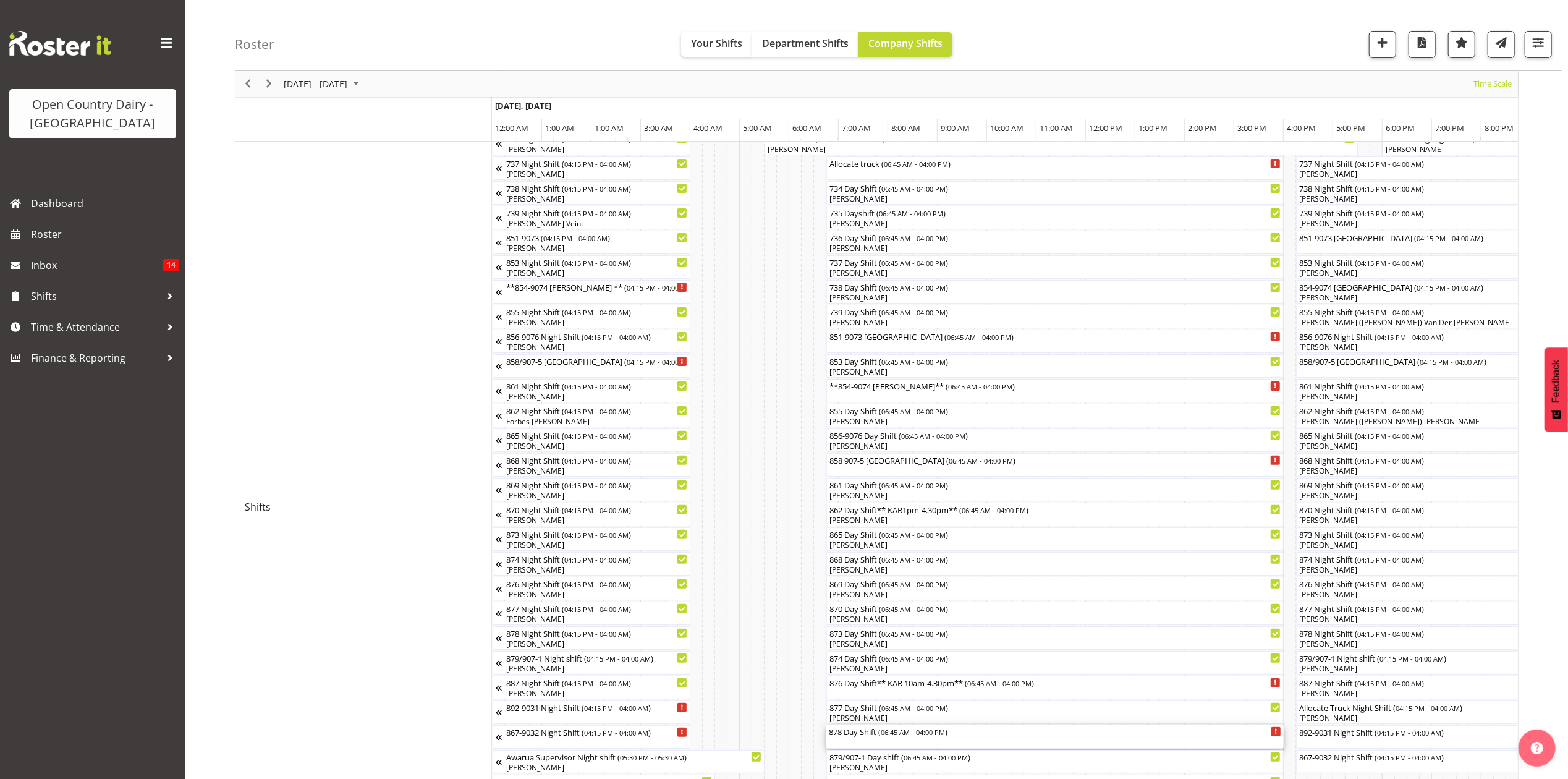
click at [895, 740] on div "878 Day Shift ( 06:45 AM - 04:00 PM )" at bounding box center [1054, 737] width 452 height 23
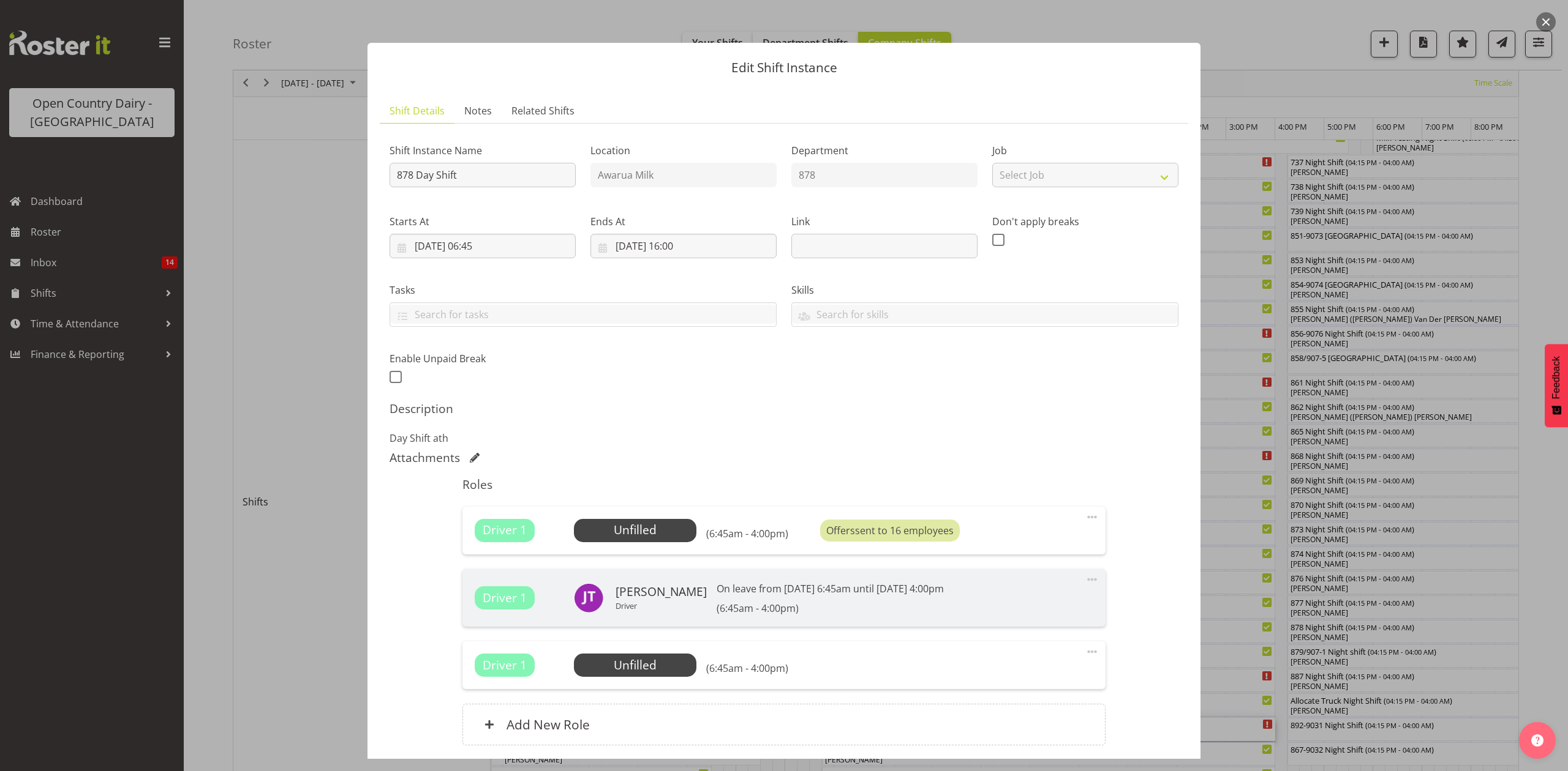
click at [950, 409] on h5 "Description" at bounding box center [783, 408] width 789 height 15
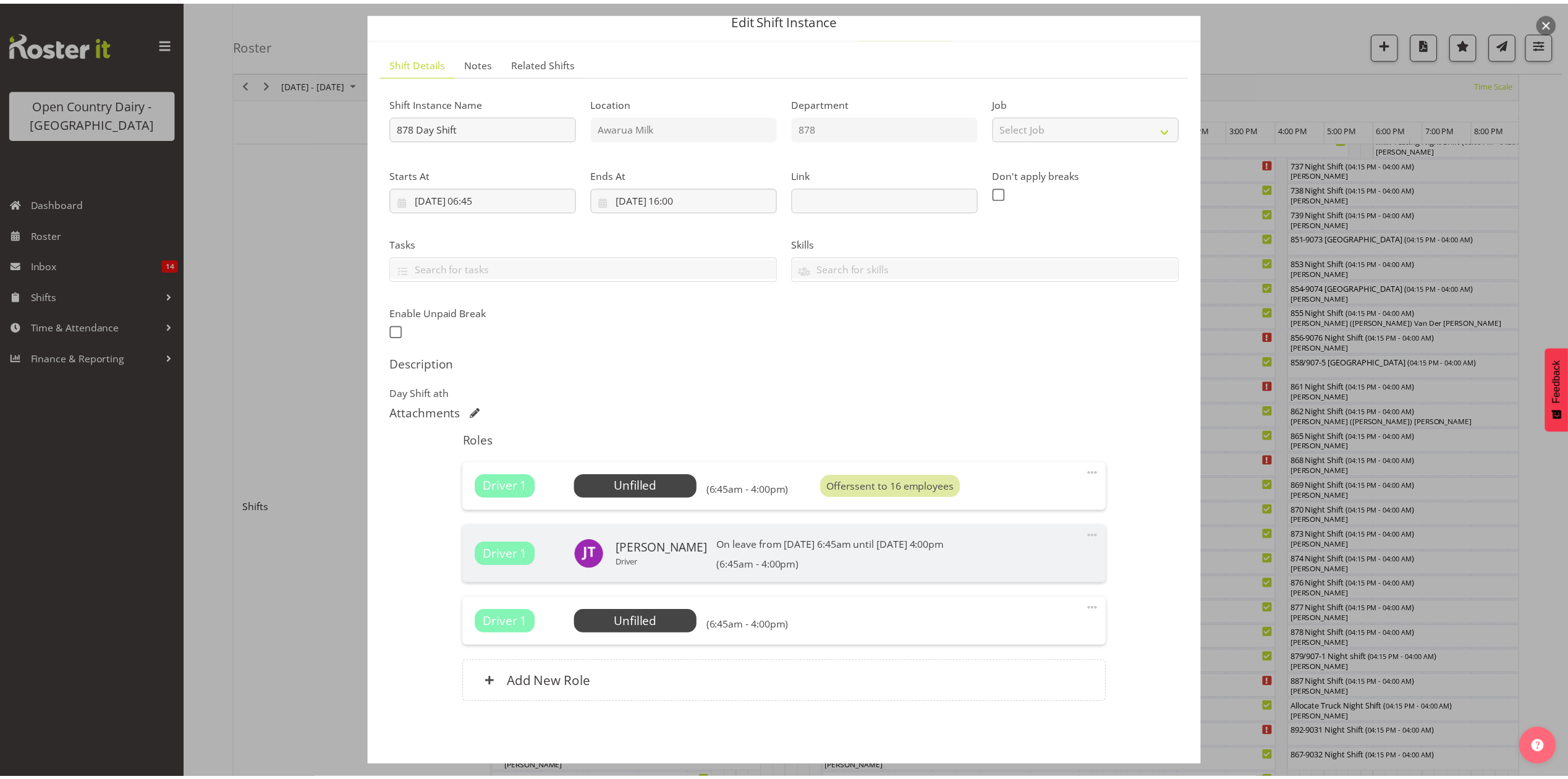
scroll to position [98, 0]
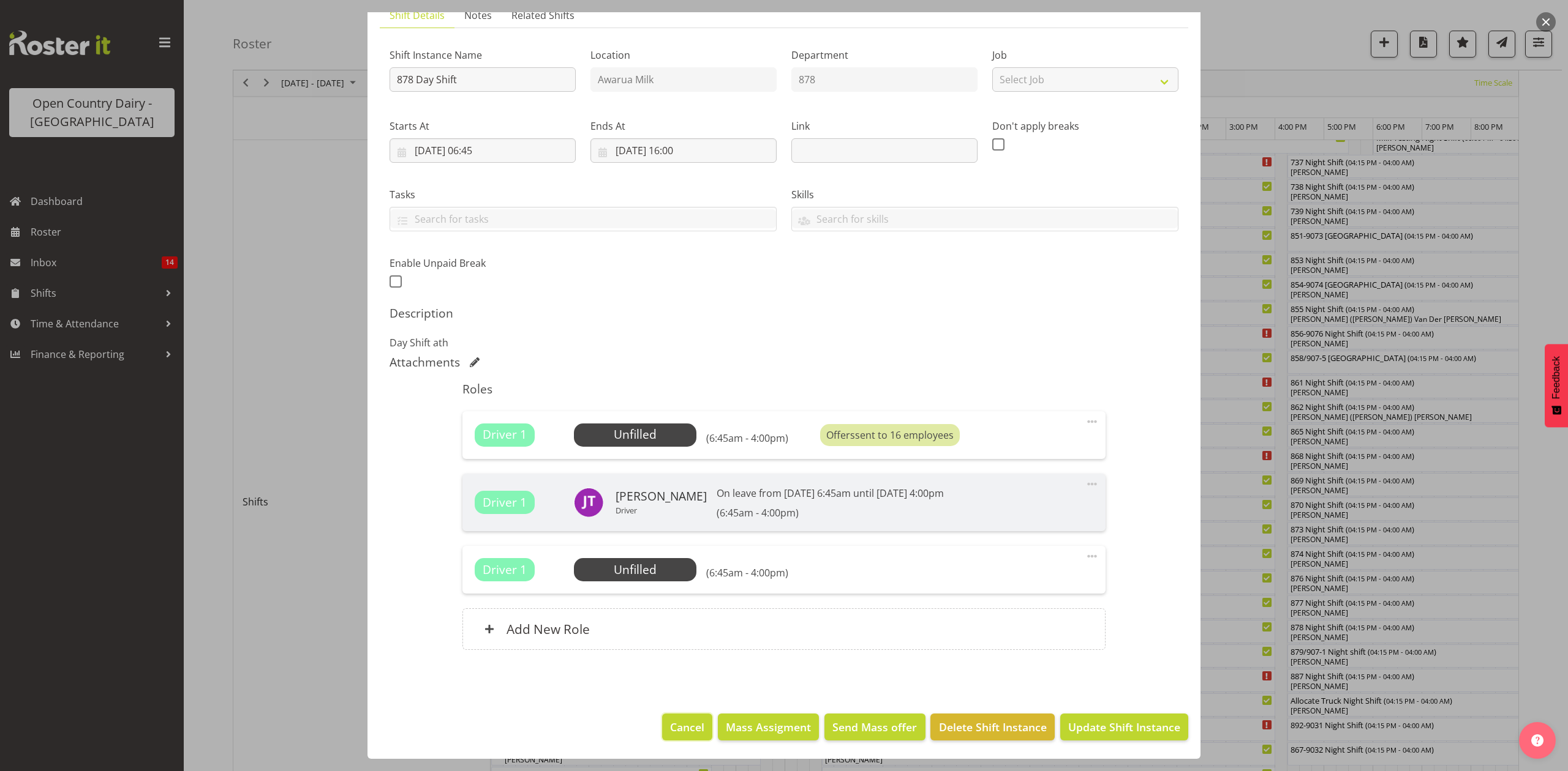
click at [681, 720] on span "Cancel" at bounding box center [686, 727] width 34 height 15
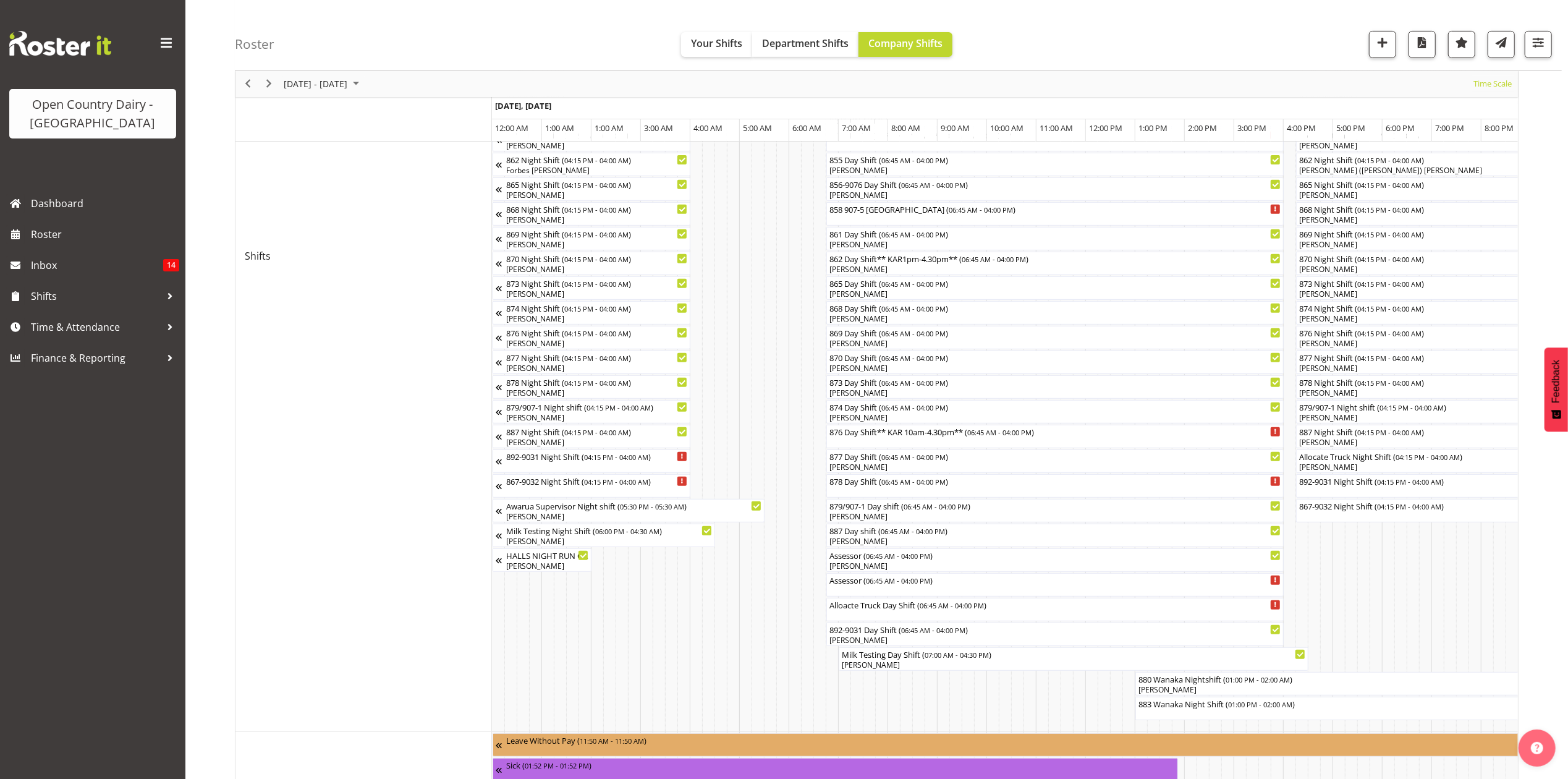
scroll to position [495, 0]
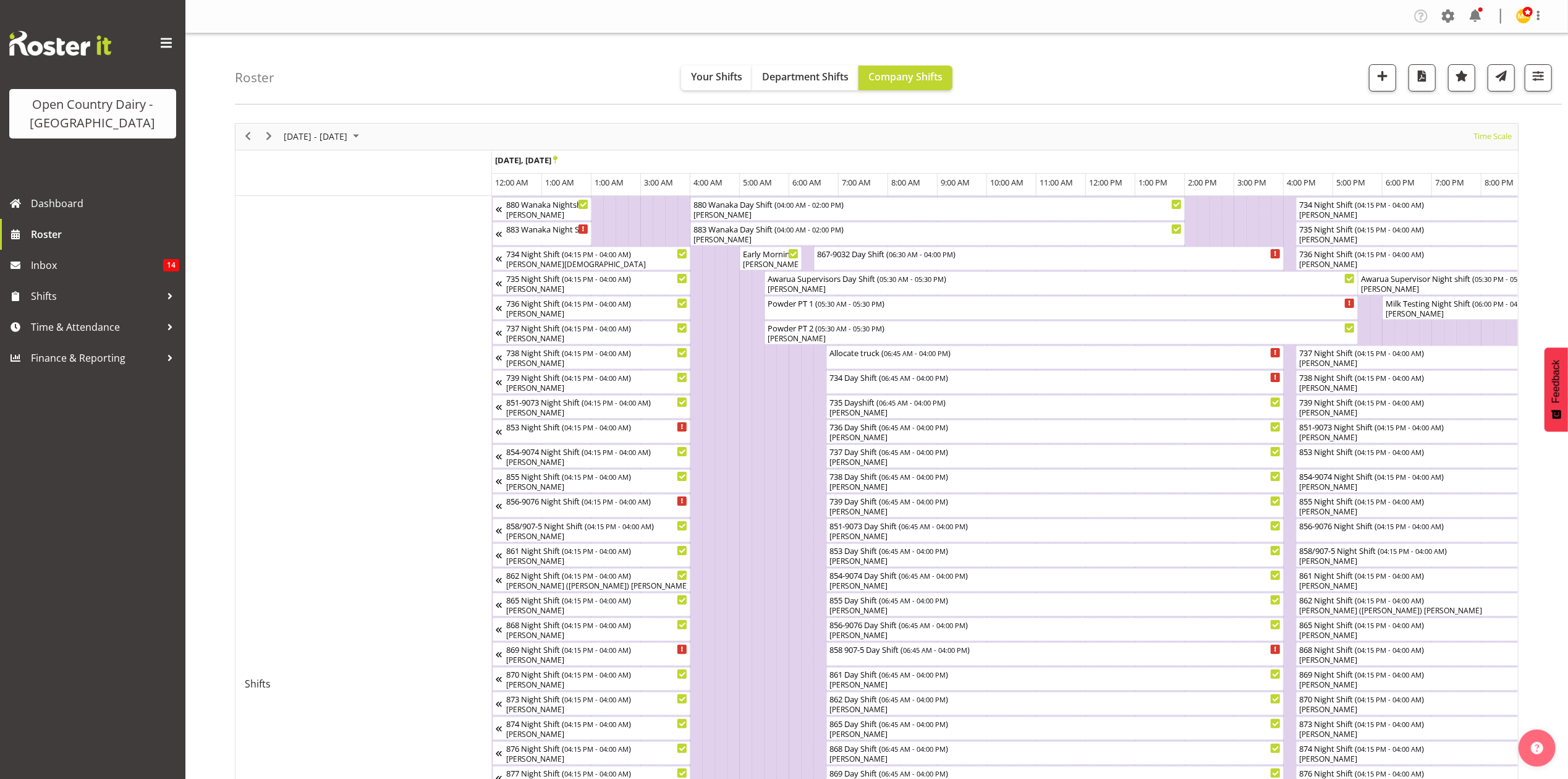
scroll to position [0, 7120]
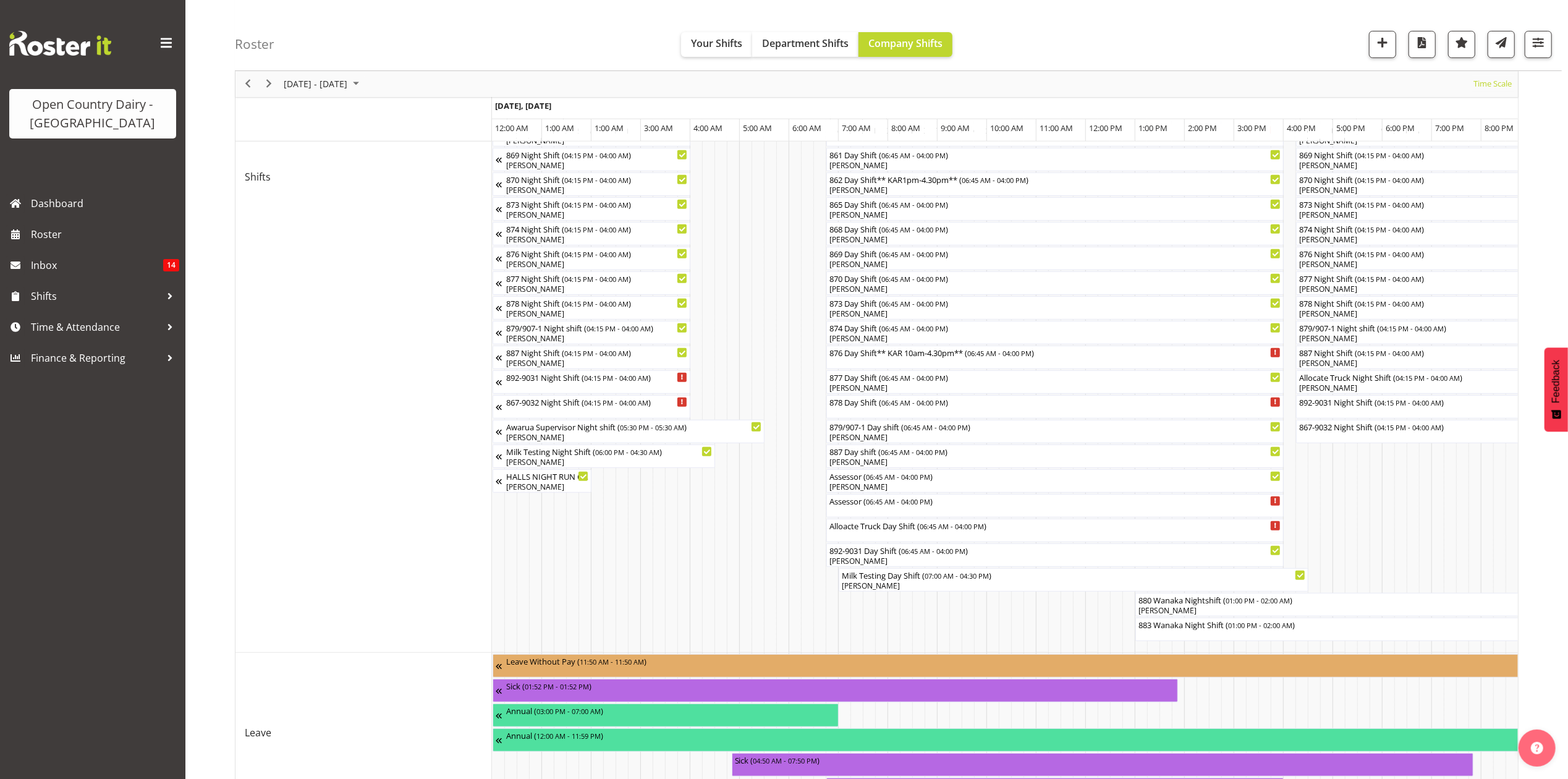
scroll to position [495, 0]
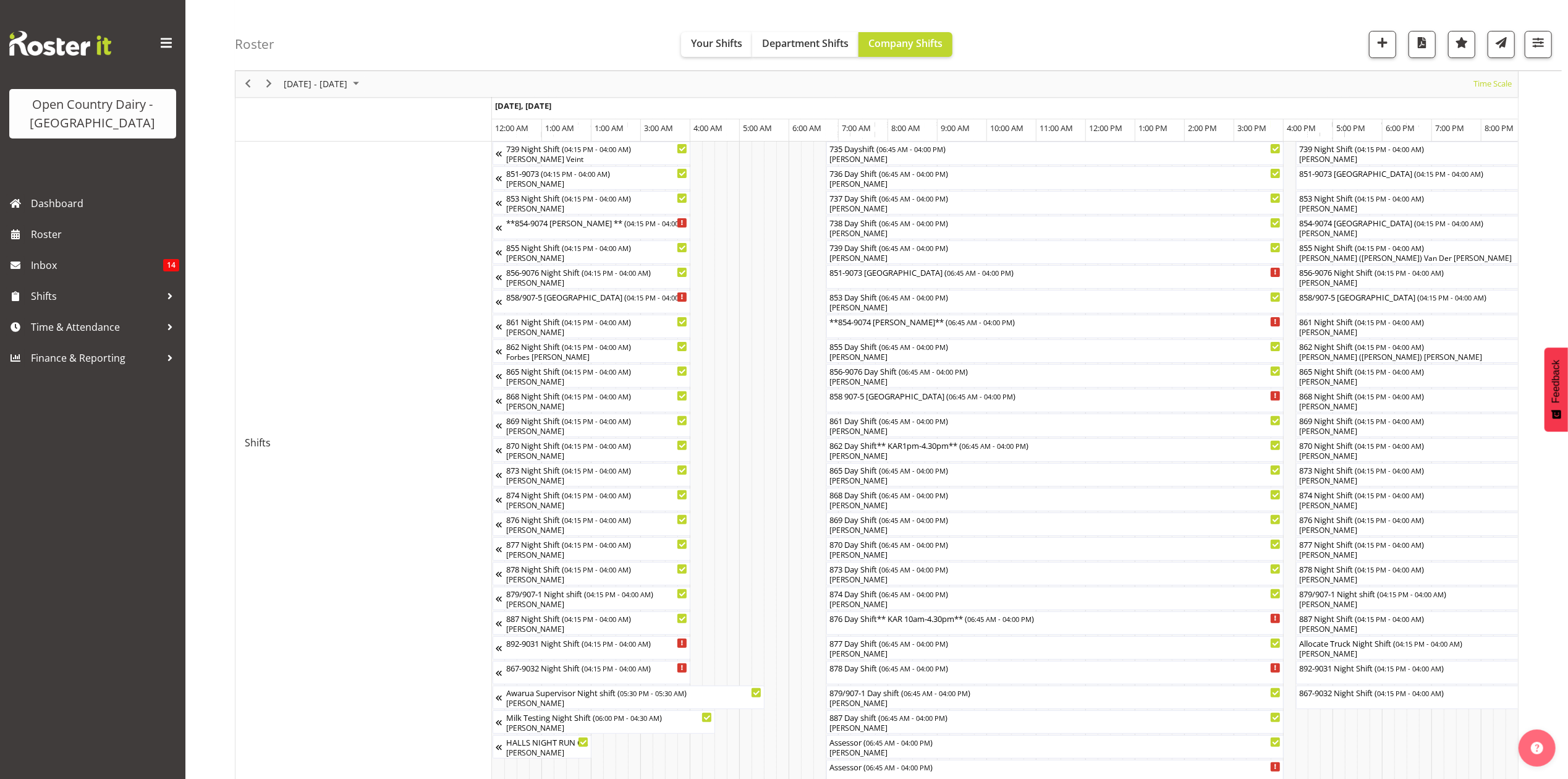
scroll to position [247, 0]
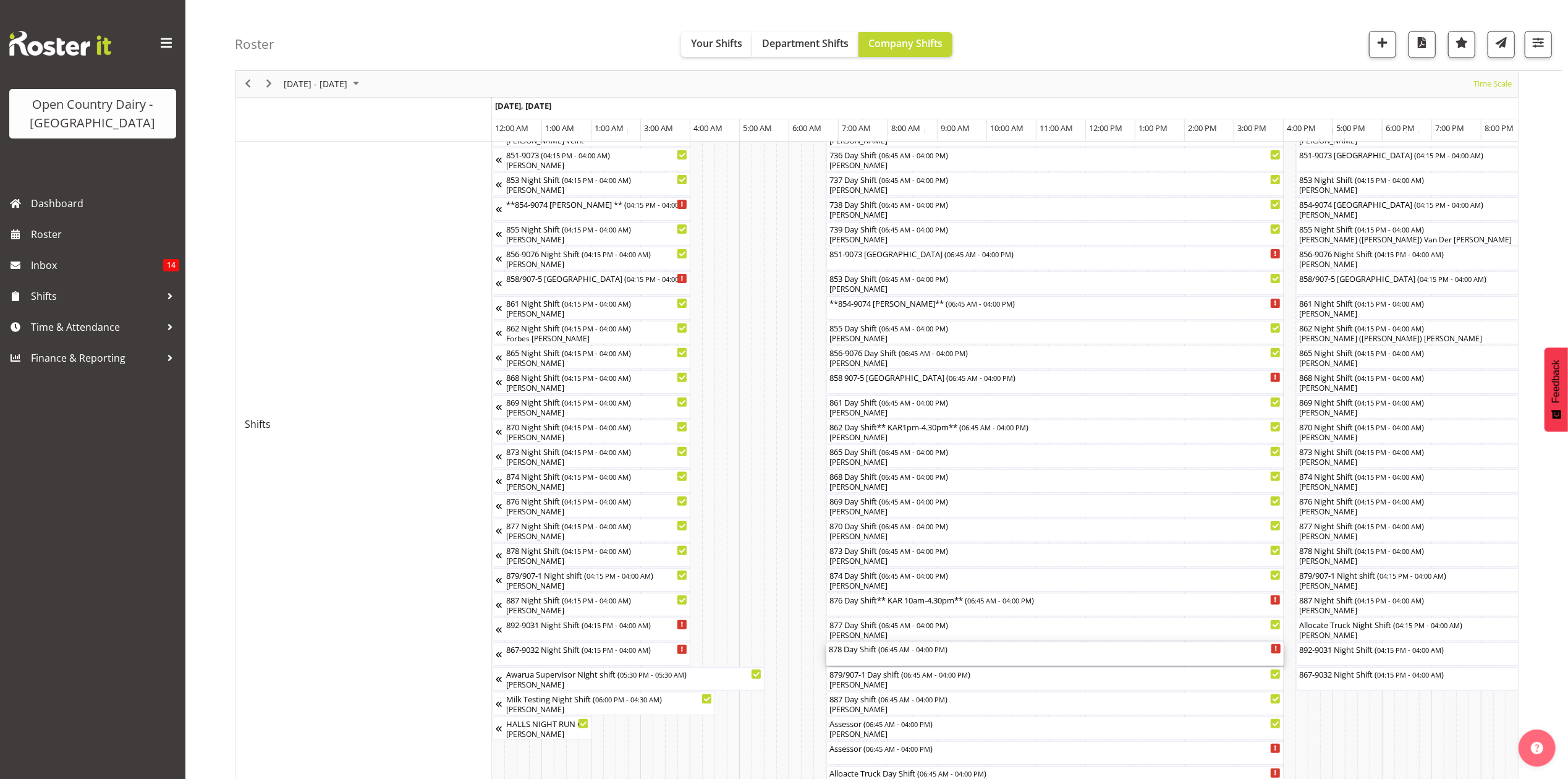
click at [925, 649] on span "06:45 AM - 04:00 PM" at bounding box center [912, 649] width 64 height 10
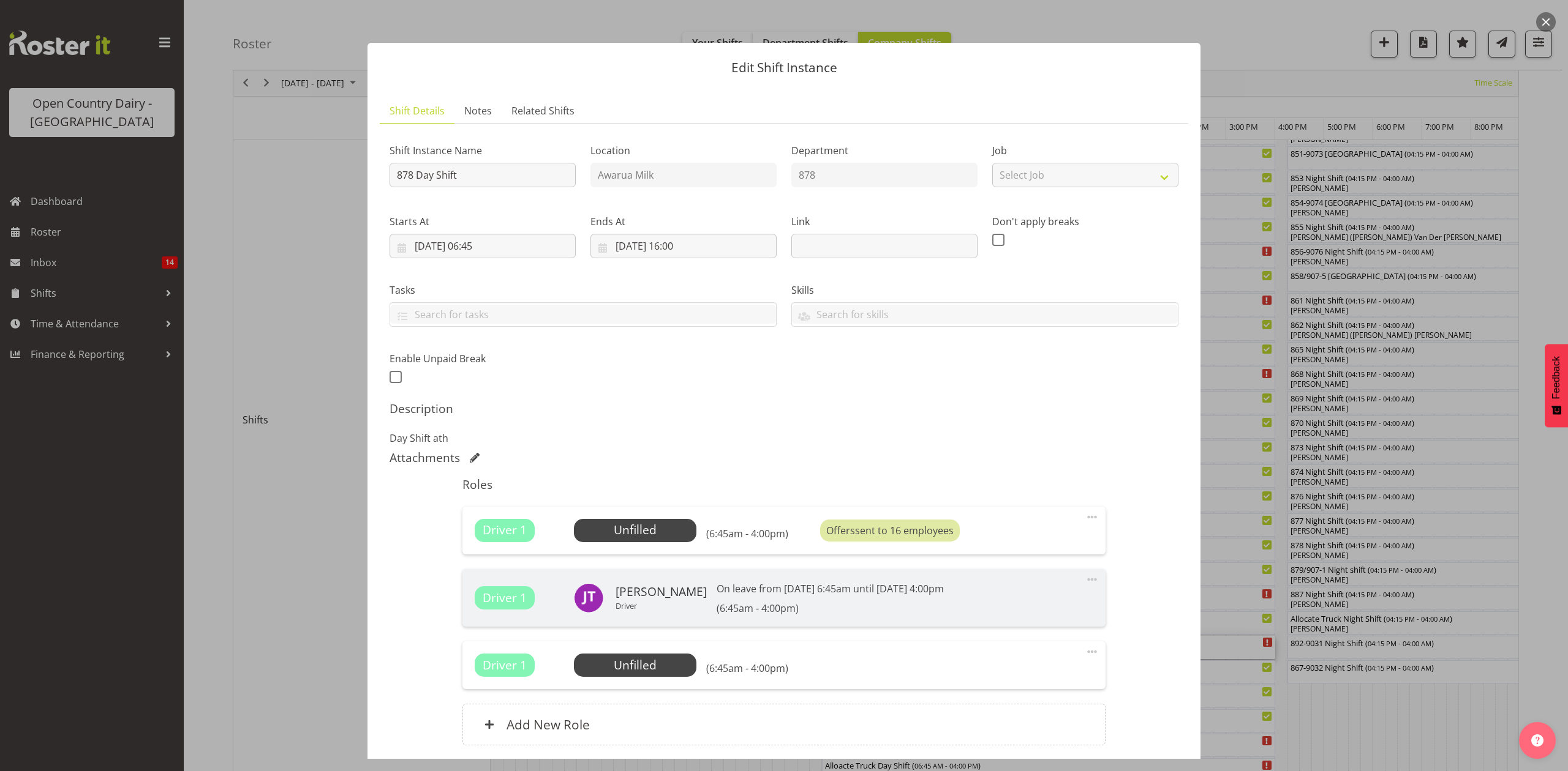
click at [1250, 502] on div at bounding box center [784, 385] width 1568 height 771
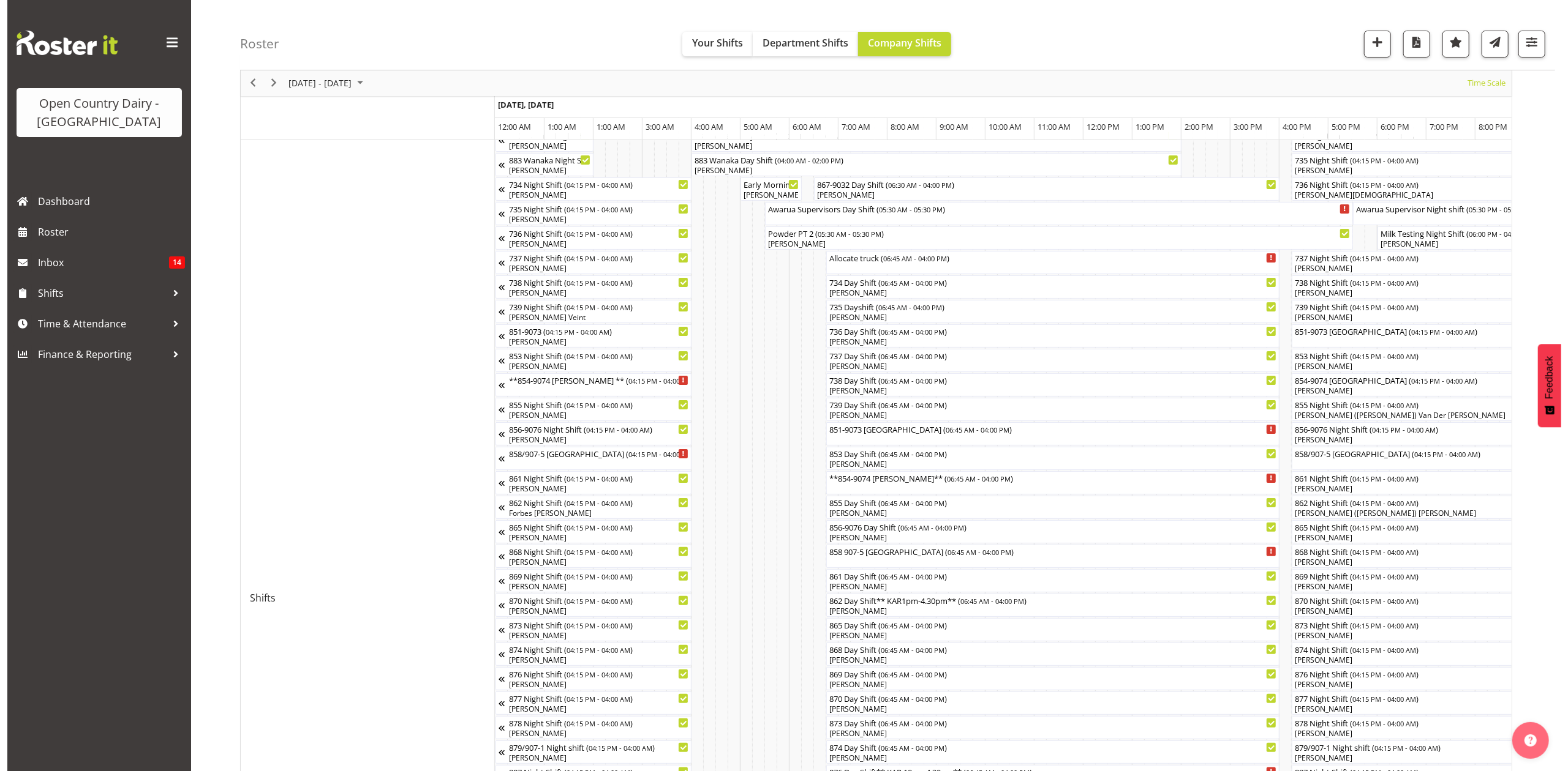
scroll to position [0, 0]
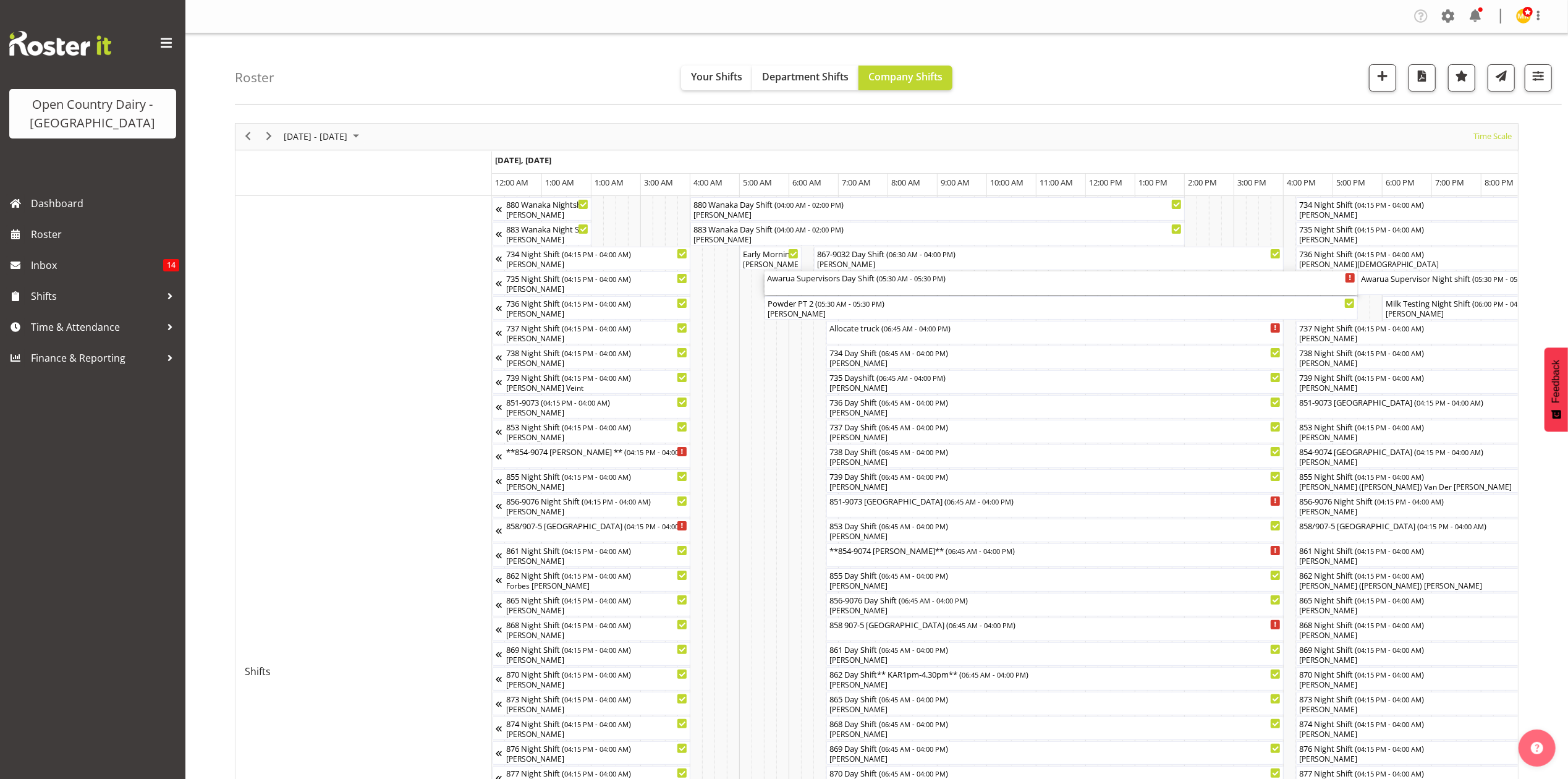
click at [959, 281] on div "Awarua Supervisors Day Shift ( 05:30 AM - 05:30 PM )" at bounding box center [1061, 278] width 588 height 13
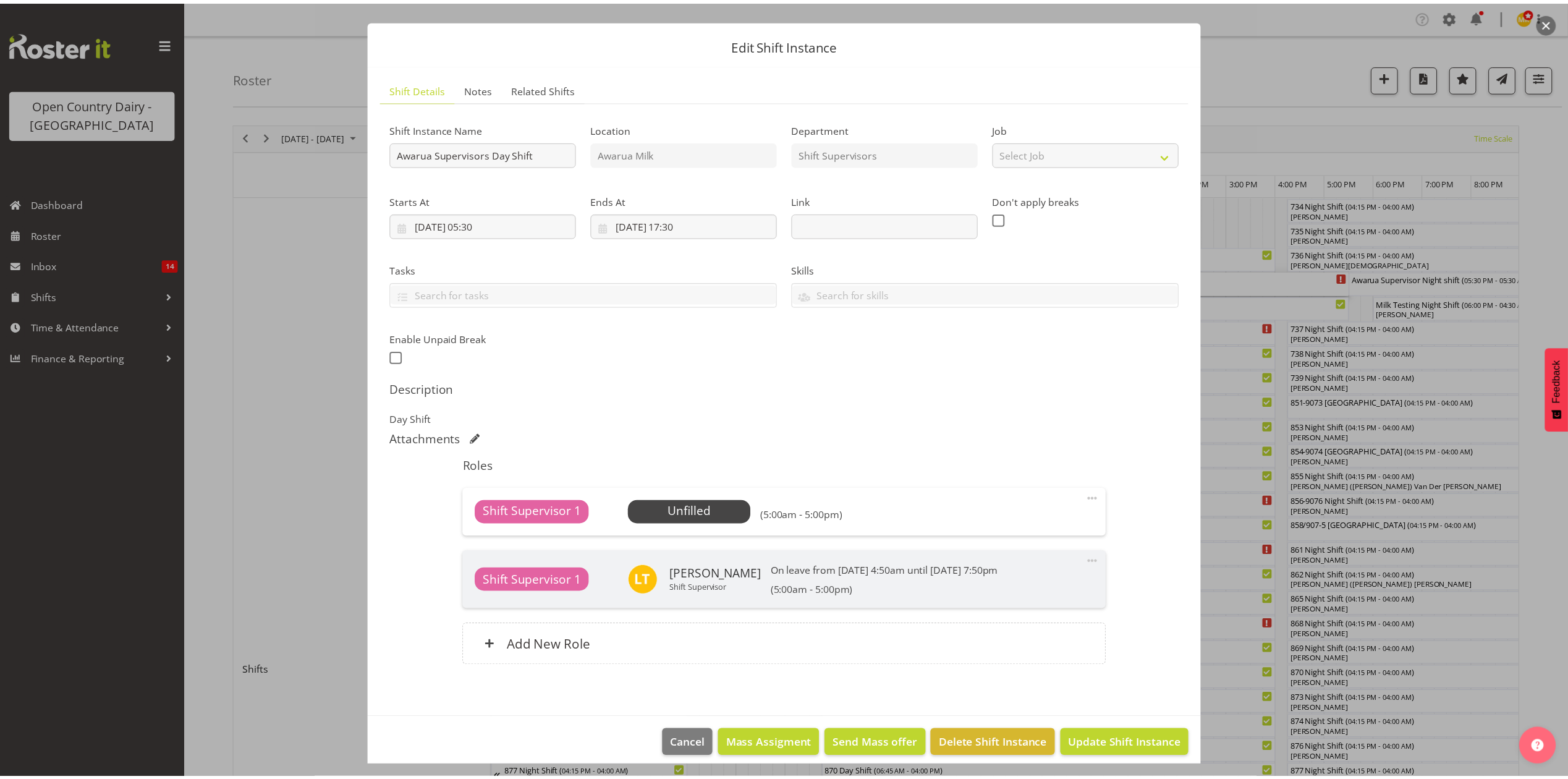
scroll to position [34, 0]
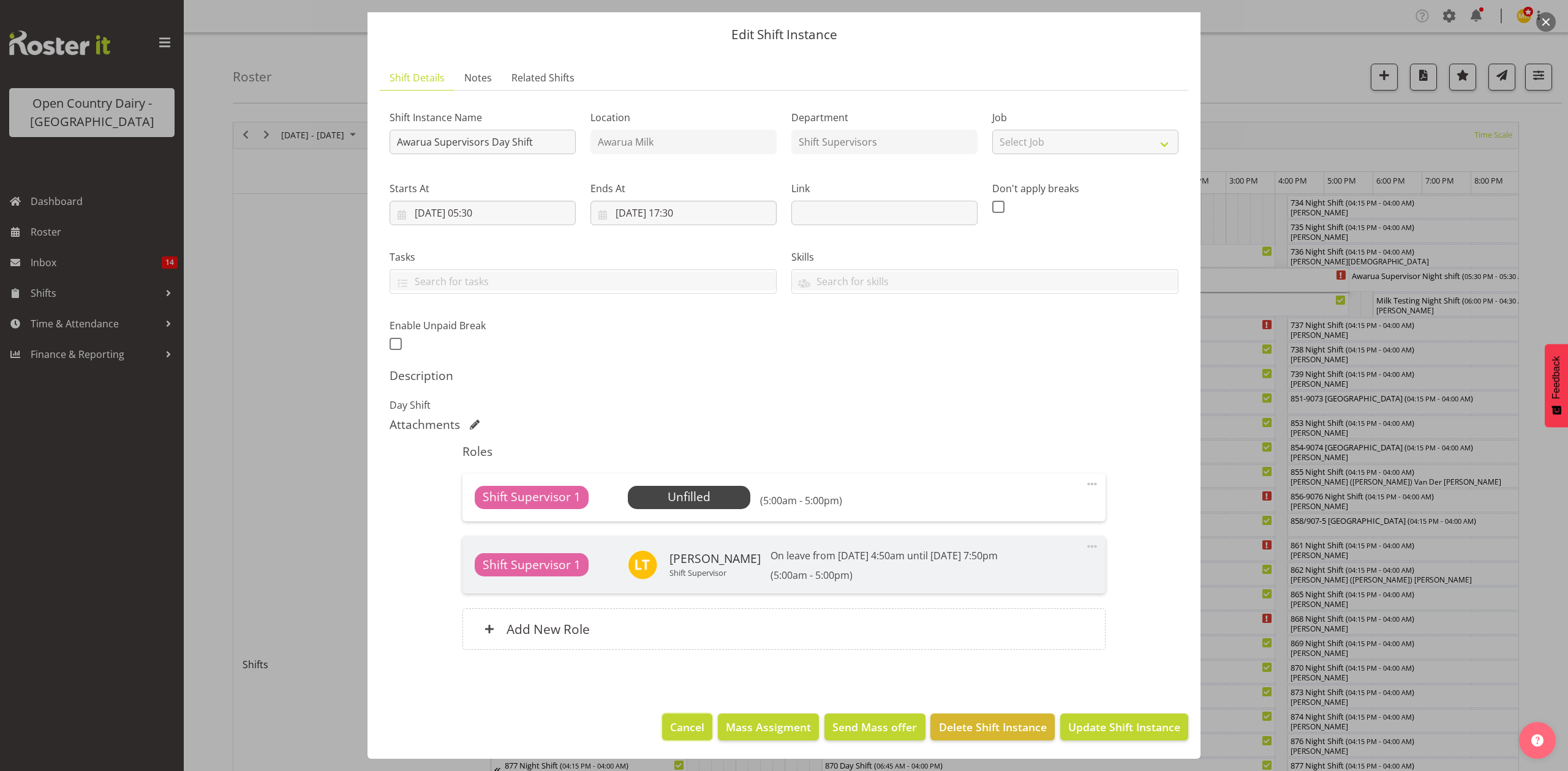
click at [675, 722] on span "Cancel" at bounding box center [686, 727] width 34 height 15
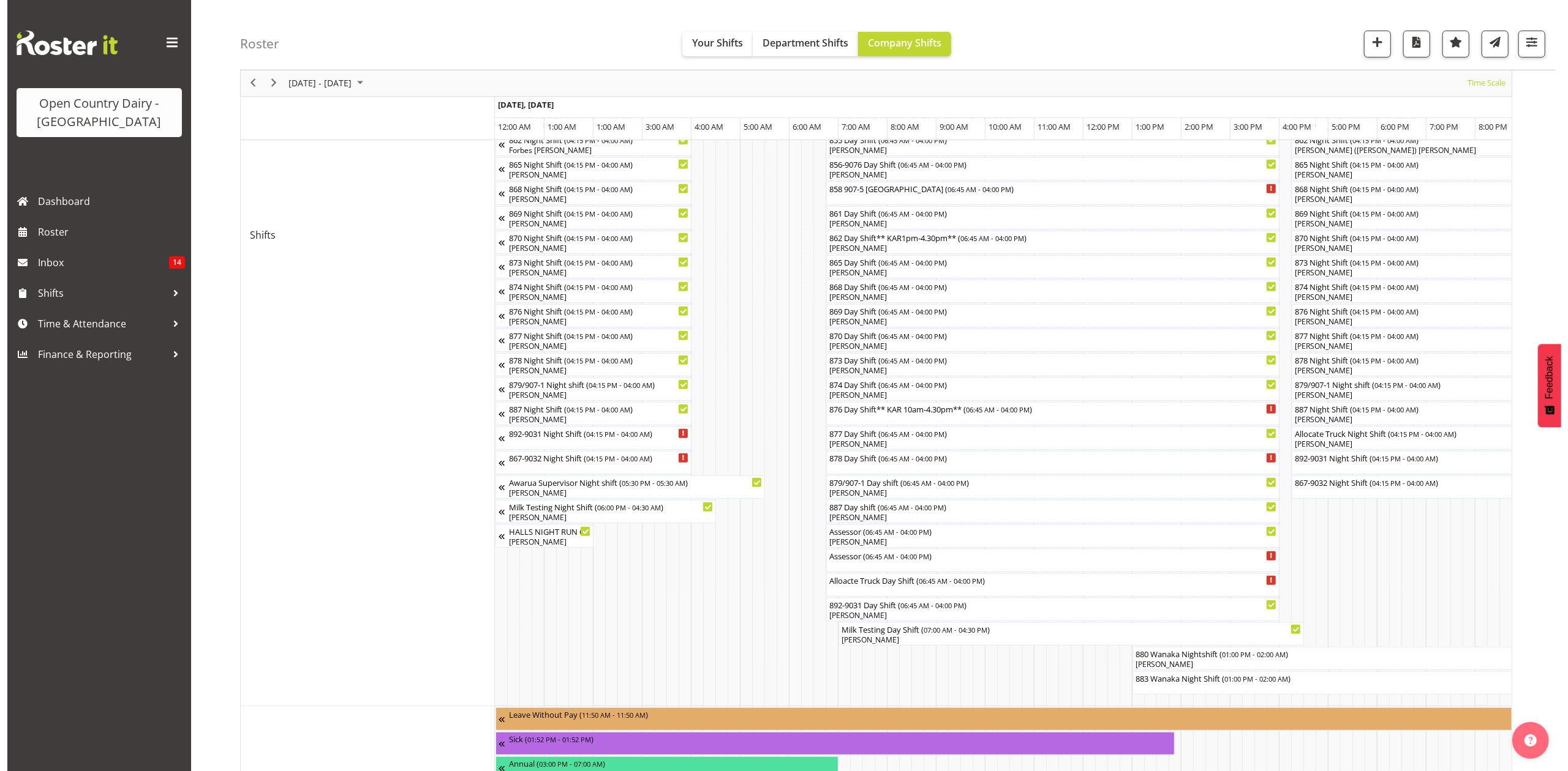
scroll to position [407, 0]
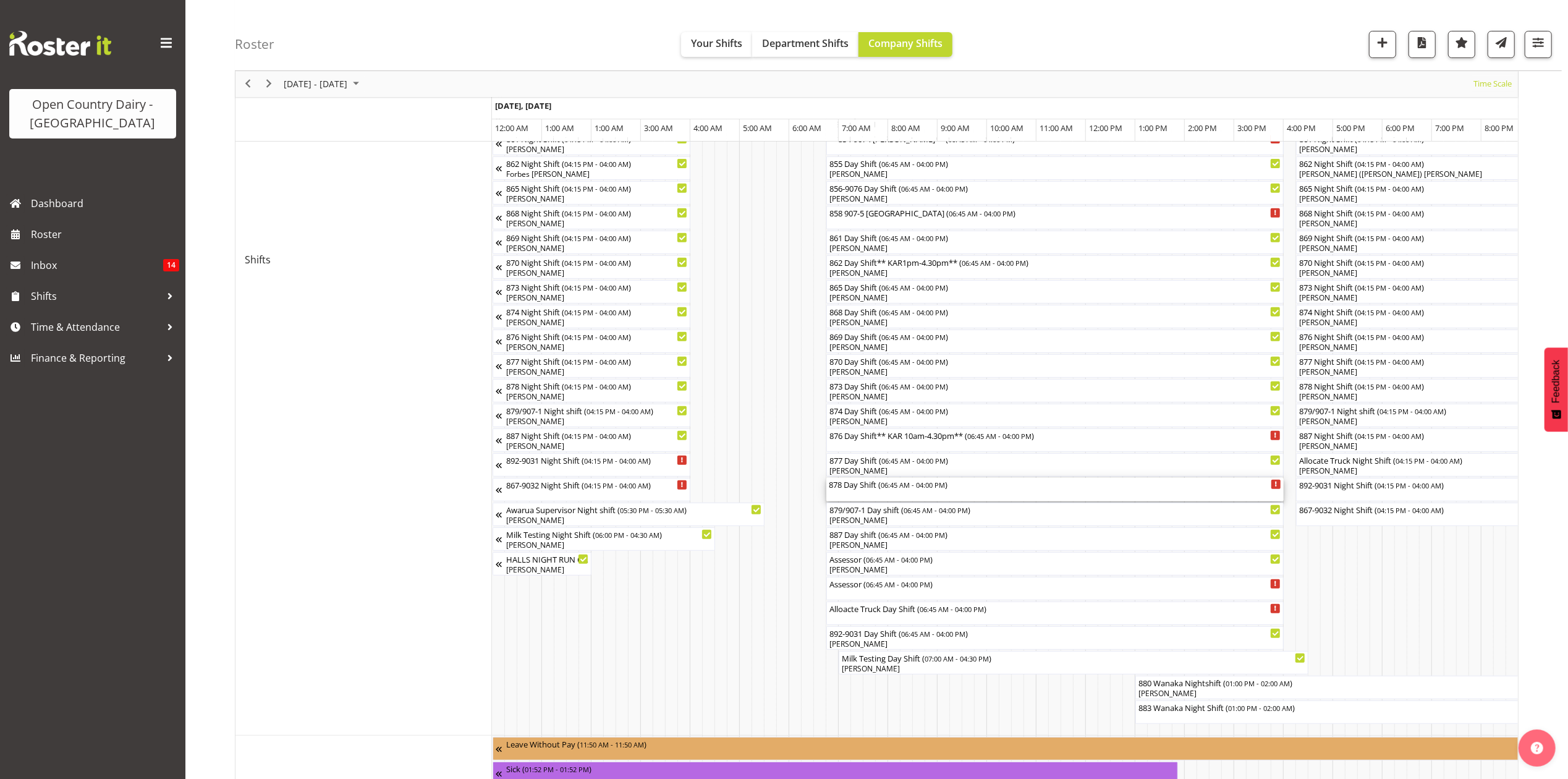
click at [908, 482] on span "06:45 AM - 04:00 PM" at bounding box center [912, 485] width 64 height 10
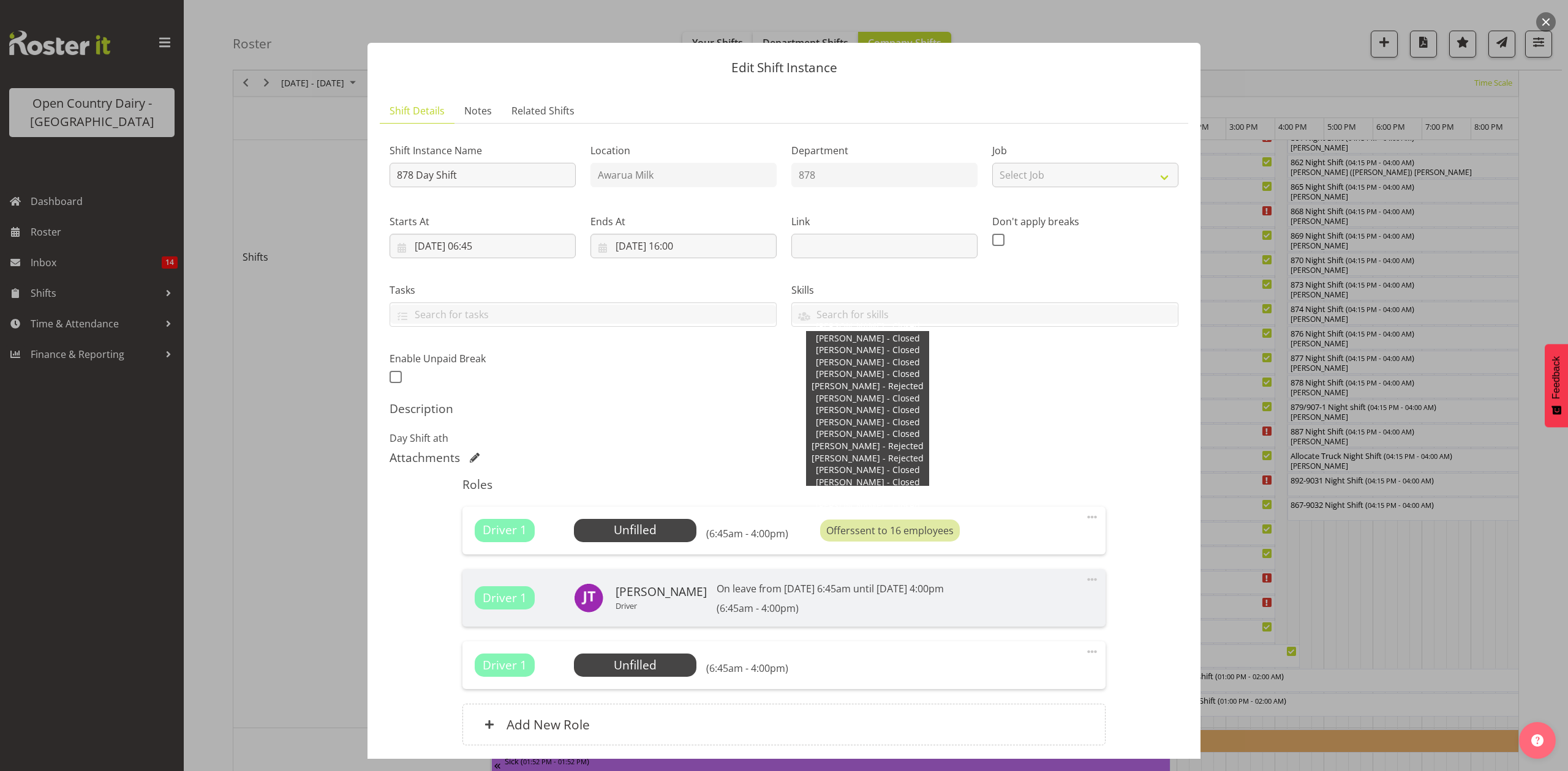
click at [874, 527] on div "Offers sent to 16 employees" at bounding box center [890, 530] width 139 height 22
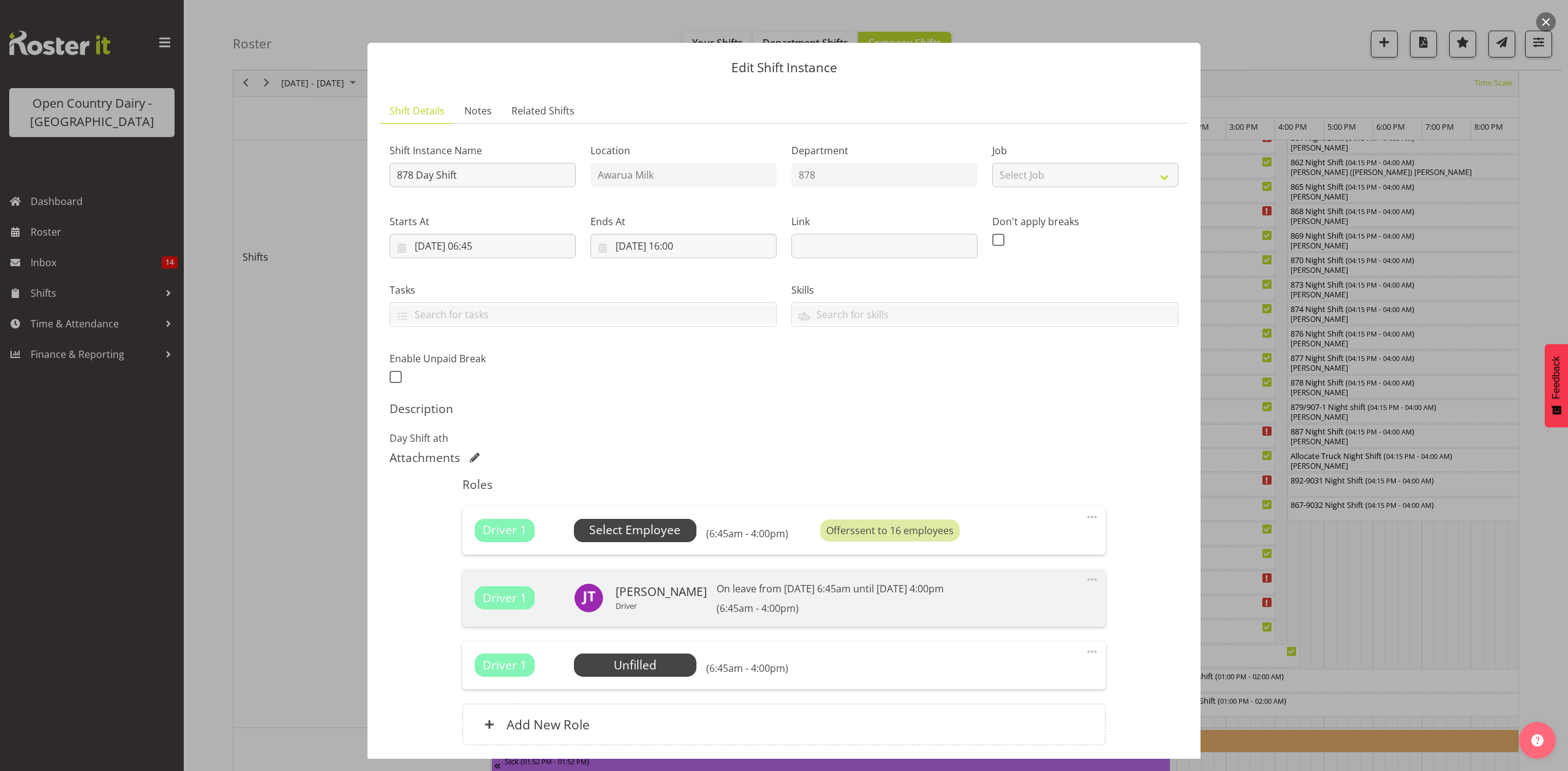
click at [666, 529] on span "Select Employee" at bounding box center [635, 530] width 91 height 17
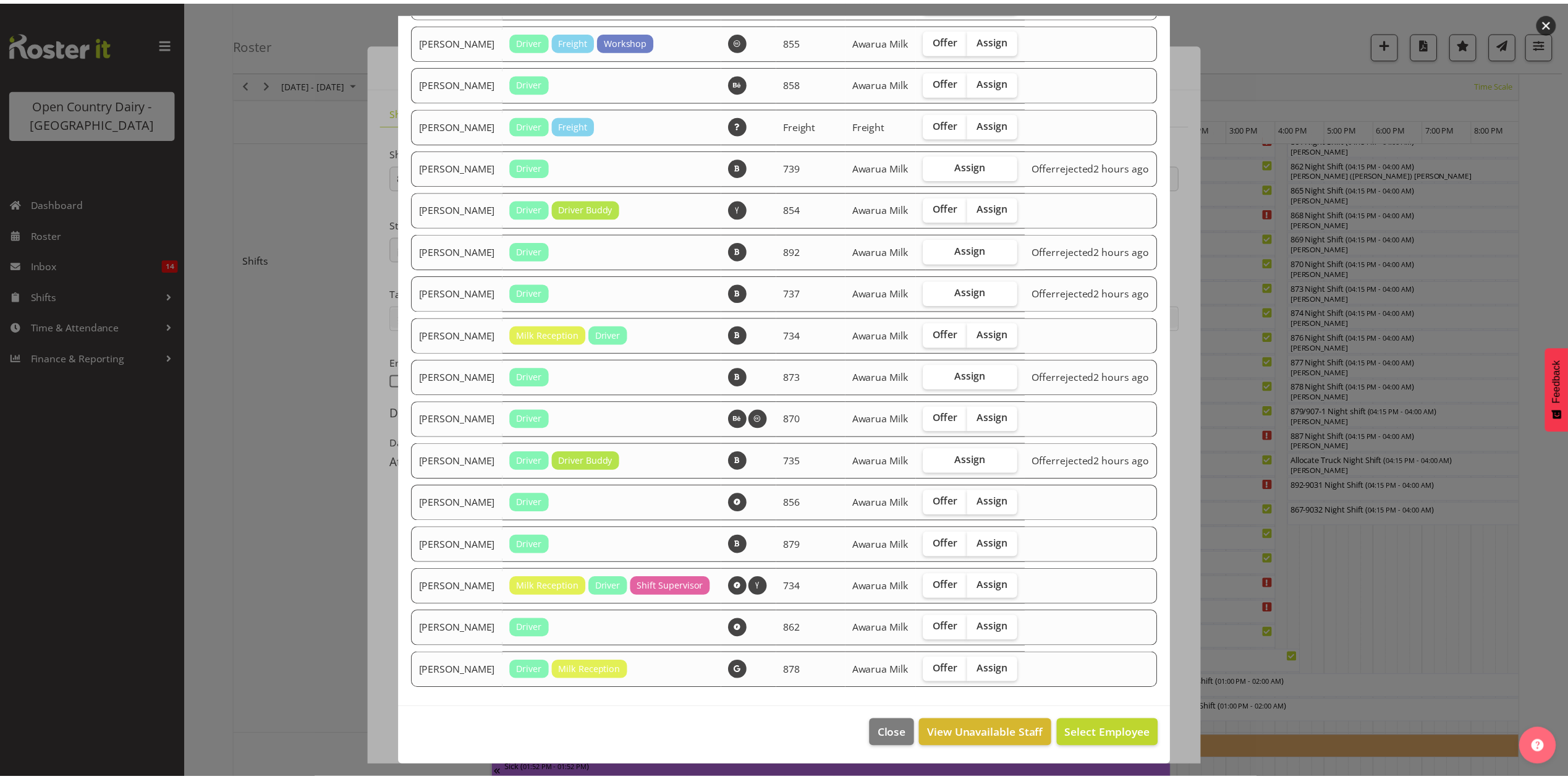
scroll to position [1030, 0]
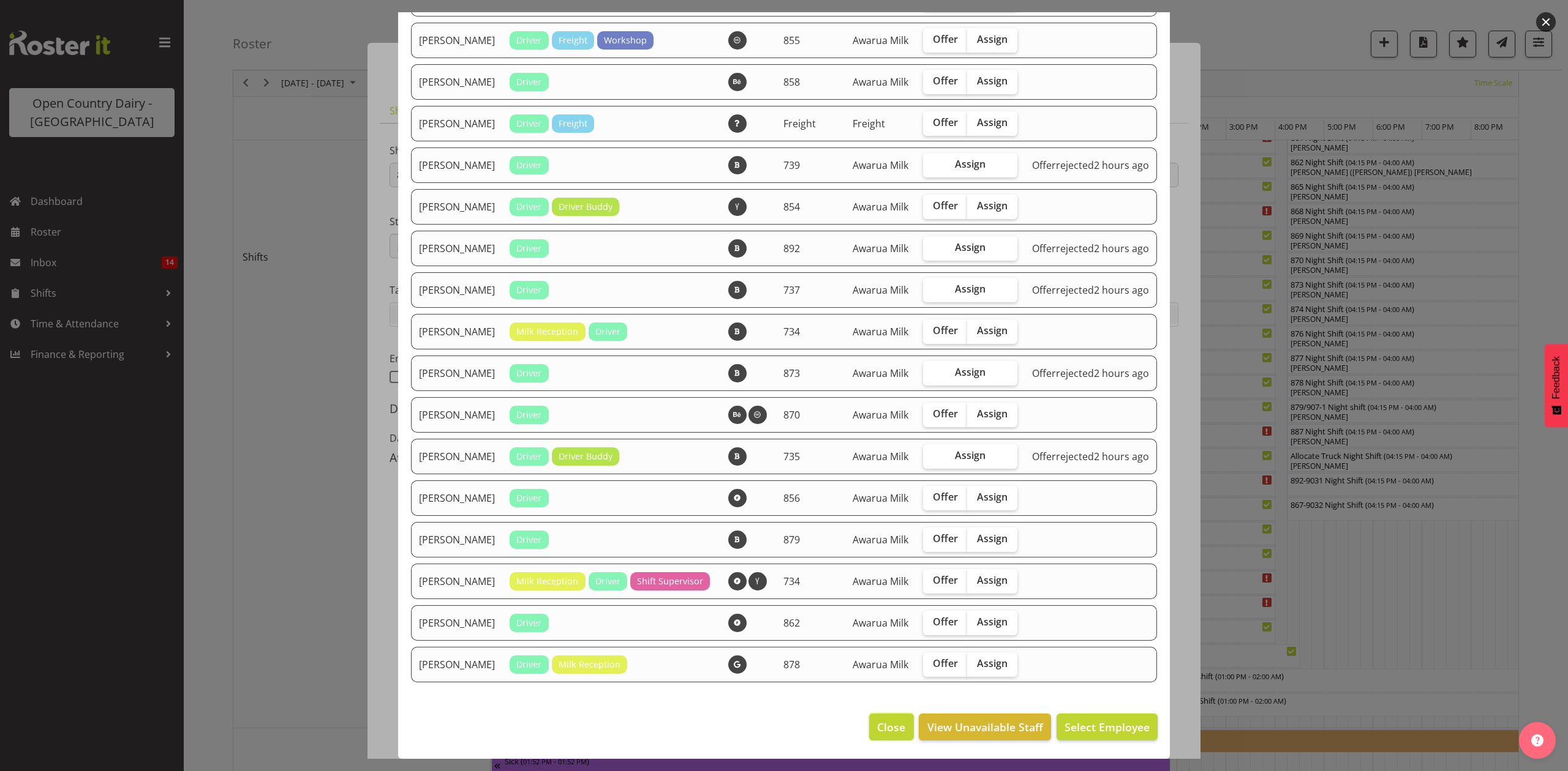
click at [869, 730] on button "Close" at bounding box center [891, 727] width 45 height 27
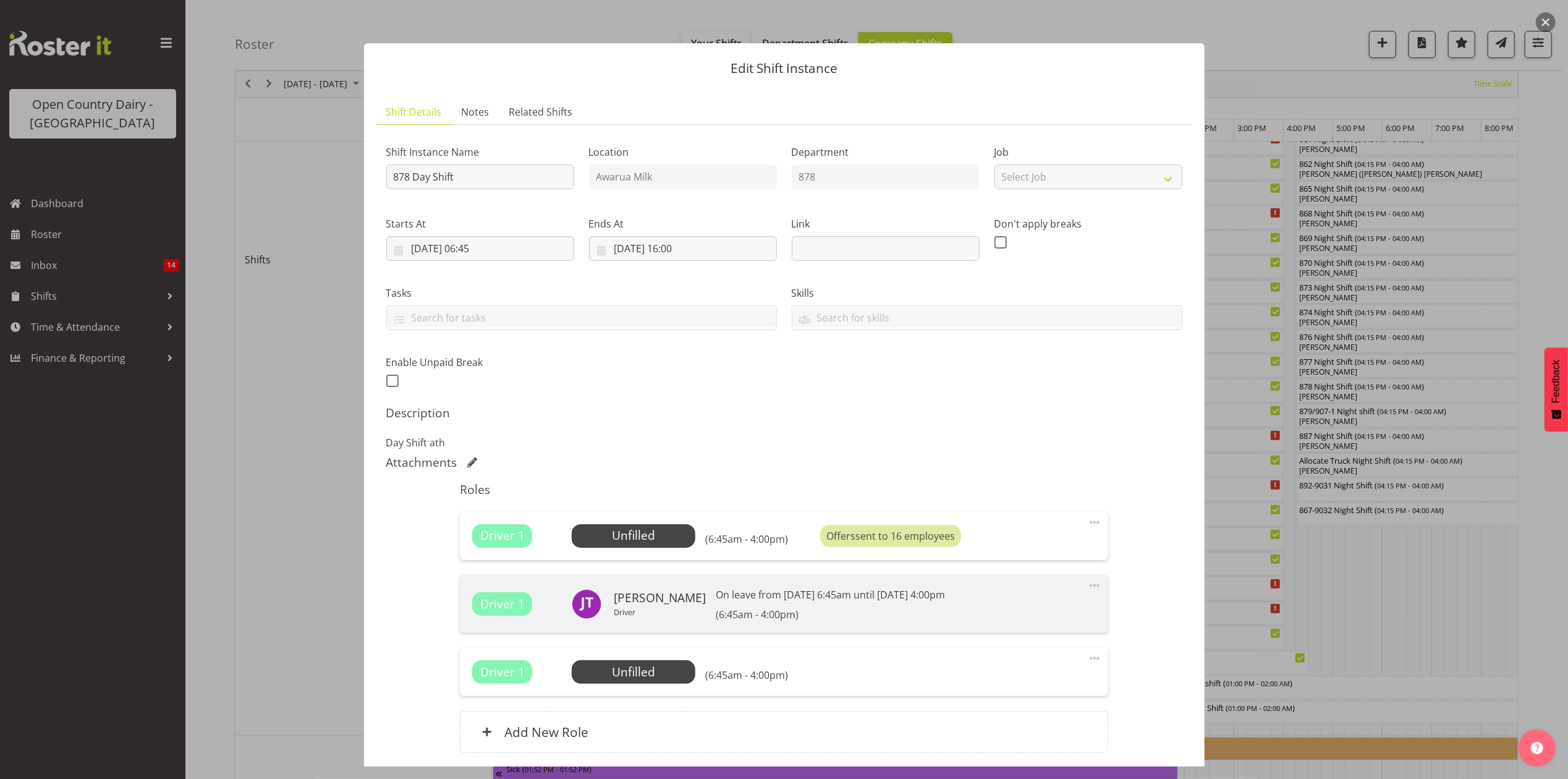
scroll to position [98, 0]
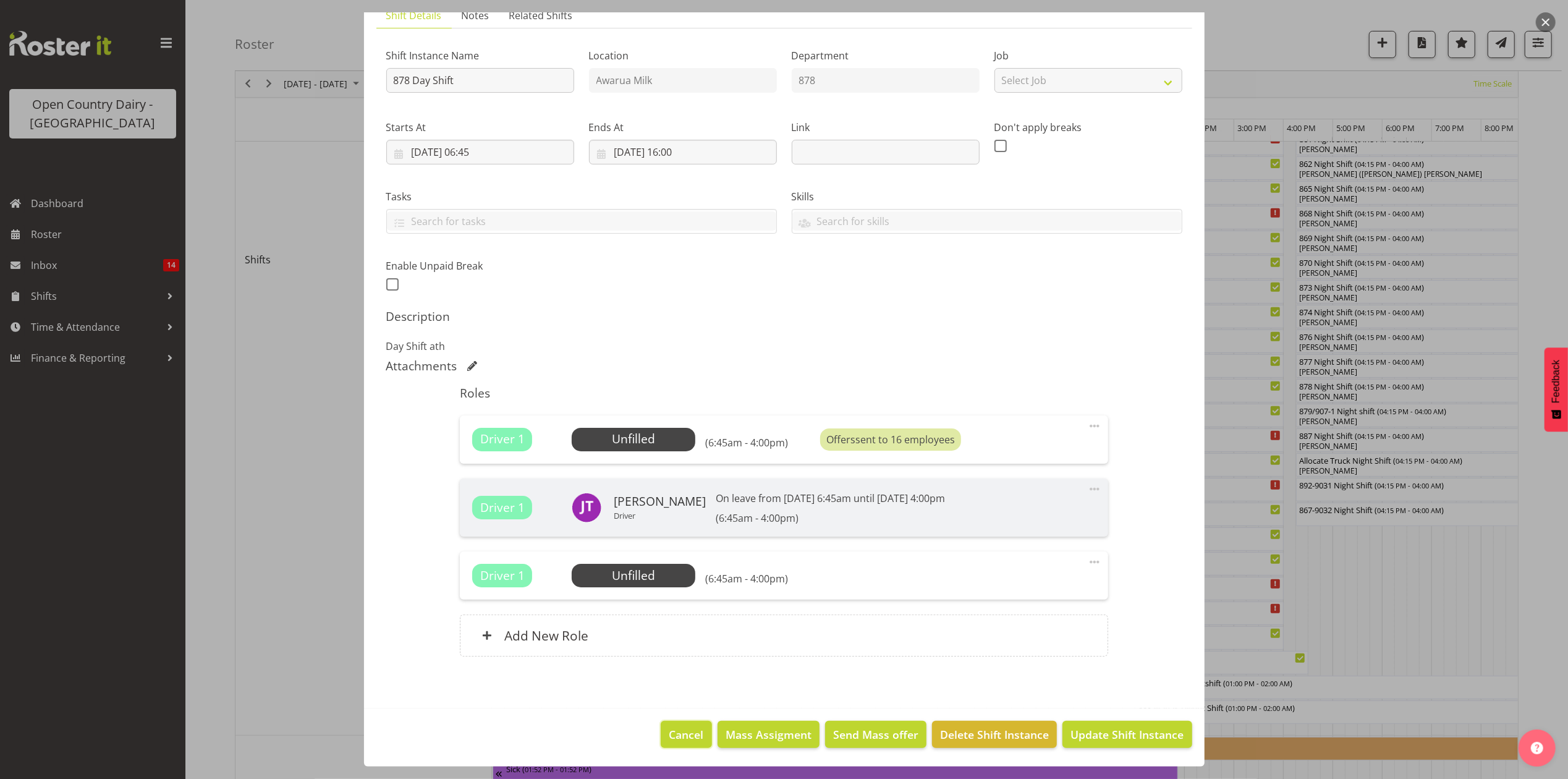
click at [669, 735] on span "Cancel" at bounding box center [686, 734] width 34 height 16
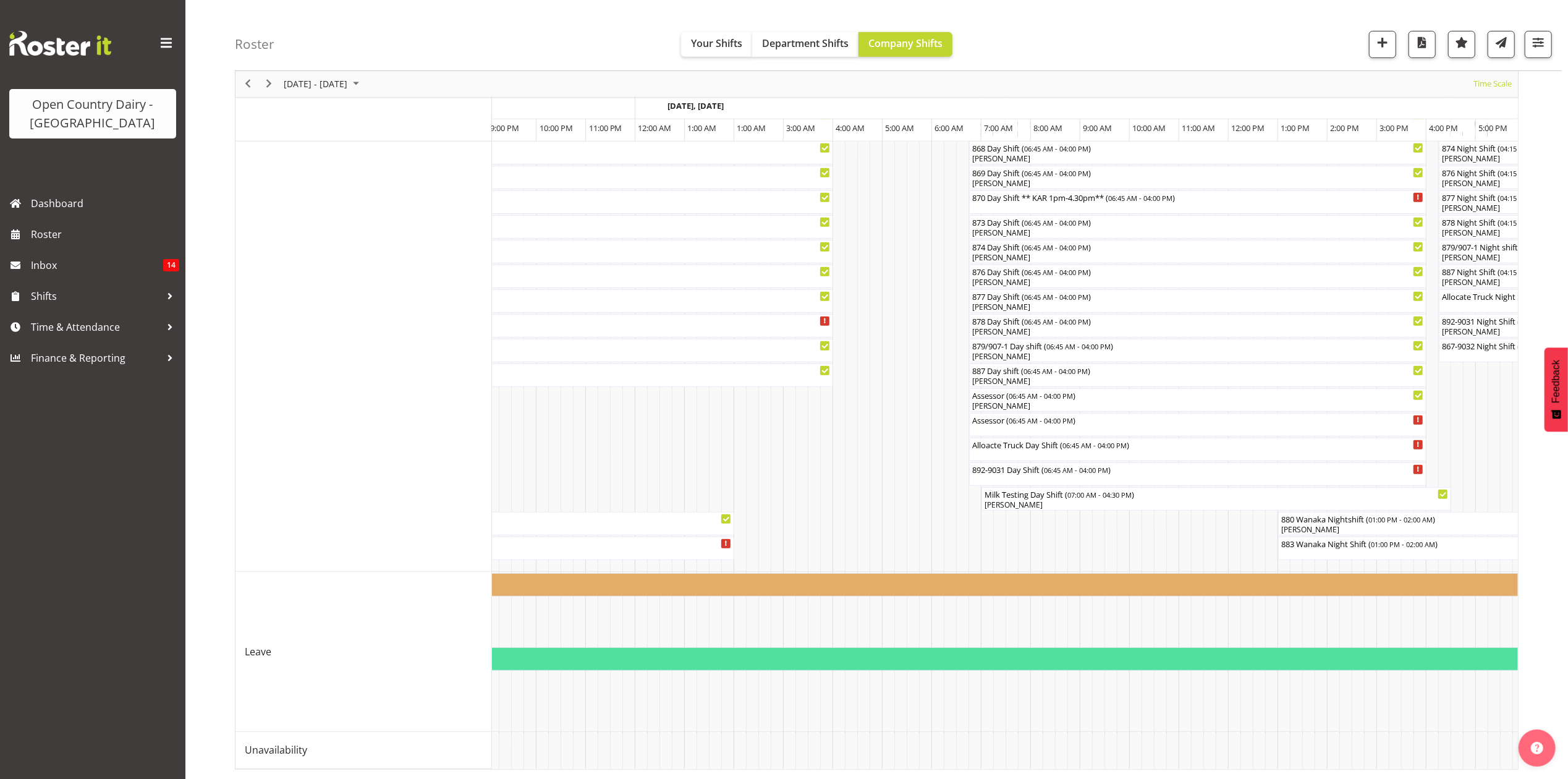
scroll to position [0, 0]
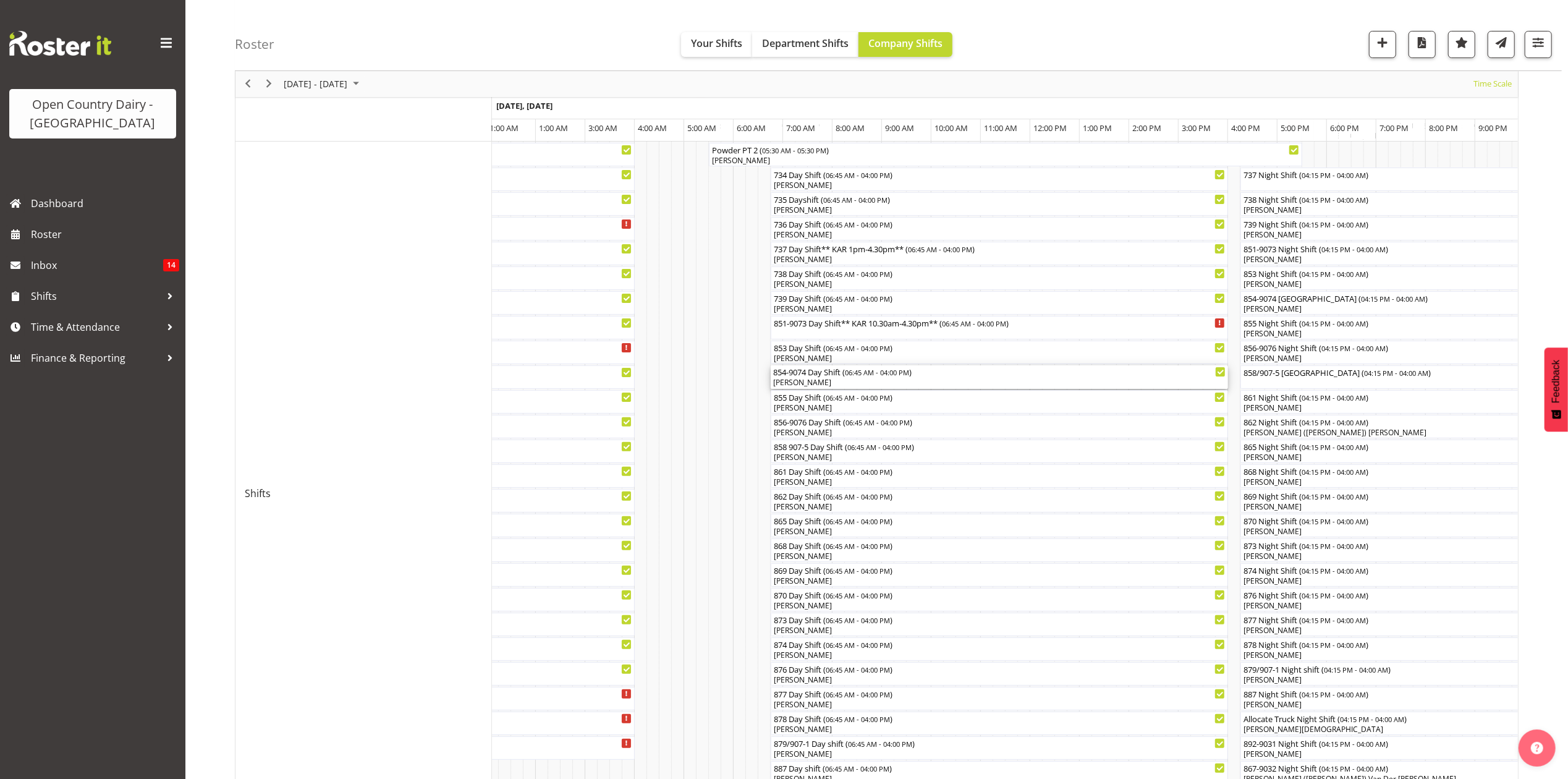
click at [802, 383] on div "[PERSON_NAME]" at bounding box center [998, 382] width 452 height 11
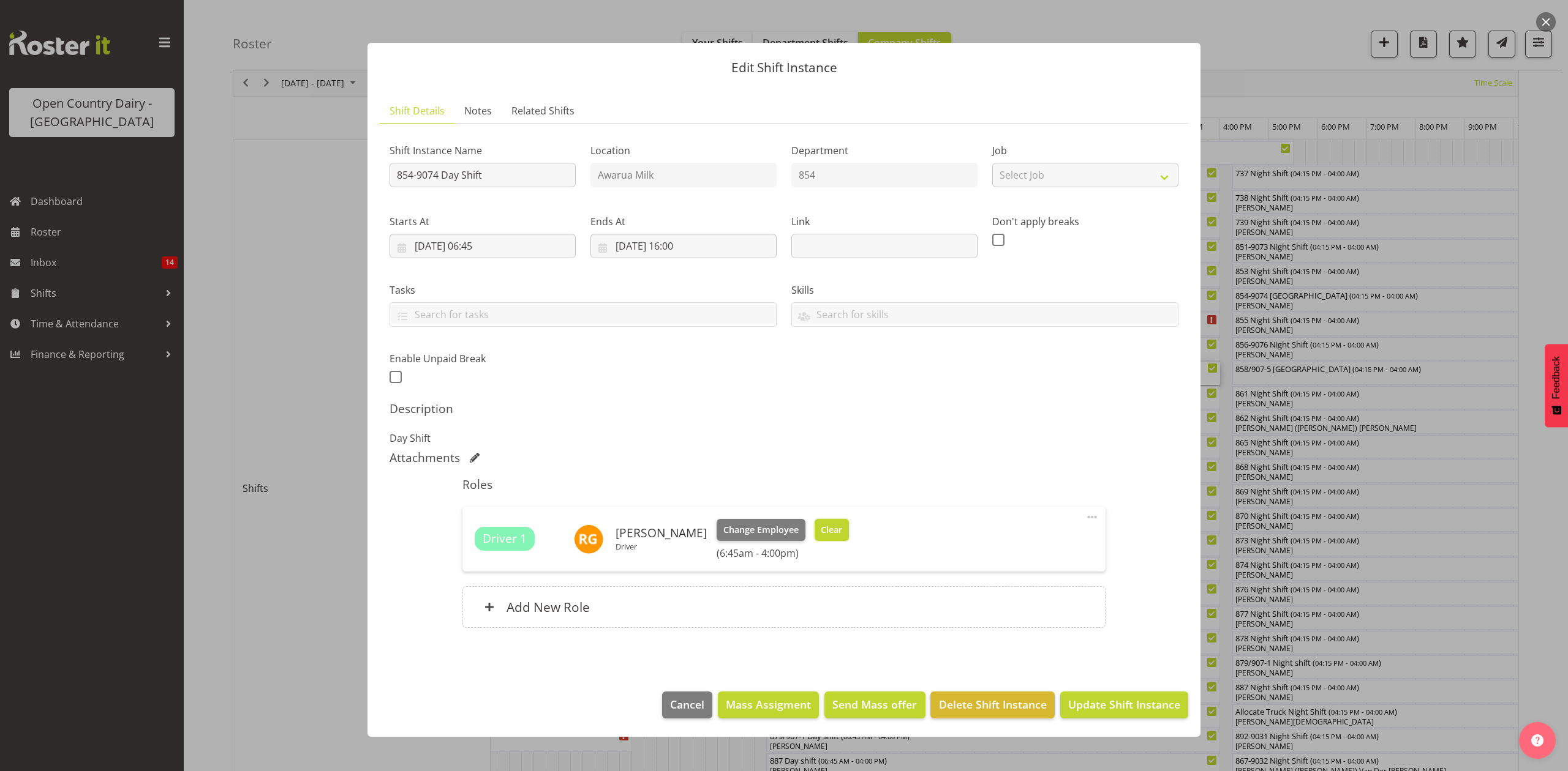
click at [837, 541] on button "Clear" at bounding box center [831, 529] width 35 height 22
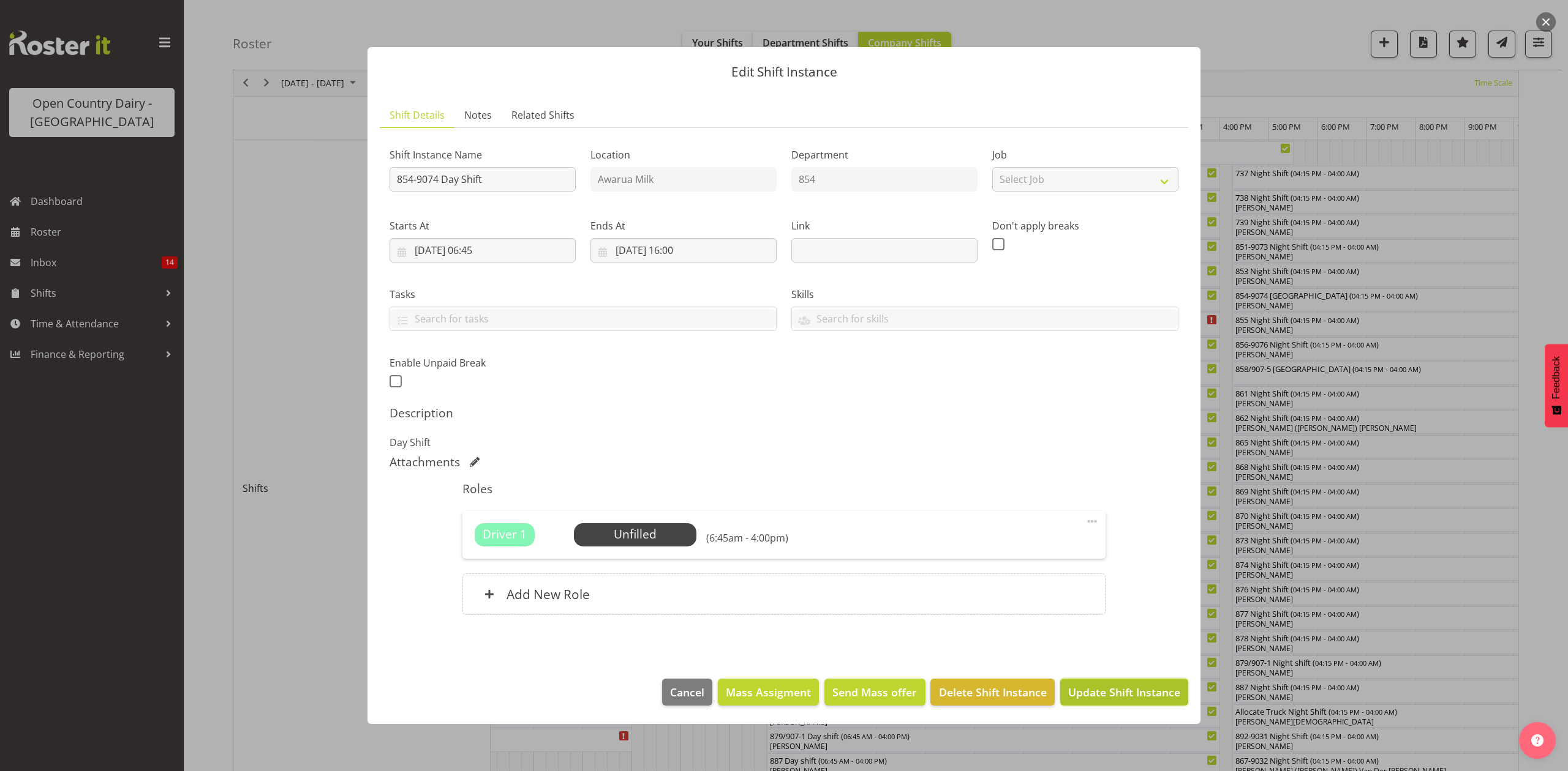
click at [1070, 705] on button "Update Shift Instance" at bounding box center [1124, 693] width 128 height 27
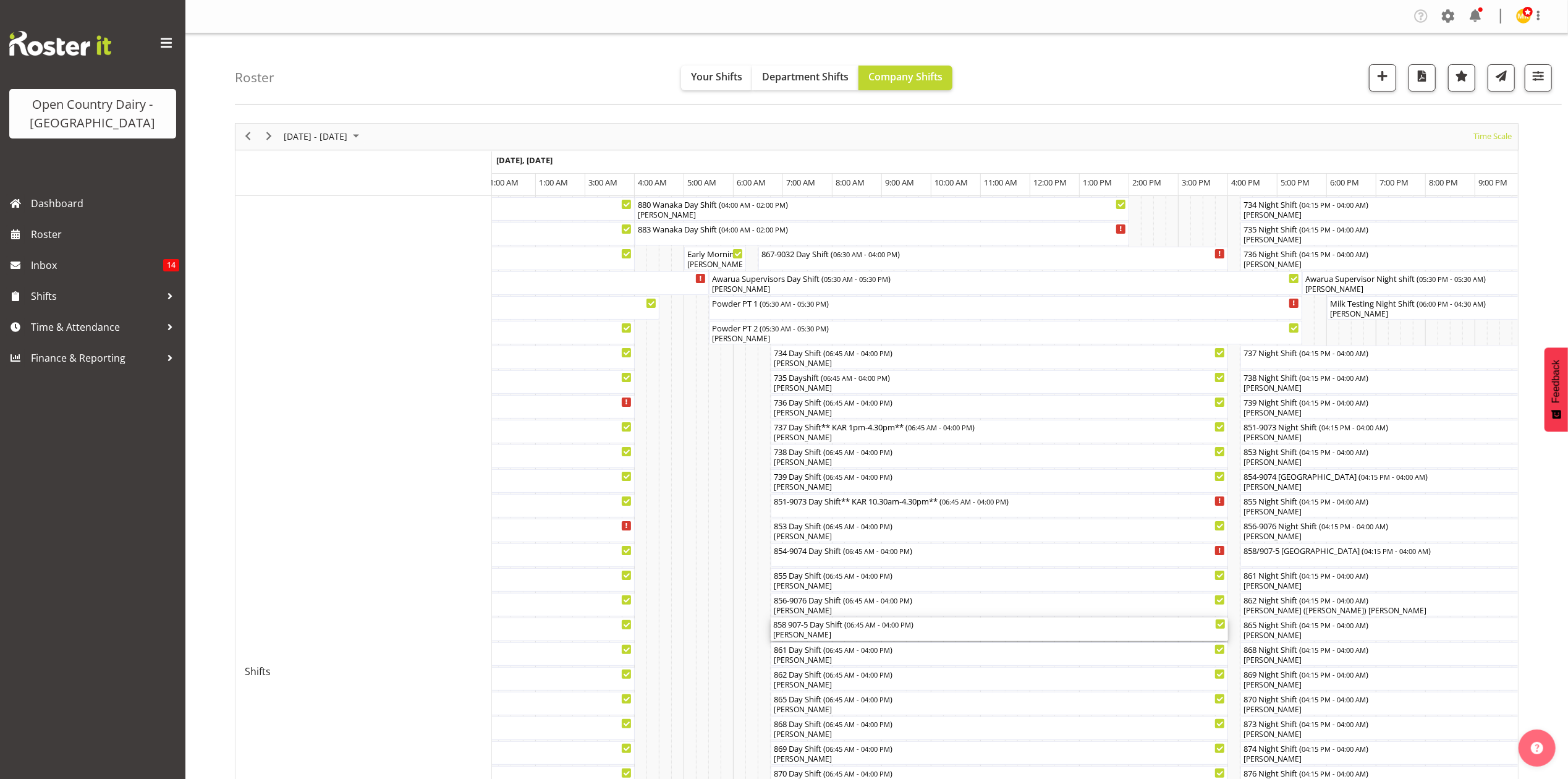
click at [796, 627] on div "858 907-5 Day Shift ( 06:45 AM - 04:00 PM )" at bounding box center [998, 624] width 452 height 13
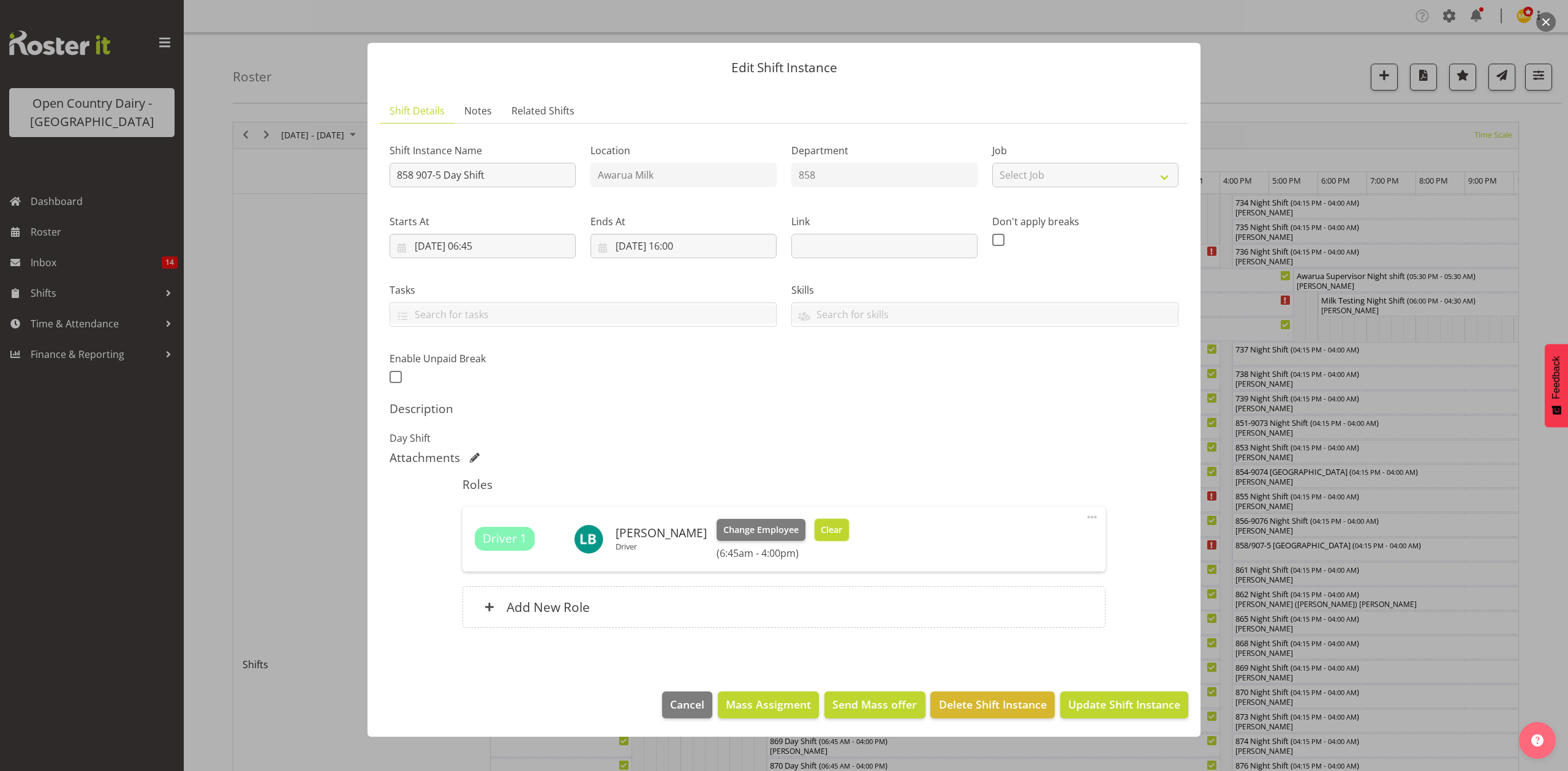
click at [821, 532] on span "Clear" at bounding box center [831, 530] width 21 height 14
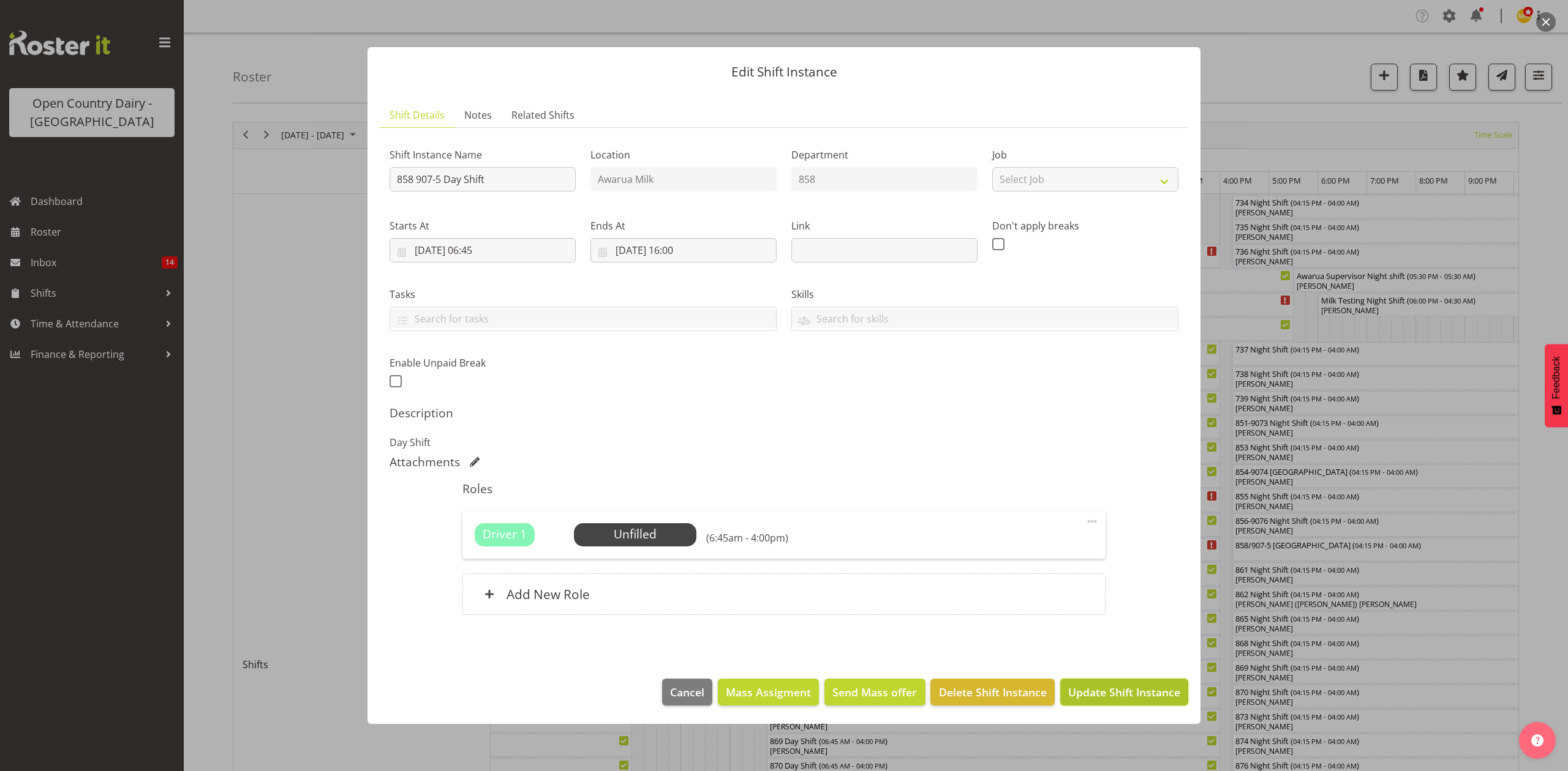
click at [1106, 700] on span "Update Shift Instance" at bounding box center [1124, 692] width 112 height 15
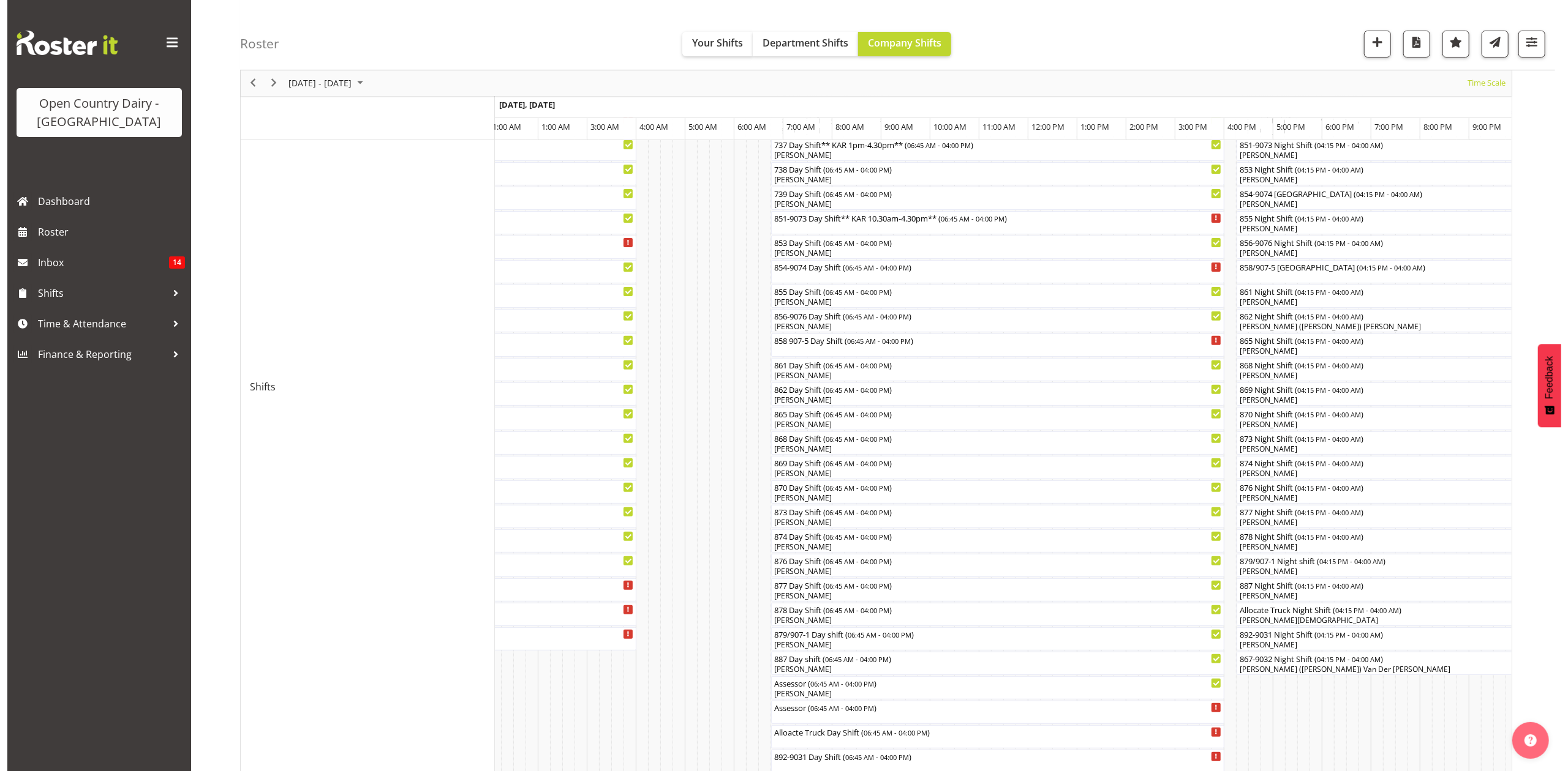
scroll to position [407, 0]
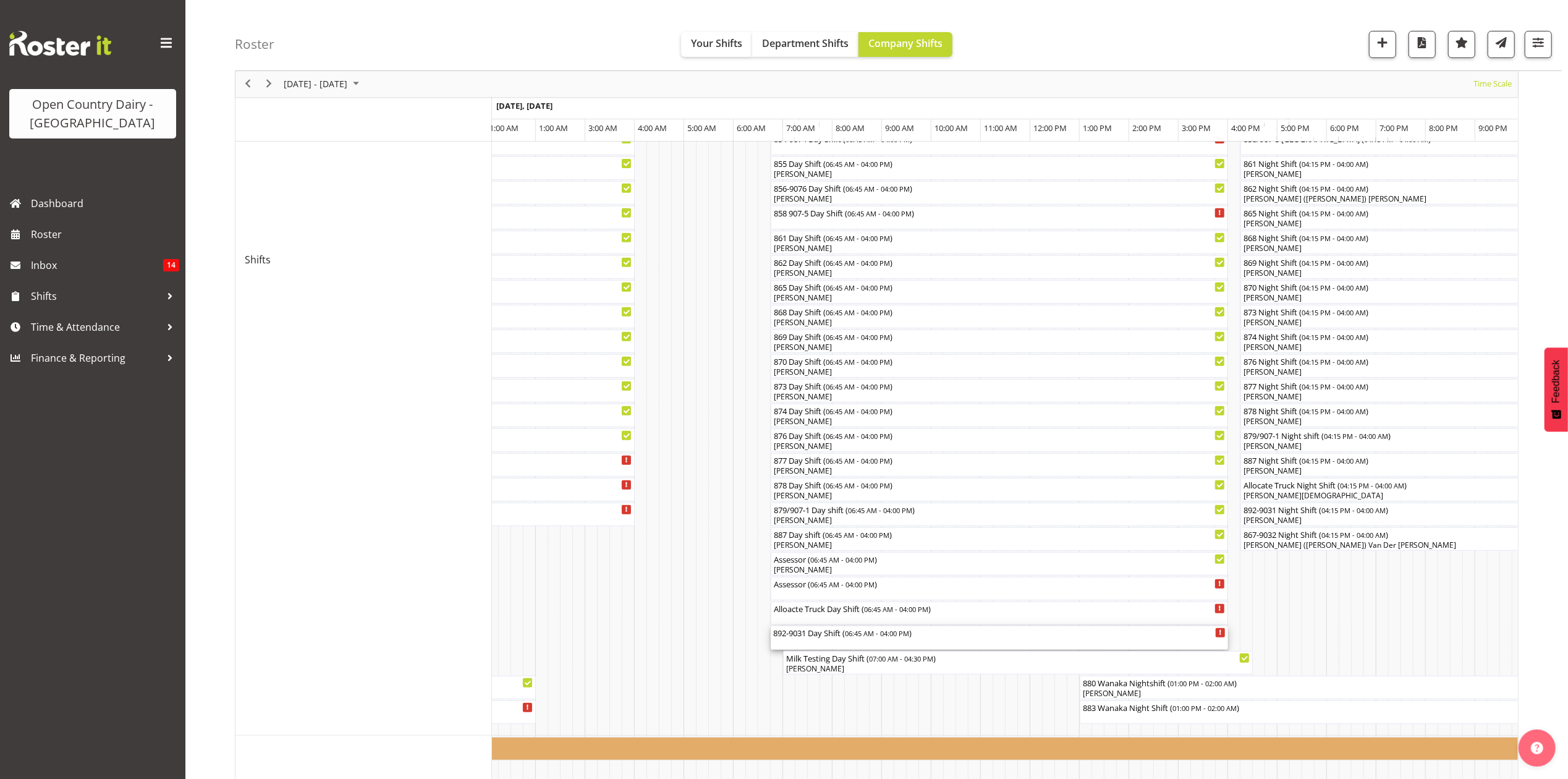
click at [812, 643] on div "892-9031 Day Shift ( 06:45 AM - 04:00 PM )" at bounding box center [998, 638] width 452 height 23
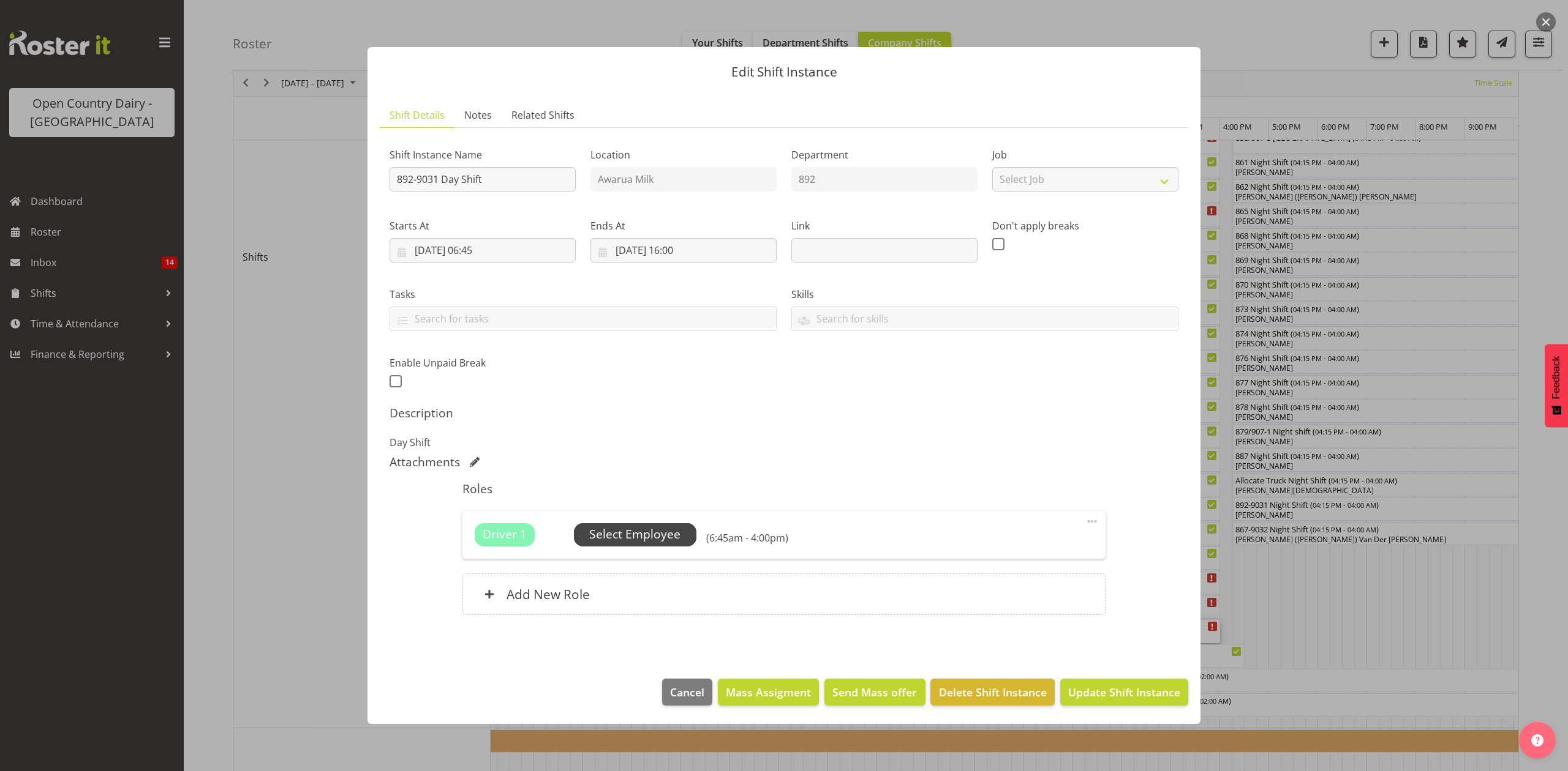
click at [681, 536] on span "Select Employee" at bounding box center [635, 535] width 123 height 23
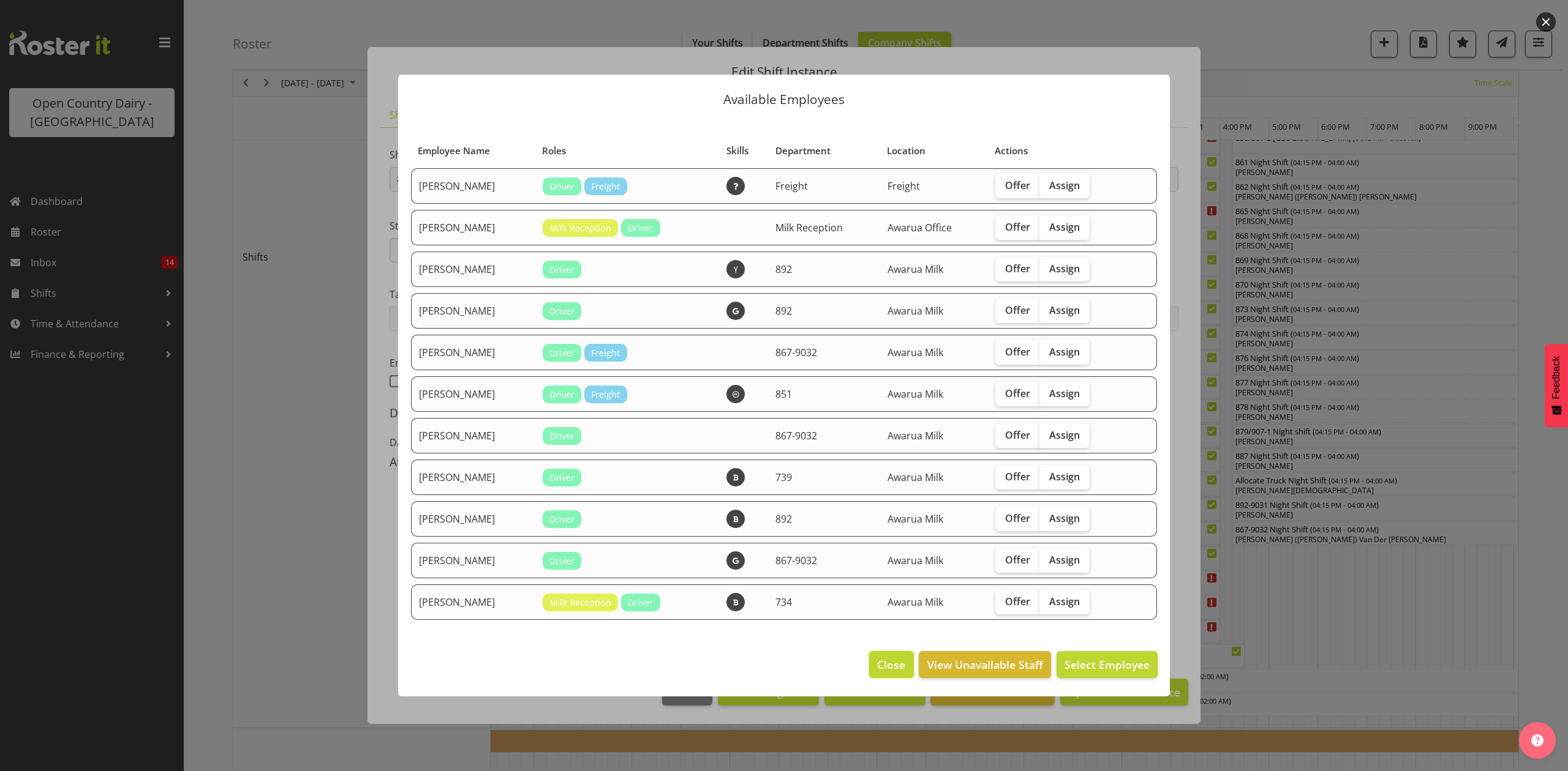
click at [894, 662] on span "Close" at bounding box center [890, 665] width 28 height 15
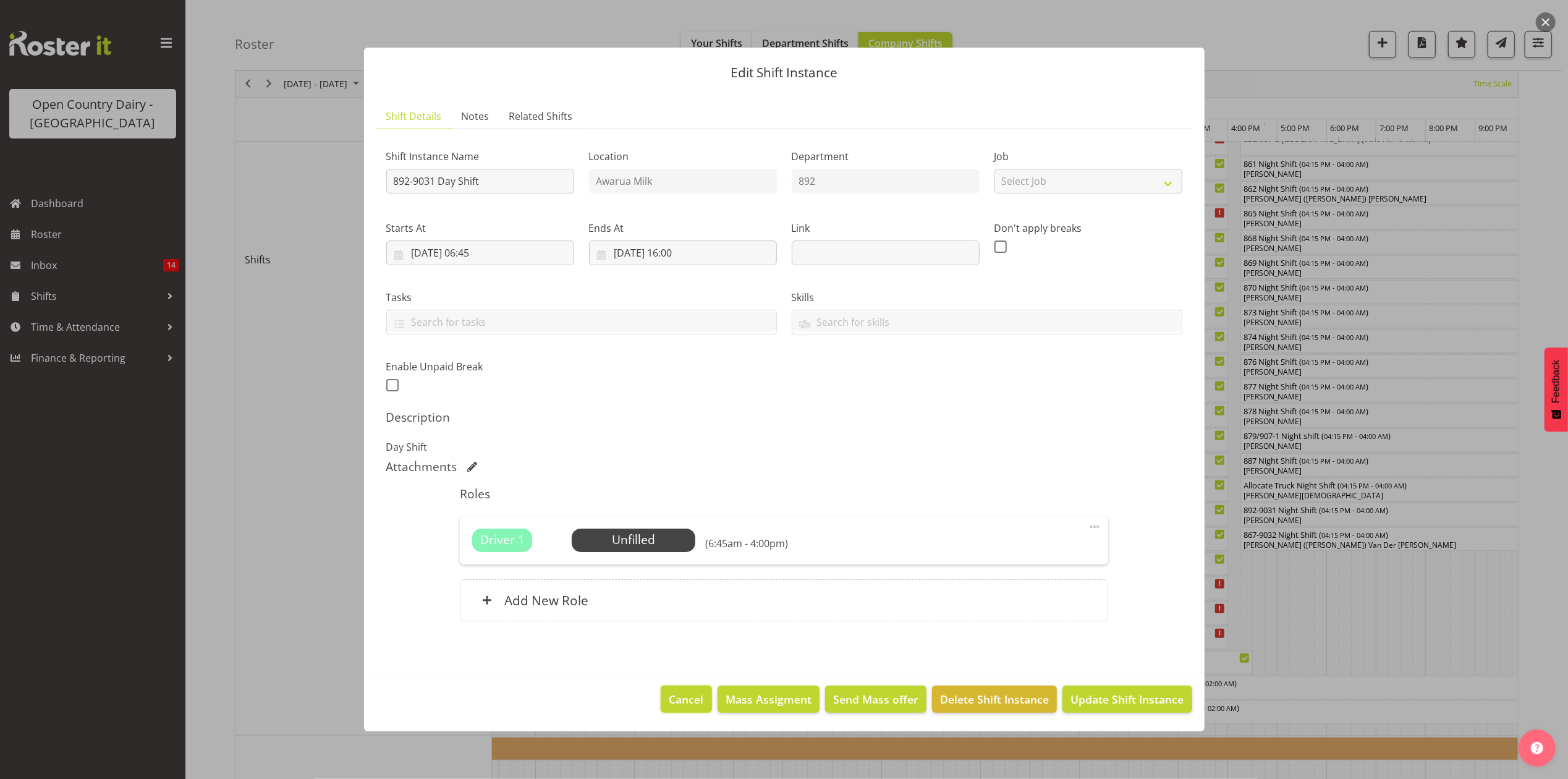
click at [675, 693] on span "Cancel" at bounding box center [686, 699] width 34 height 16
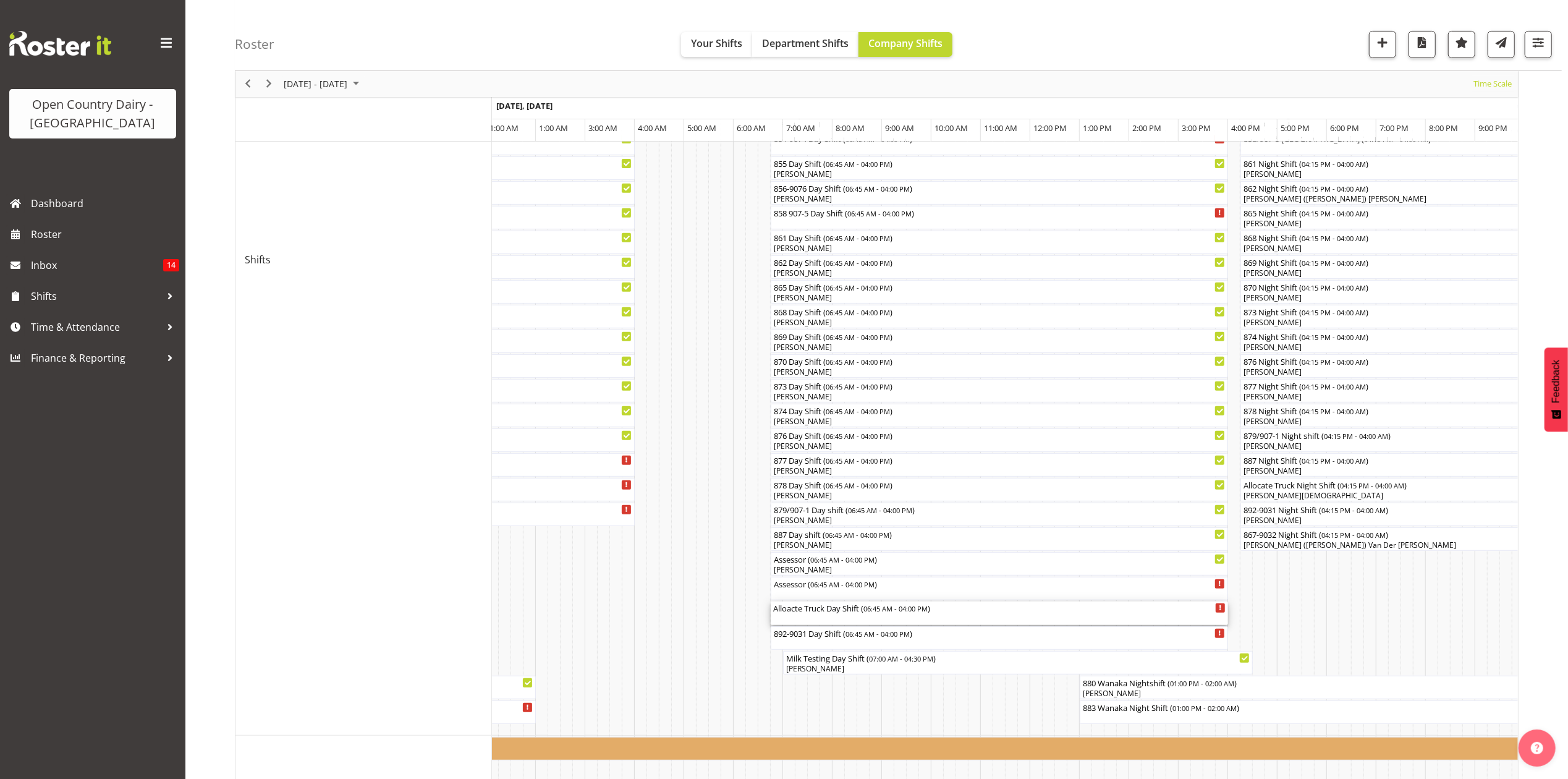
click at [820, 607] on div "Alloacte Truck Day Shift ( 06:45 AM - 04:00 PM )" at bounding box center [998, 608] width 452 height 13
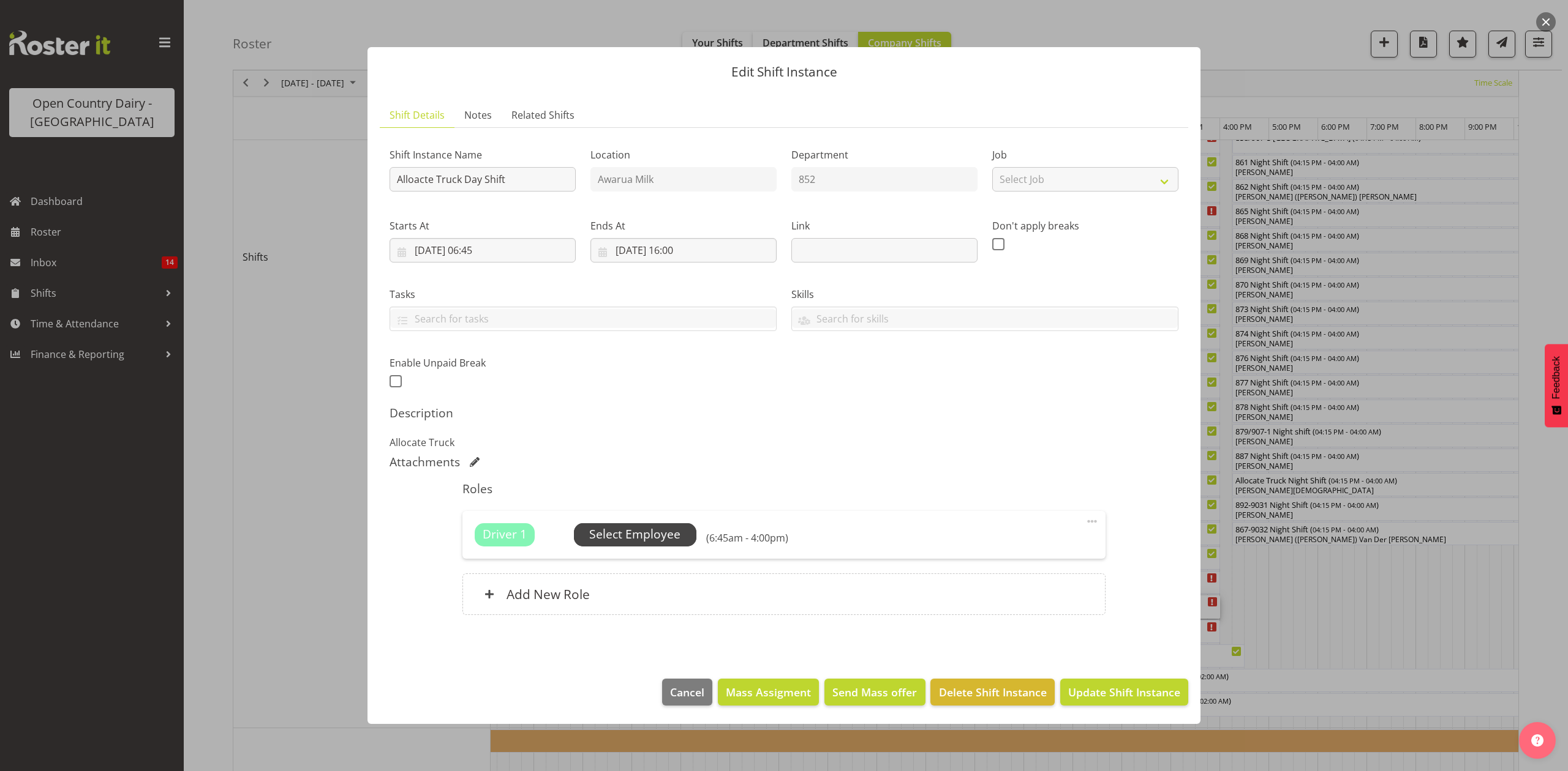
click at [657, 536] on span "Select Employee" at bounding box center [635, 534] width 91 height 17
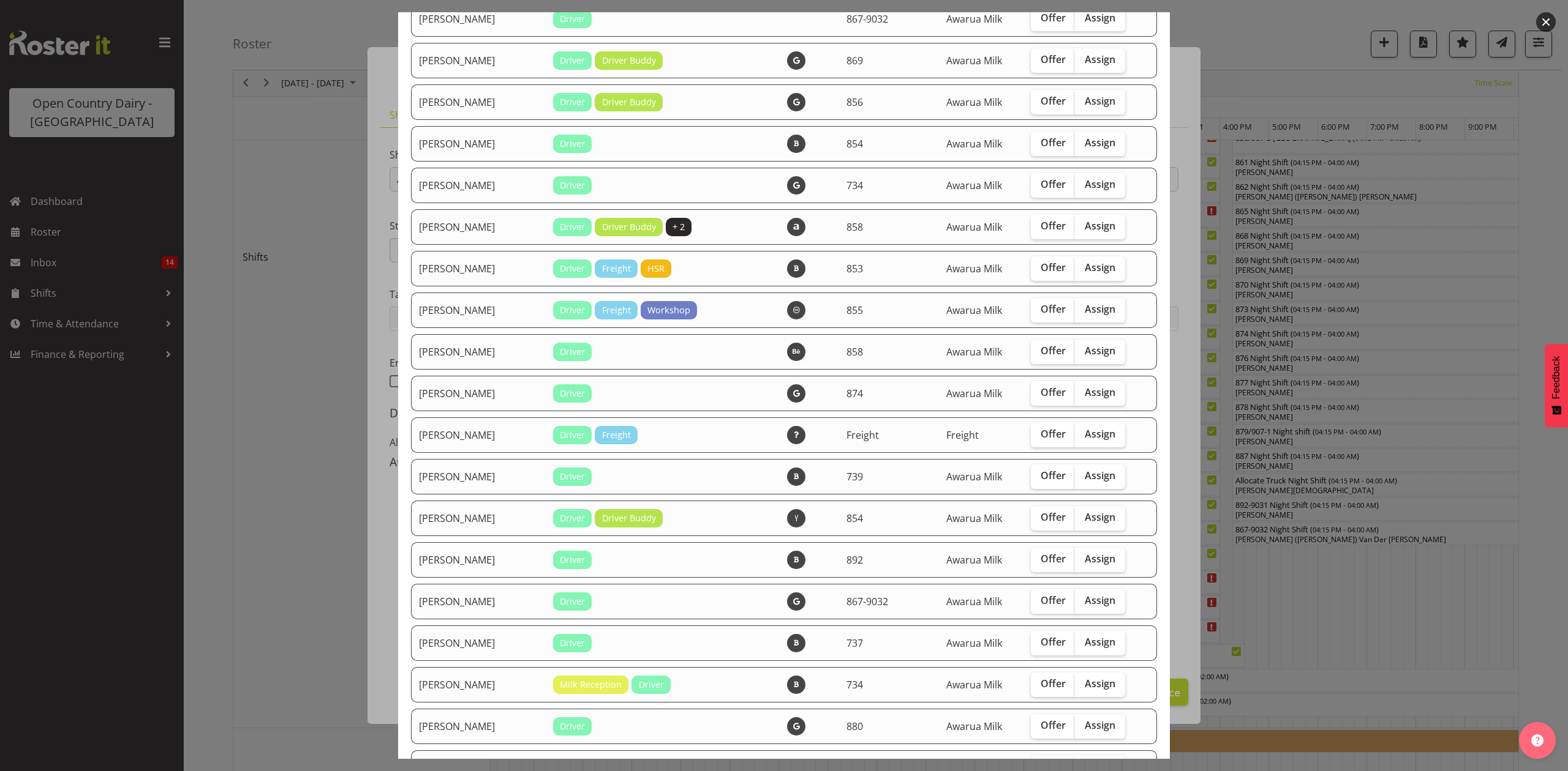
scroll to position [1127, 0]
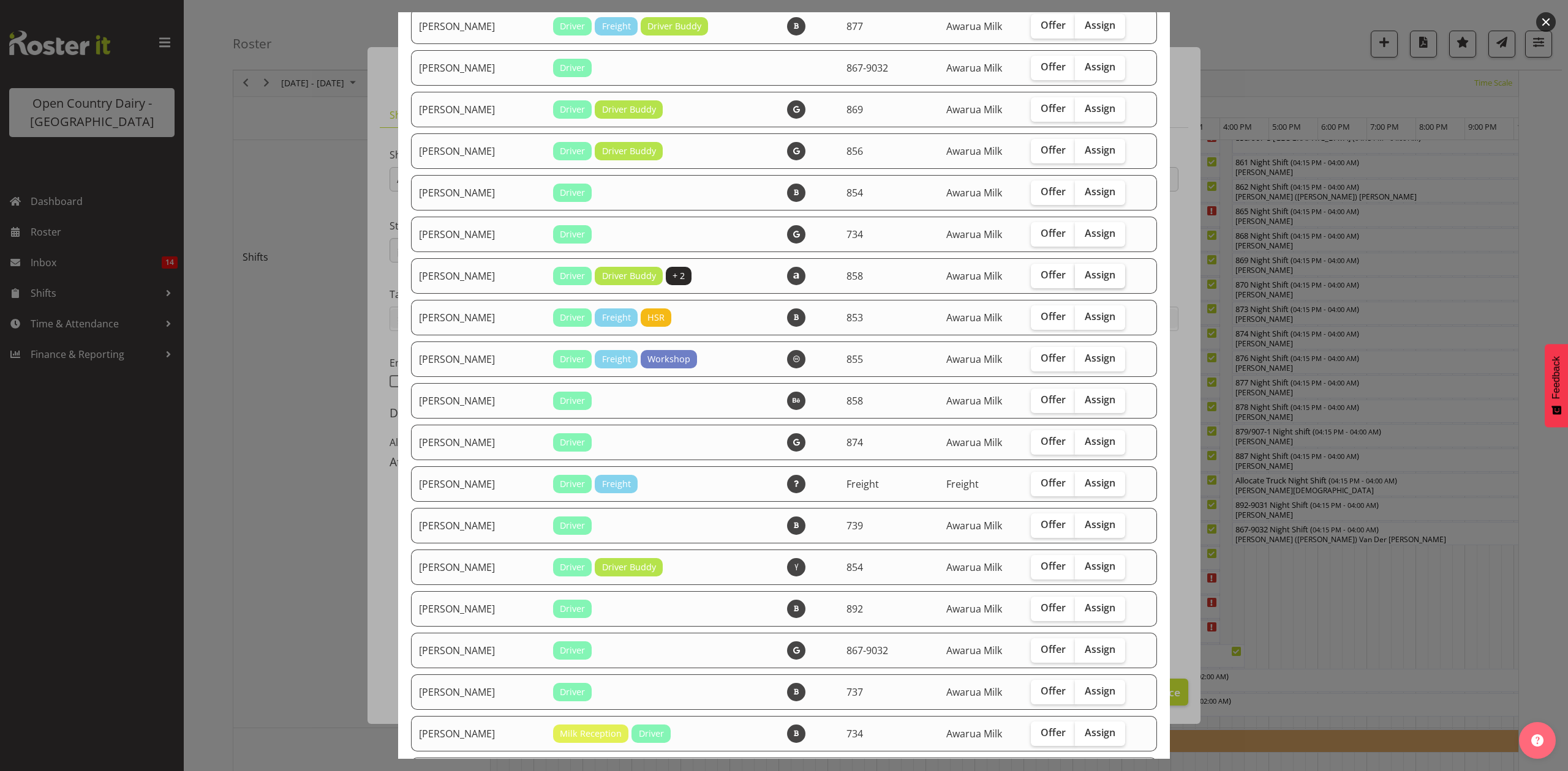
click at [1086, 273] on span "Assign" at bounding box center [1100, 275] width 31 height 13
click at [1082, 273] on input "Assign" at bounding box center [1078, 275] width 8 height 8
checkbox input "true"
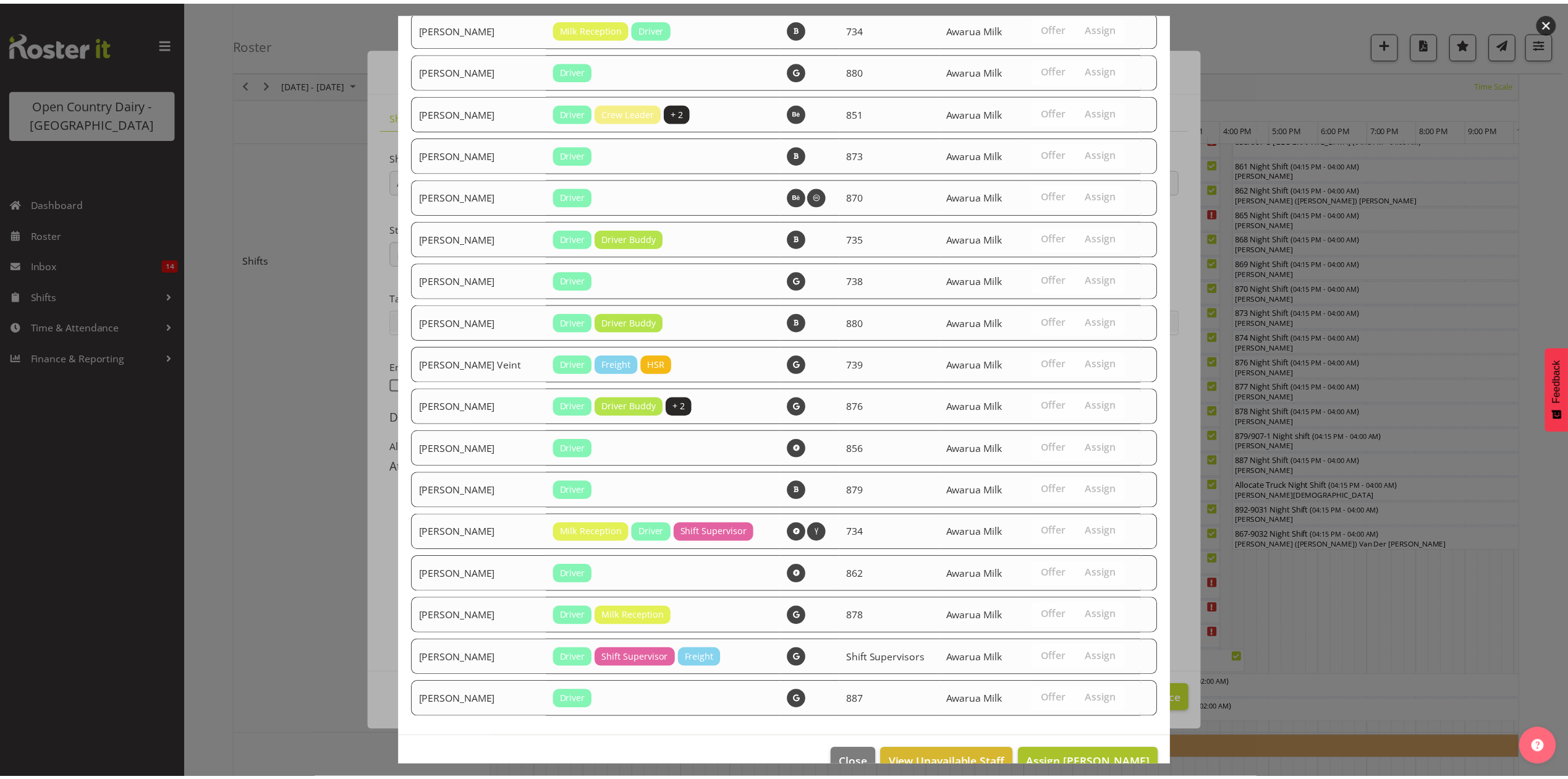
scroll to position [1881, 0]
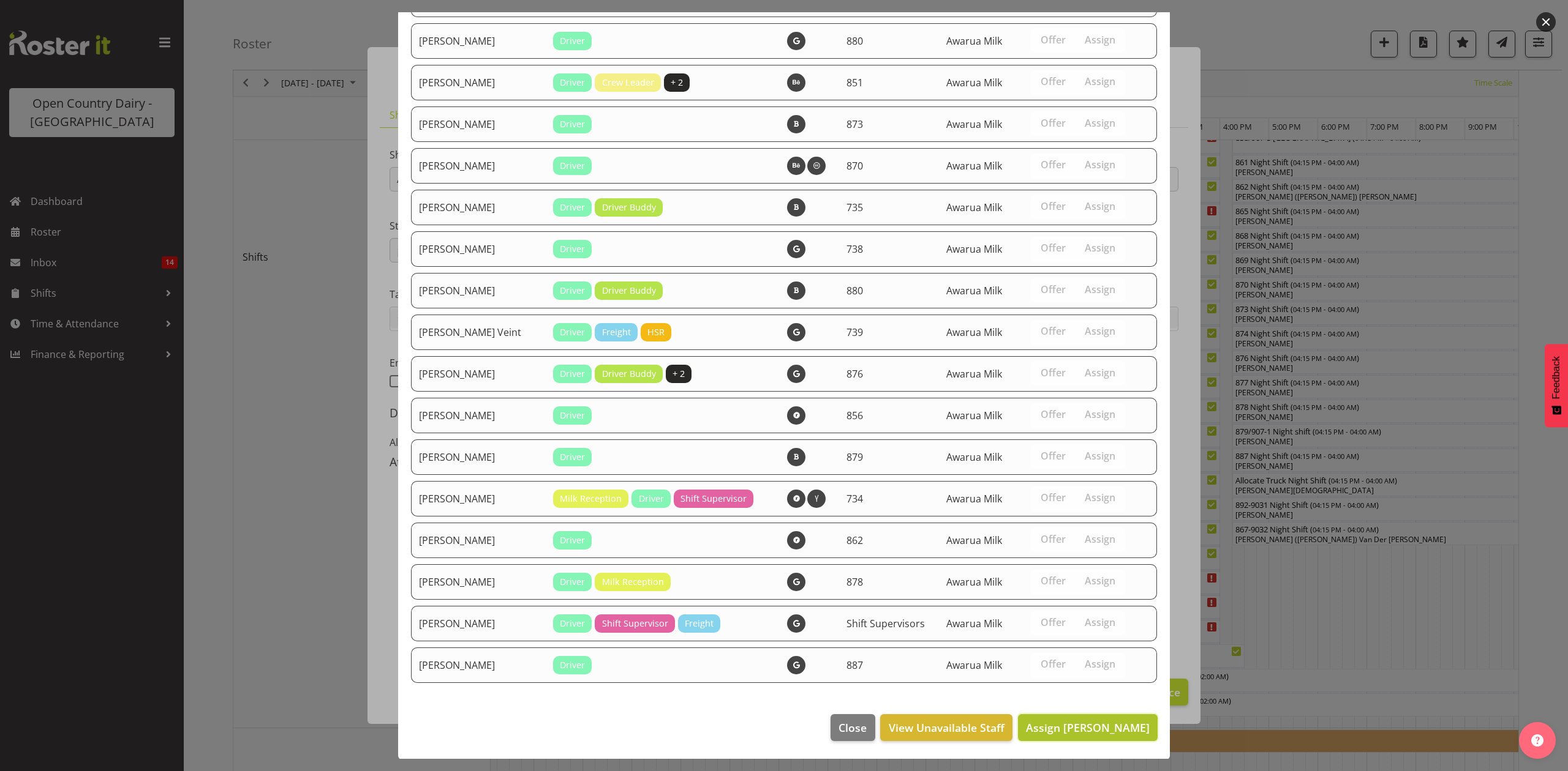
click at [1081, 726] on span "Assign Liam Bellman" at bounding box center [1088, 727] width 124 height 15
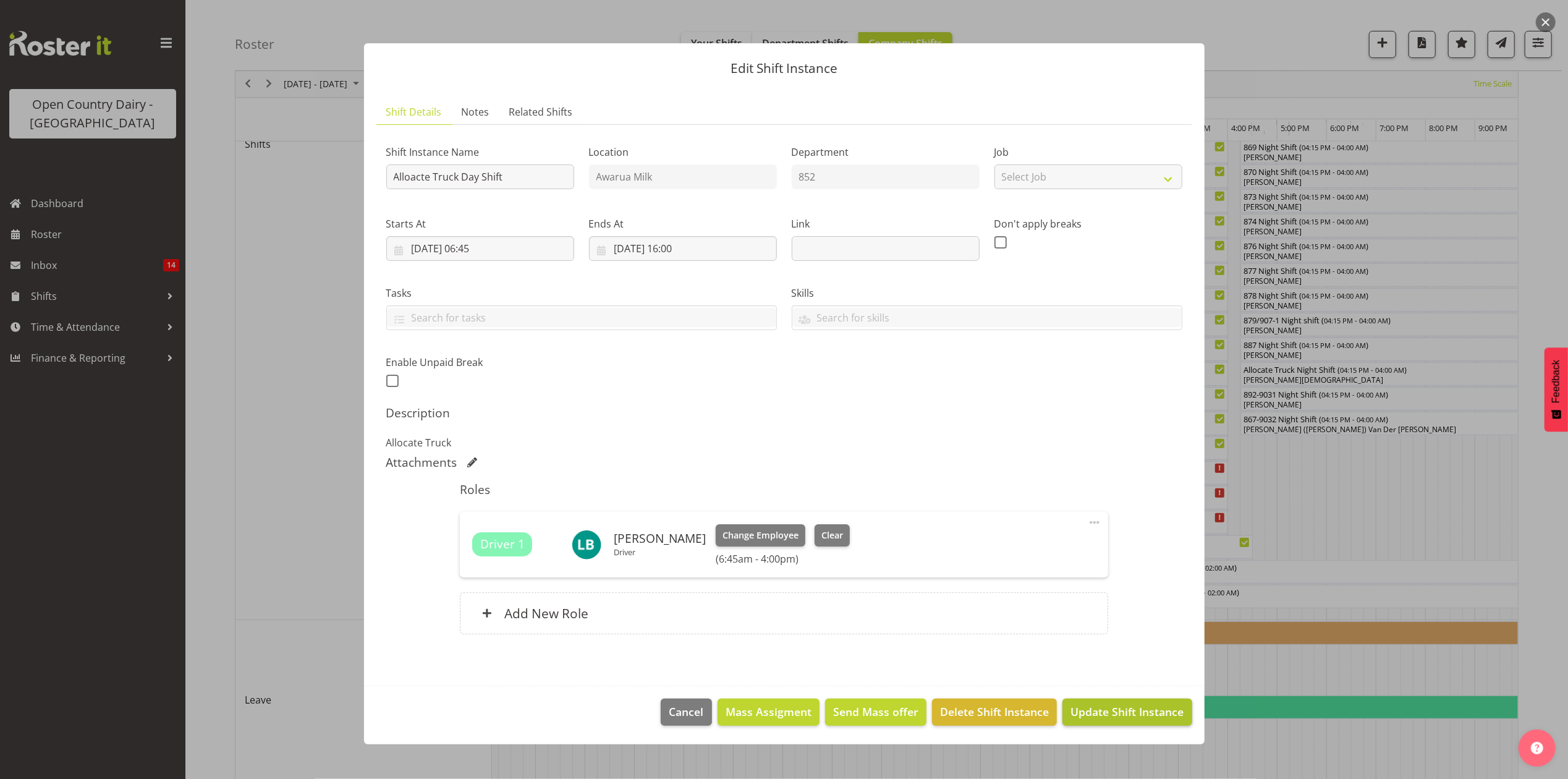
scroll to position [590, 0]
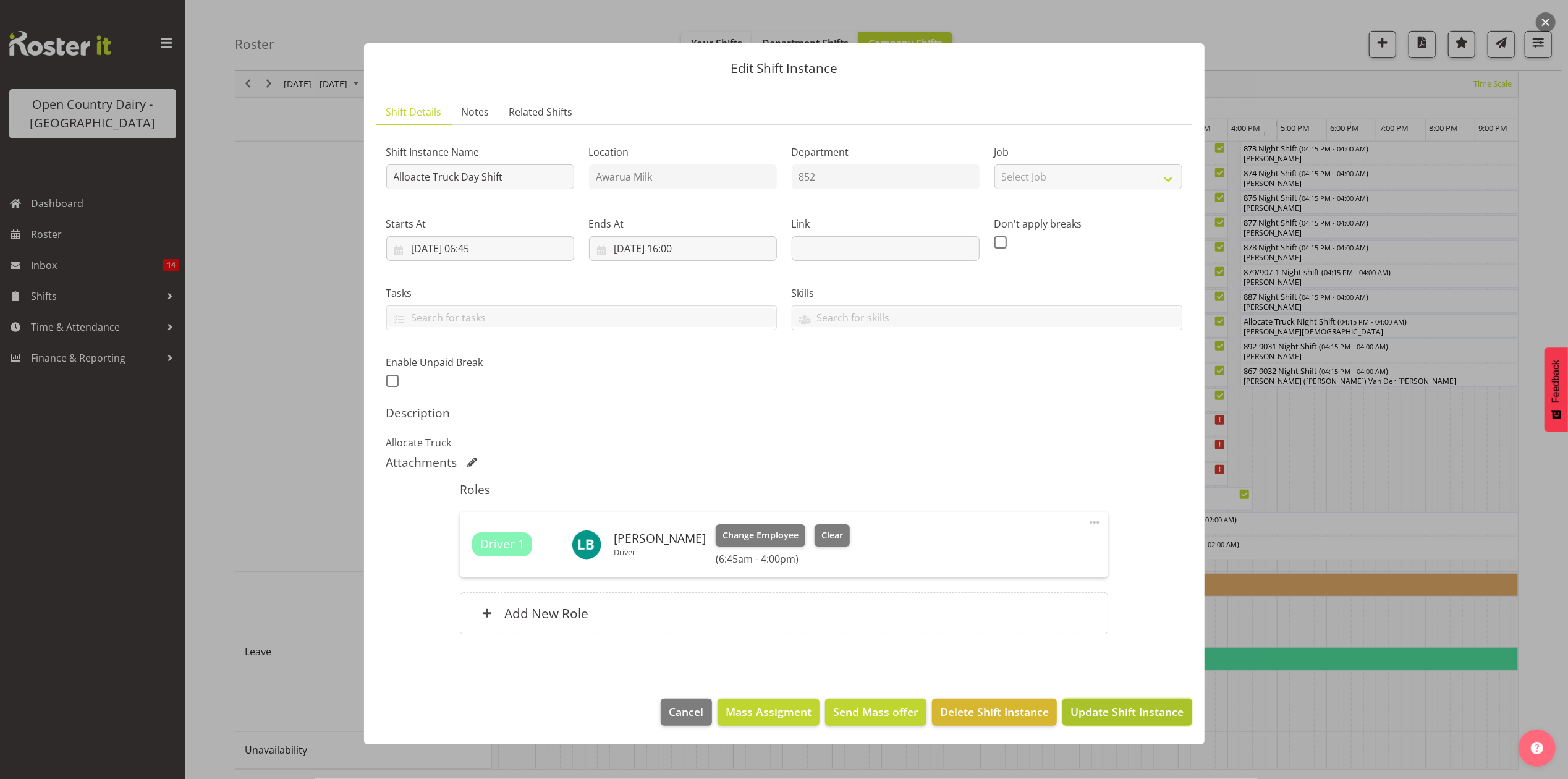
click at [1103, 708] on span "Update Shift Instance" at bounding box center [1127, 712] width 113 height 16
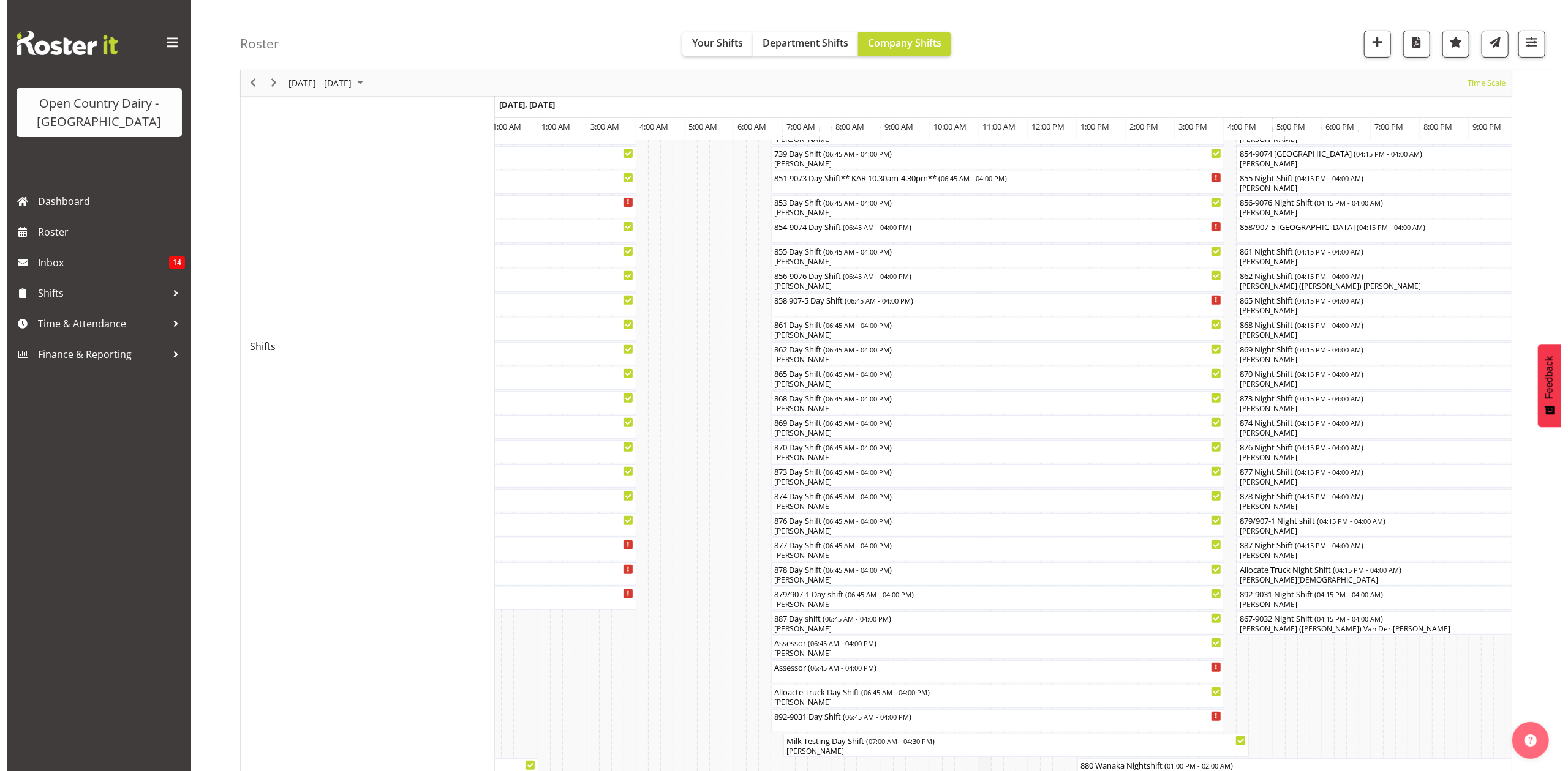
scroll to position [163, 0]
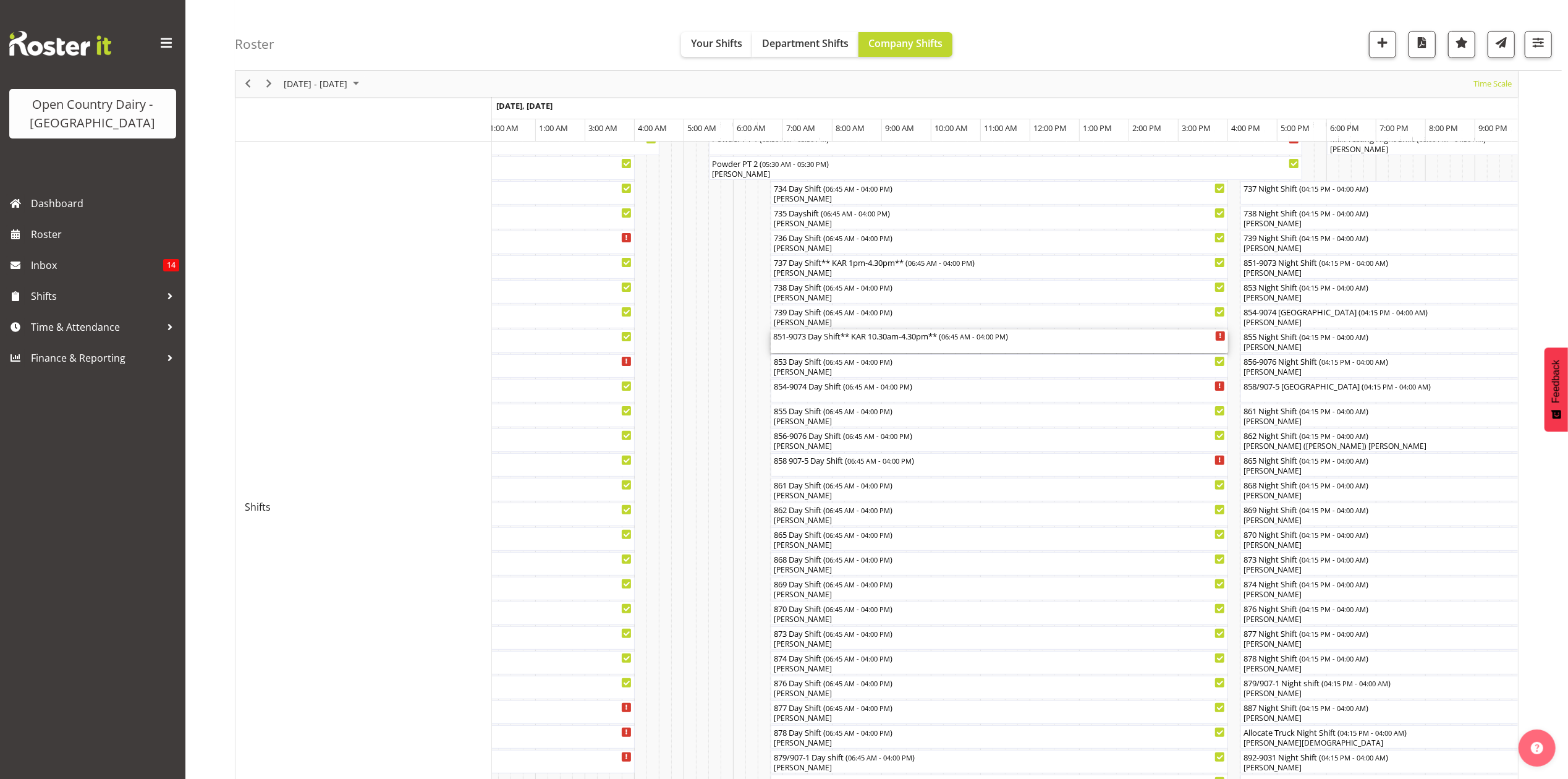
click at [821, 337] on div "851-9073 Day Shift** KAR 10.30am-4.30pm** ( 06:45 AM - 04:00 PM )" at bounding box center [998, 335] width 452 height 13
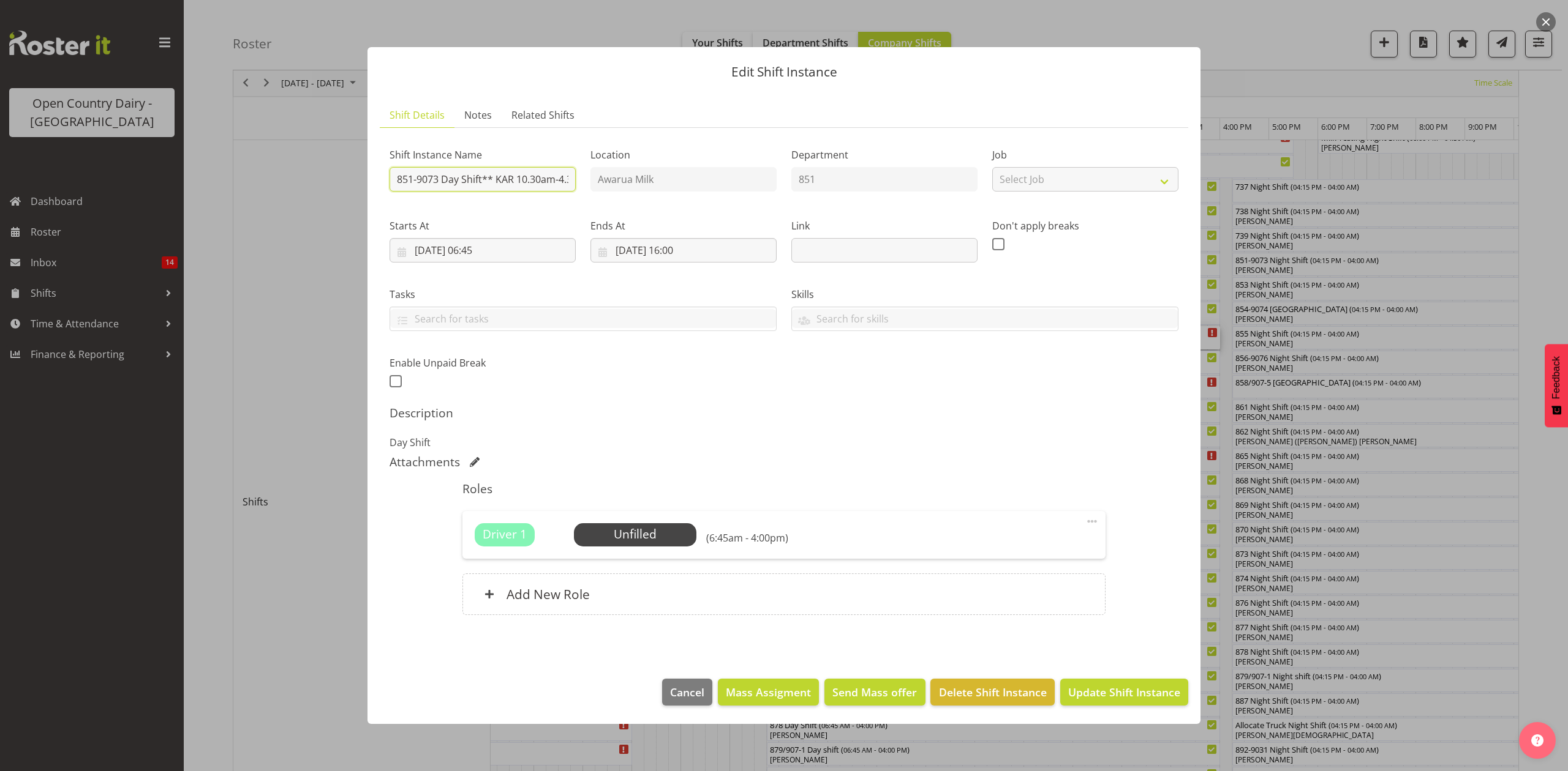
click at [479, 175] on input "851-9073 Day Shift** KAR 10.30am-4.30pm**" at bounding box center [482, 179] width 186 height 24
drag, startPoint x: 481, startPoint y: 179, endPoint x: 442, endPoint y: 186, distance: 39.6
click at [442, 186] on input "851-9073 Day Shift** KAR 10.30am-4.30pm**" at bounding box center [482, 179] width 186 height 24
type input "851-9073 North island ** KAR 10.30am-4.30pm**"
click at [1060, 679] on button "Update Shift Instance" at bounding box center [1124, 693] width 128 height 27
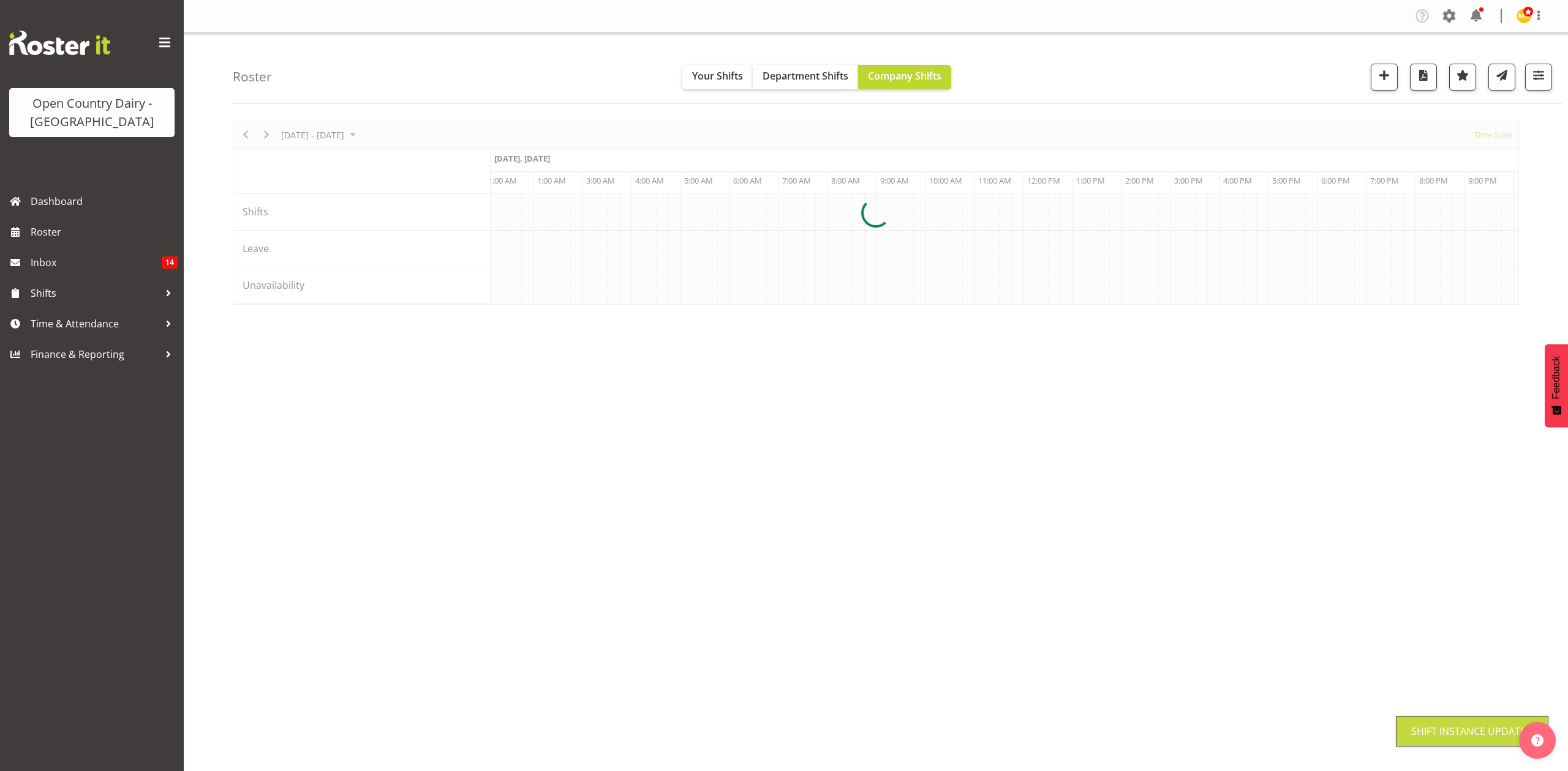
scroll to position [0, 0]
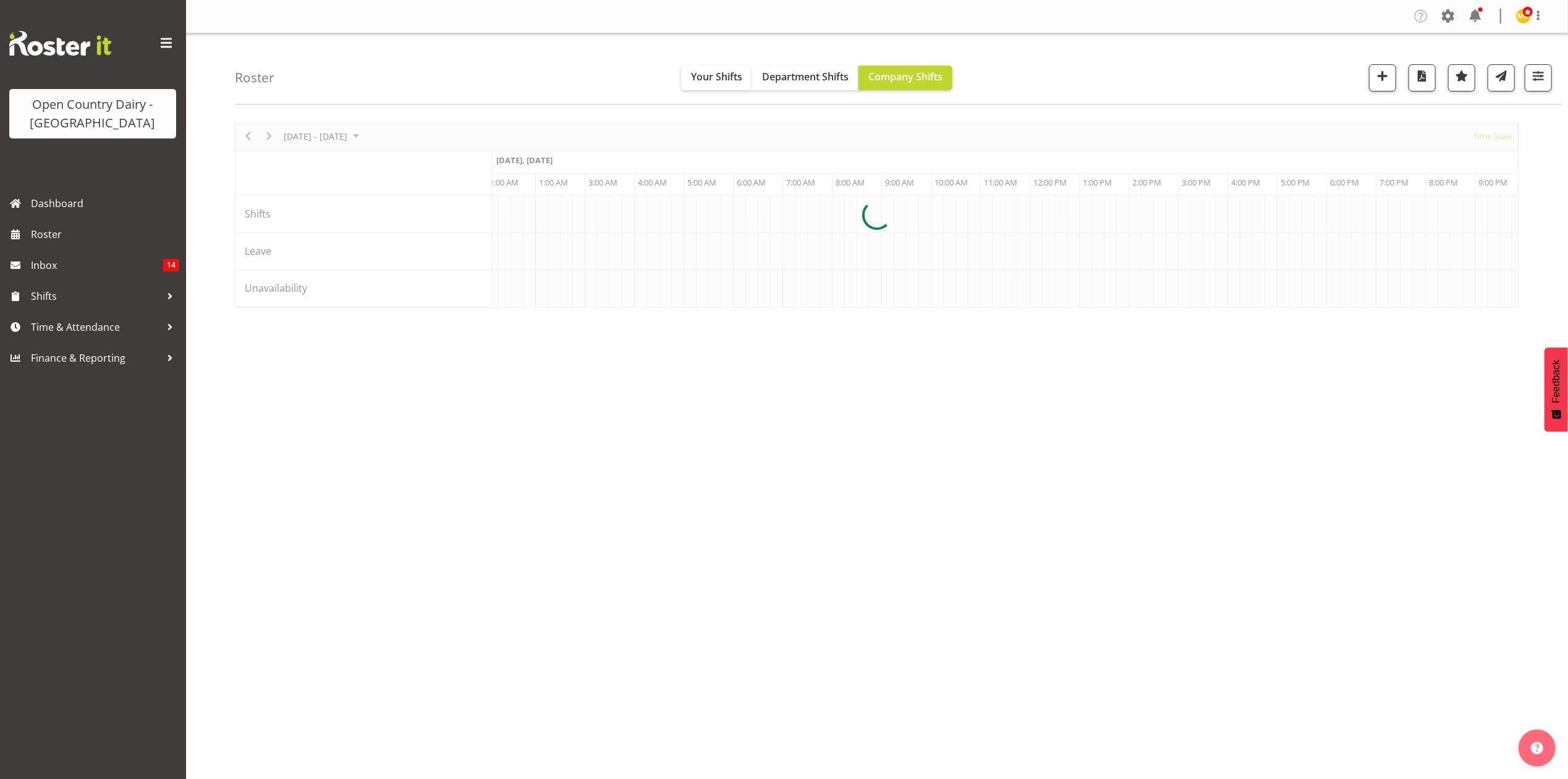
click at [1071, 308] on div at bounding box center [876, 215] width 1284 height 185
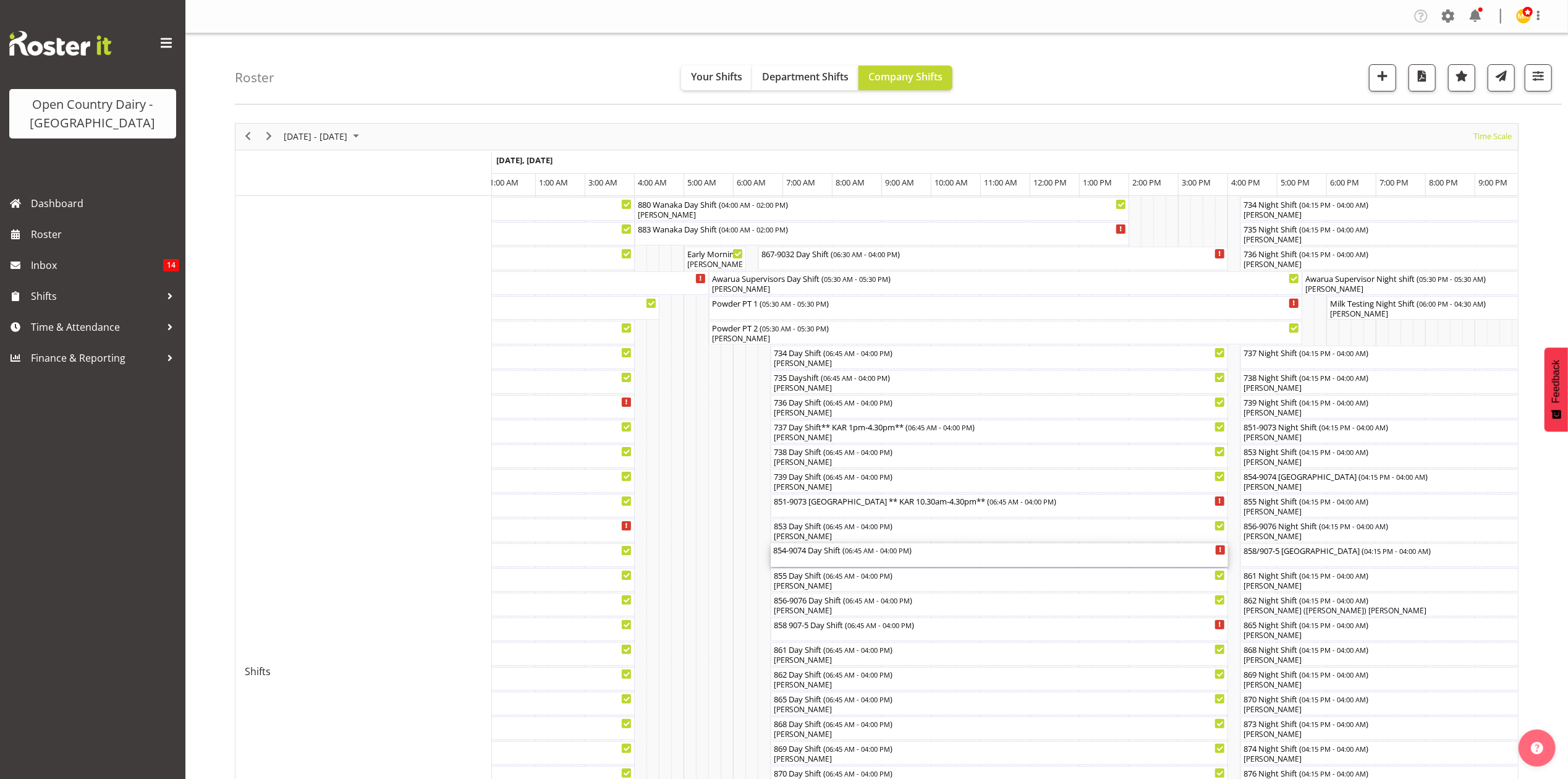
click at [814, 552] on div "854-9074 Day Shift ( 06:45 AM - 04:00 PM )" at bounding box center [998, 549] width 452 height 13
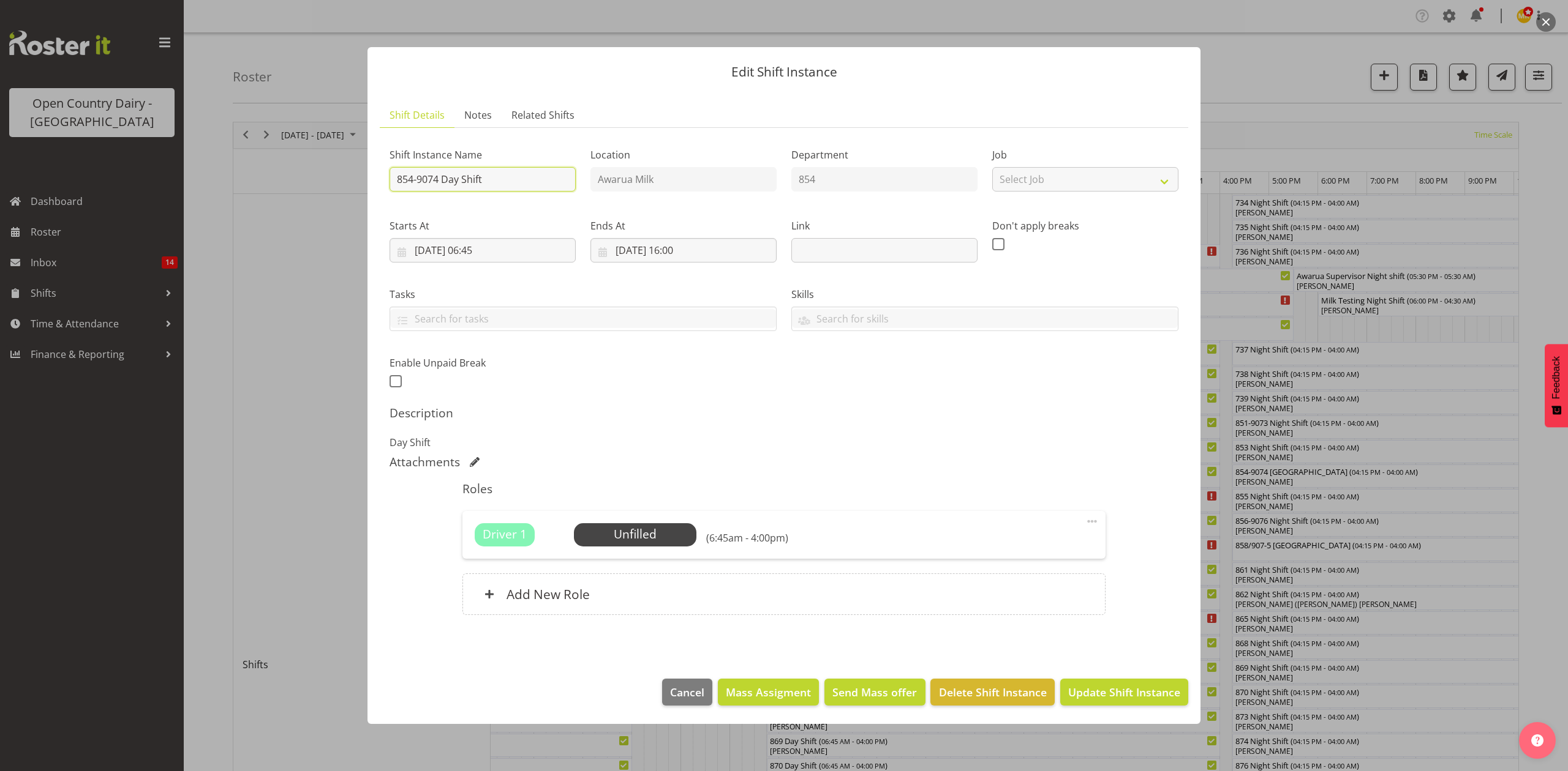
drag, startPoint x: 526, startPoint y: 177, endPoint x: 420, endPoint y: 179, distance: 106.0
click at [420, 179] on input "854-9074 Day Shift" at bounding box center [482, 179] width 186 height 24
click at [442, 182] on input "854-9074 Day Shift" at bounding box center [482, 179] width 186 height 24
click at [499, 174] on input "854-9074 Day Shift" at bounding box center [482, 179] width 186 height 24
type input "854-9074 North Island"
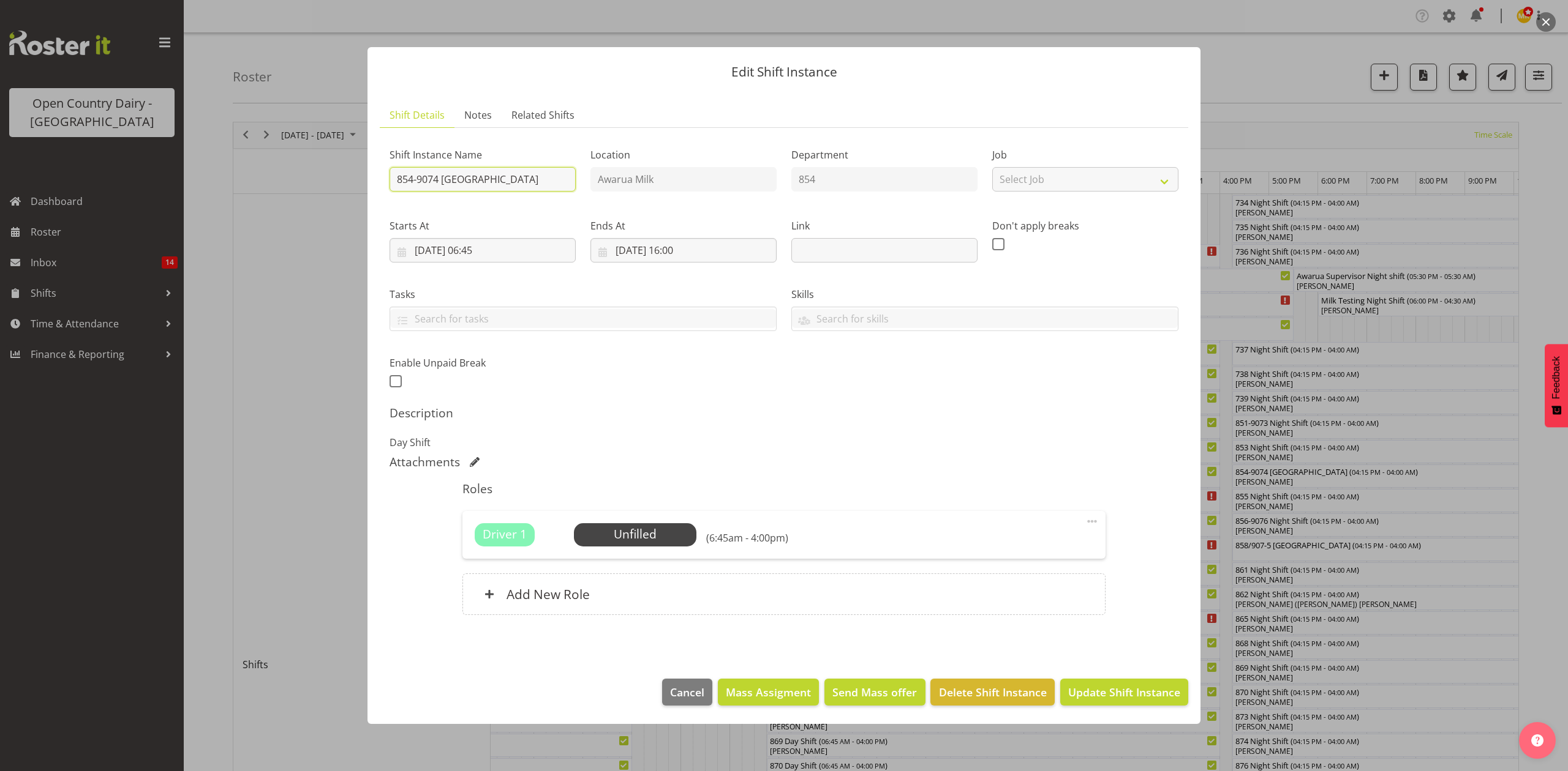
click at [1060, 679] on button "Update Shift Instance" at bounding box center [1124, 693] width 128 height 27
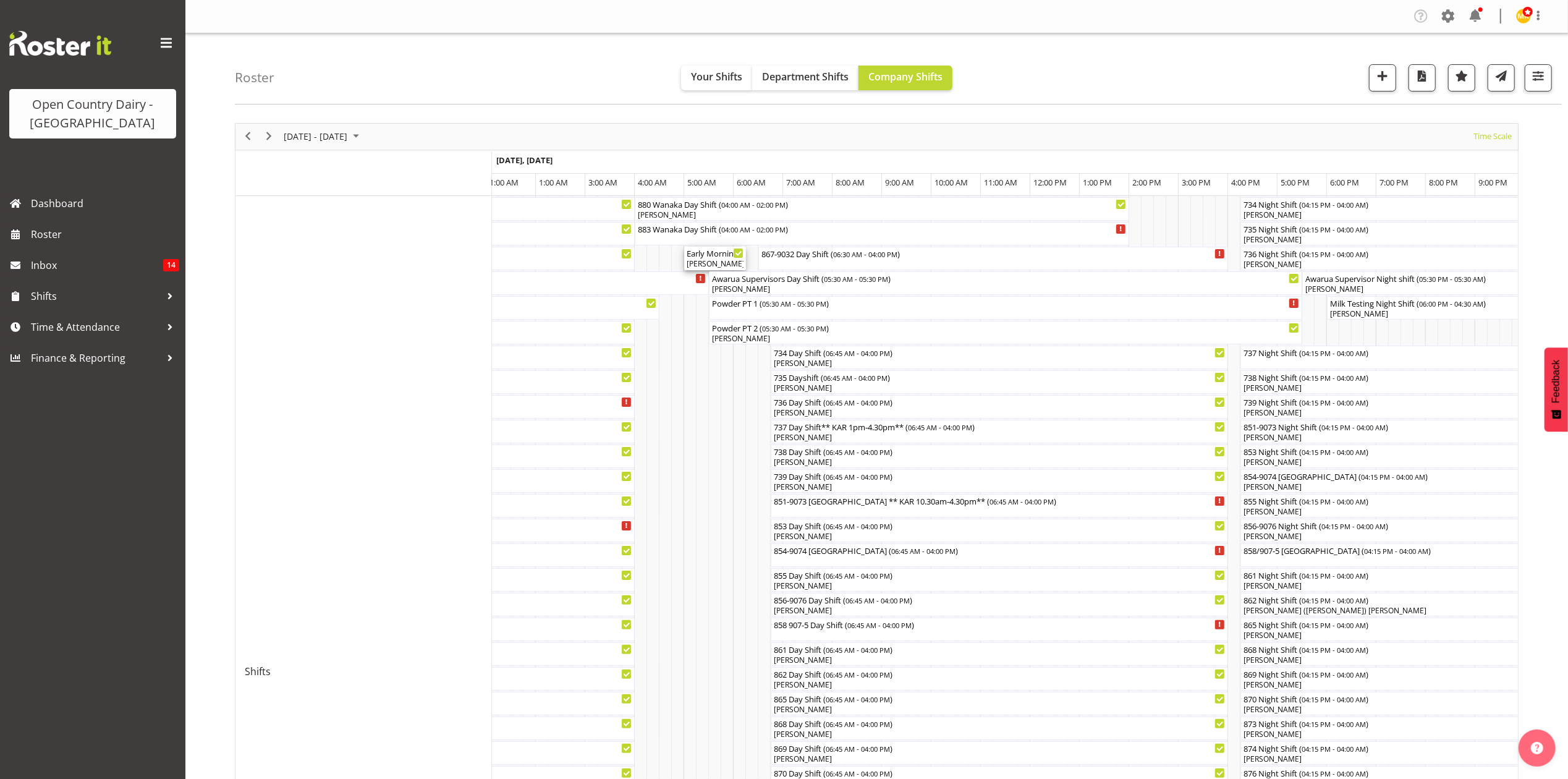
click at [708, 262] on div "[PERSON_NAME], [PERSON_NAME]" at bounding box center [715, 263] width 57 height 11
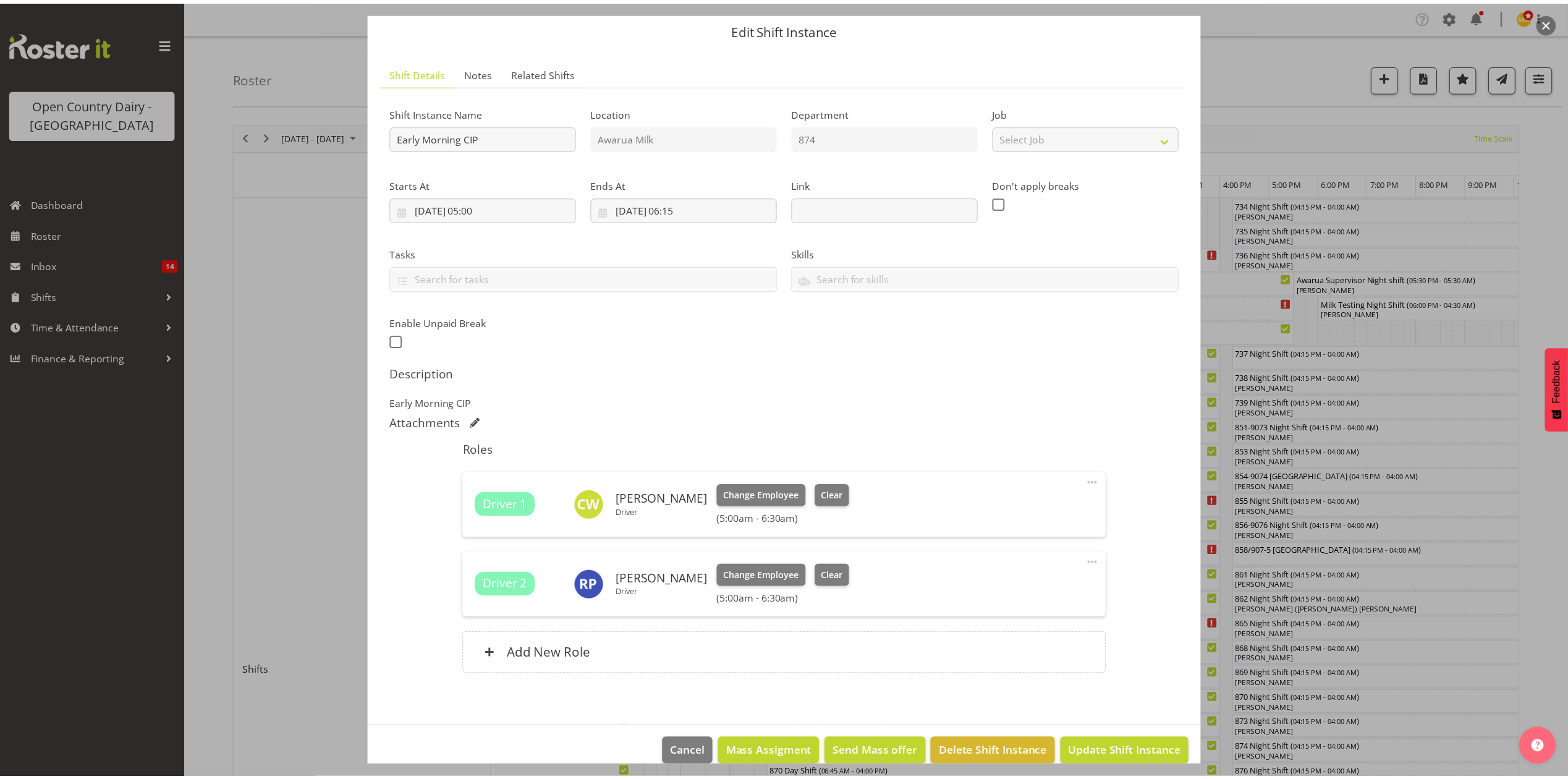
scroll to position [60, 0]
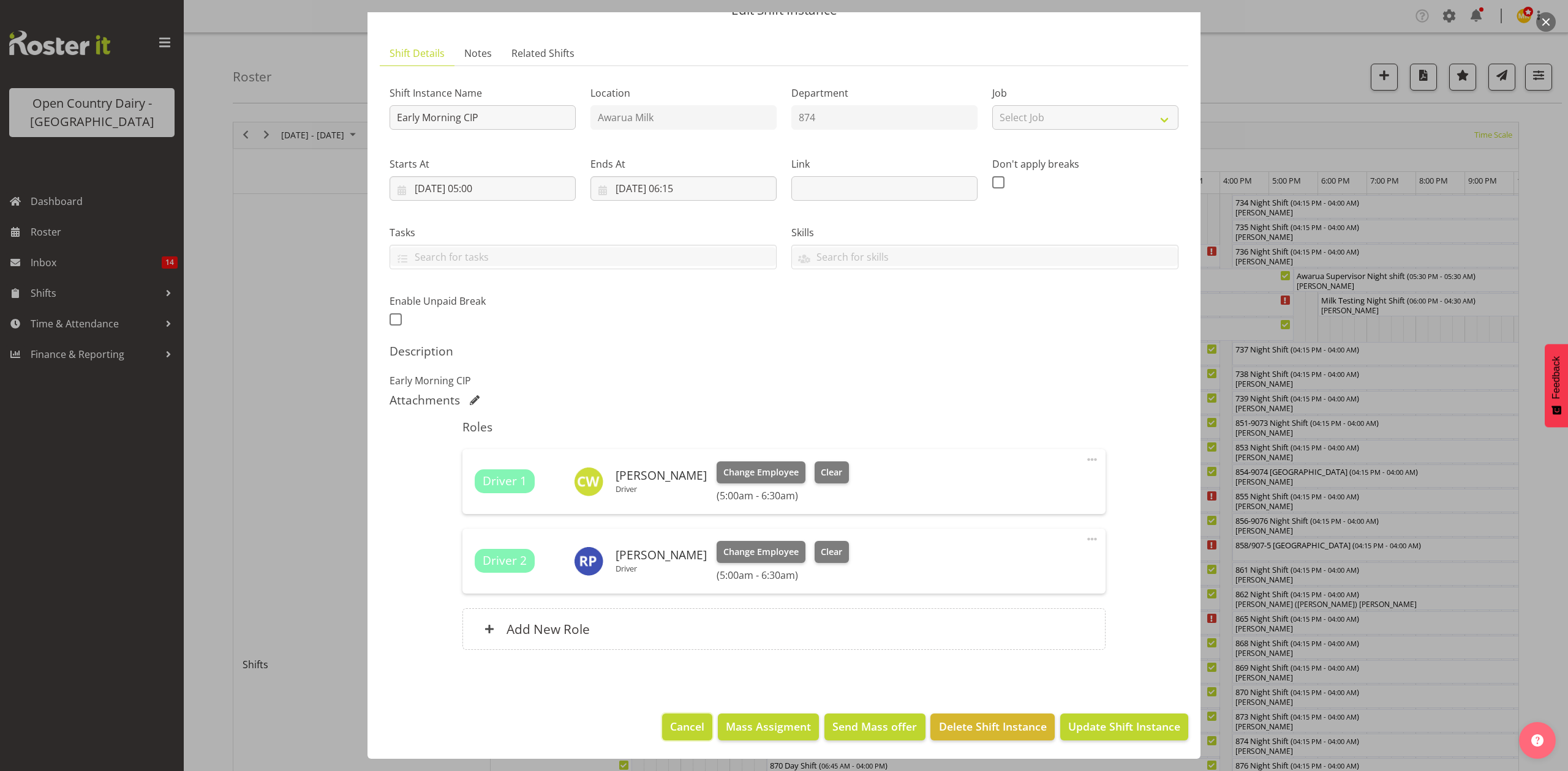
click at [662, 718] on button "Cancel" at bounding box center [687, 727] width 50 height 27
